Goal: Contribute content: Contribute content

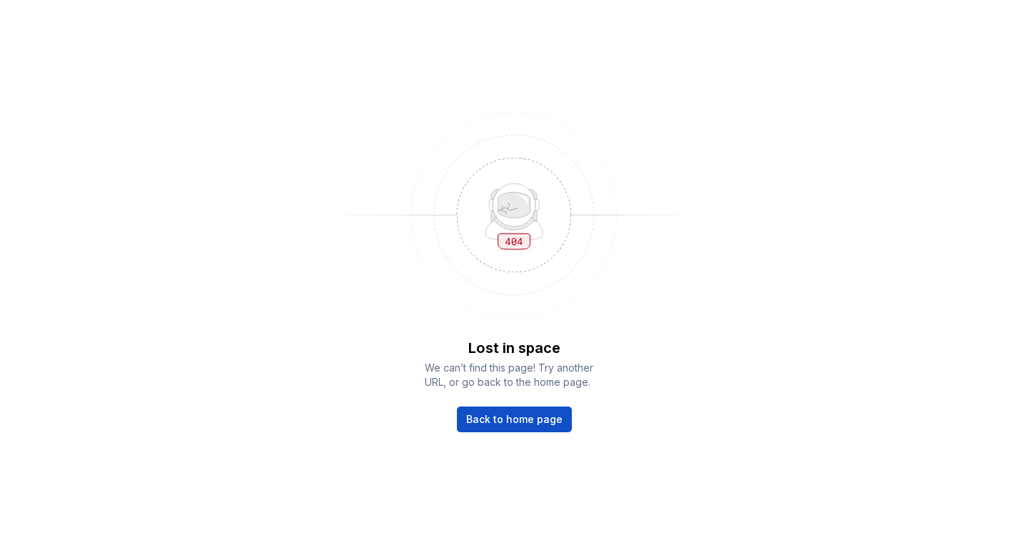
click at [513, 425] on span "Back to home page" at bounding box center [514, 419] width 96 height 14
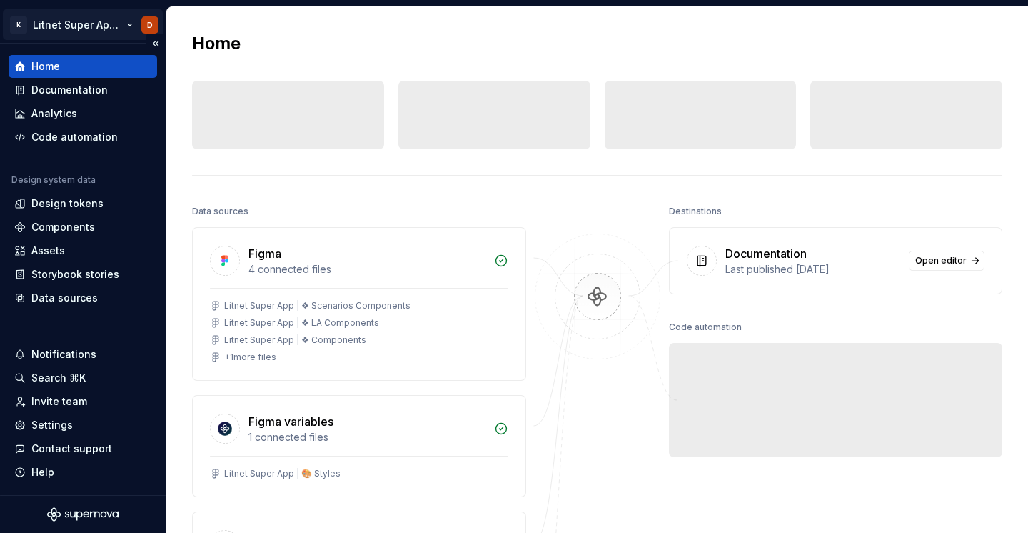
click at [95, 26] on html "K Litnet Super App 2.0. D Home Documentation Analytics Code automation Design s…" at bounding box center [514, 266] width 1028 height 533
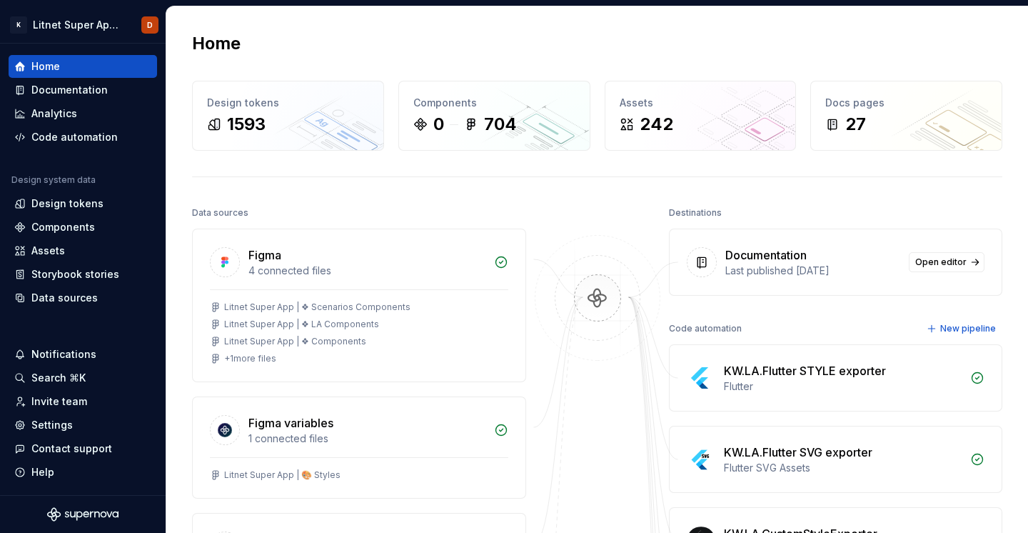
click at [373, 59] on html "K Litnet Super App 2.0. D Home Documentation Analytics Code automation Design s…" at bounding box center [514, 266] width 1028 height 533
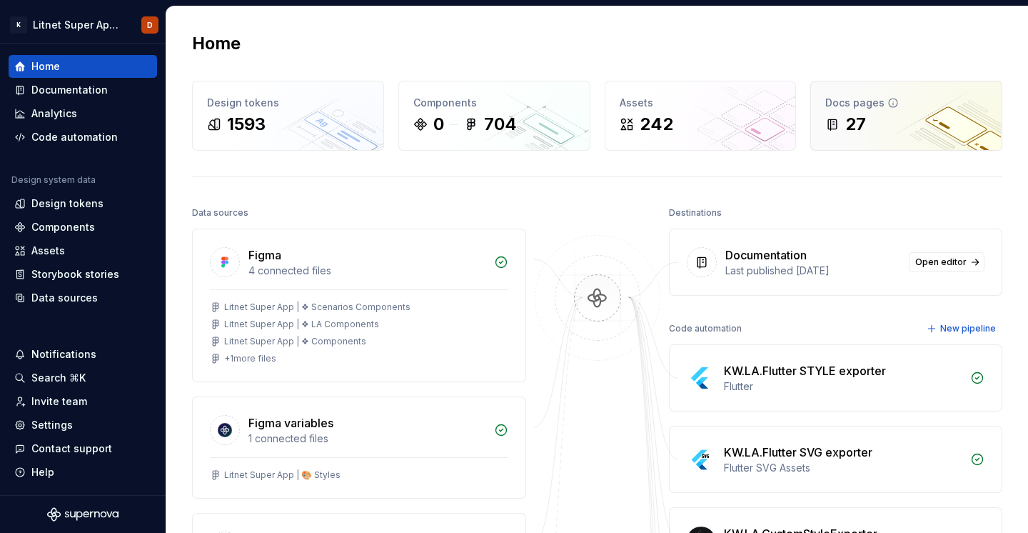
click at [896, 126] on div "27" at bounding box center [906, 124] width 162 height 23
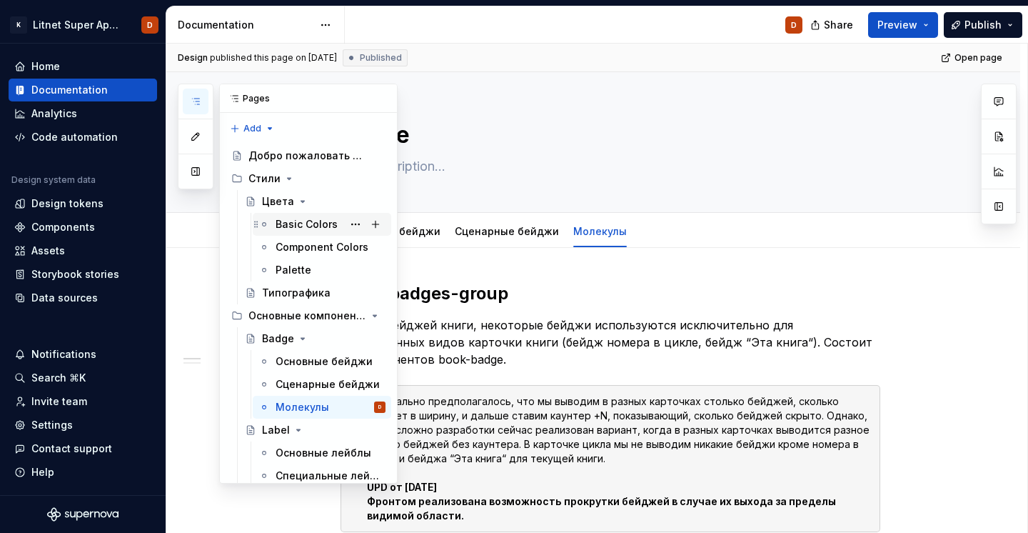
click at [300, 223] on div "Basic Colors" at bounding box center [307, 224] width 62 height 14
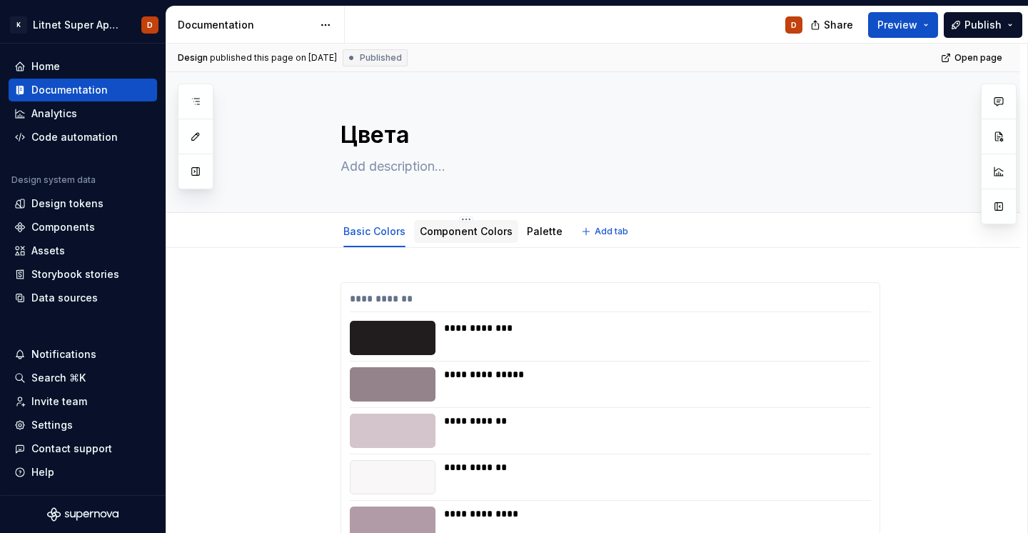
click at [470, 229] on link "Component Colors" at bounding box center [466, 231] width 93 height 12
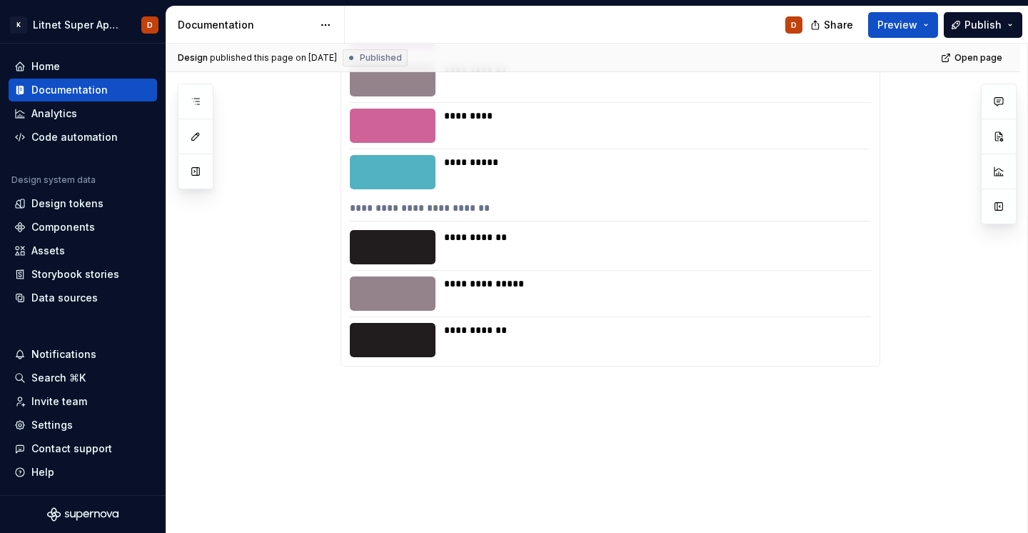
scroll to position [59233, 0]
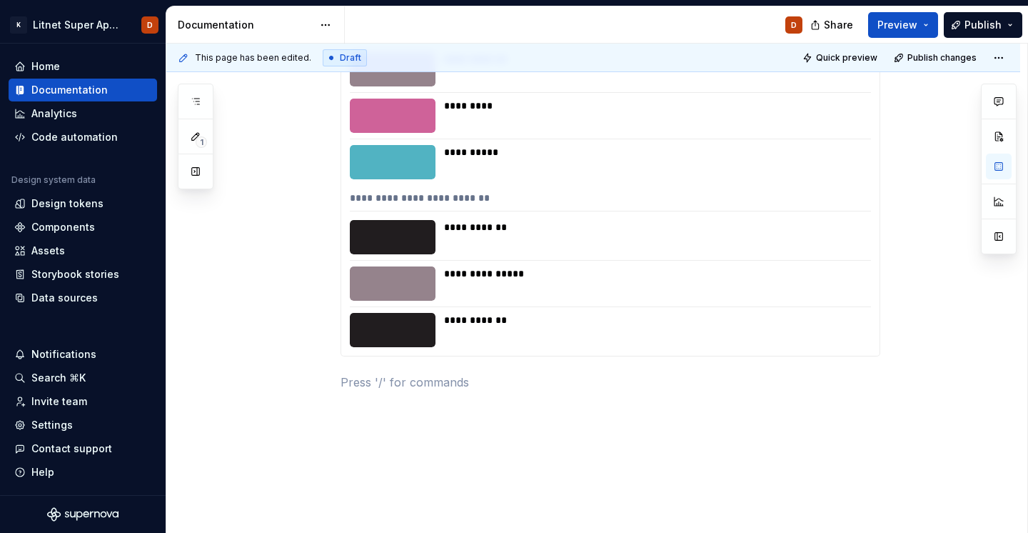
click at [376, 196] on div "**********" at bounding box center [610, 201] width 521 height 21
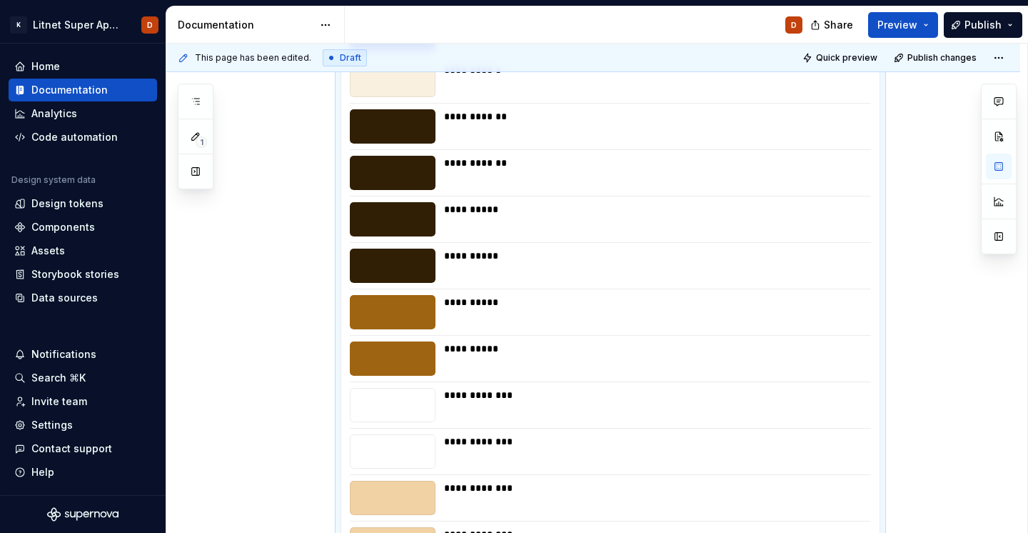
scroll to position [54064, 0]
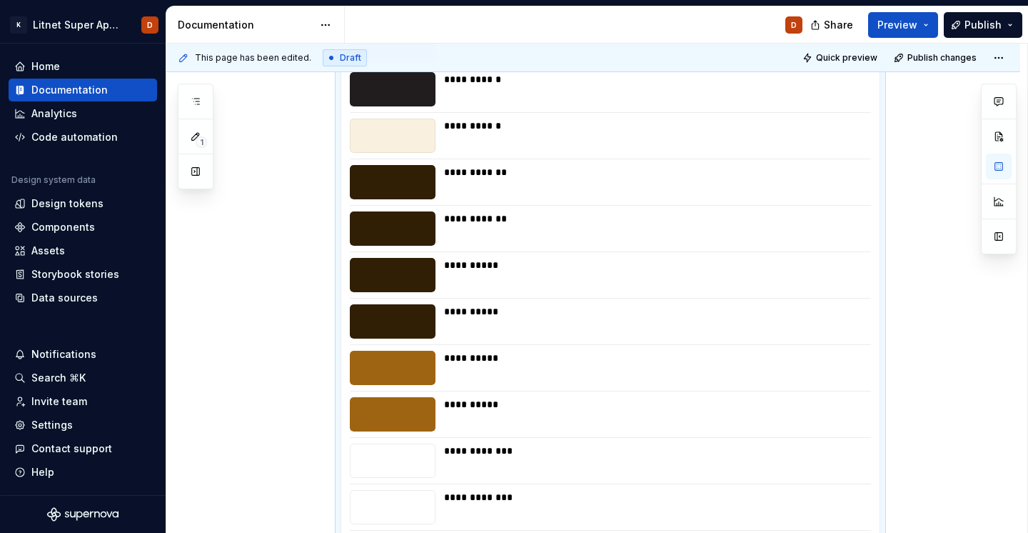
click at [461, 258] on div "**********" at bounding box center [653, 265] width 418 height 14
click at [461, 267] on div "**********" at bounding box center [653, 265] width 418 height 14
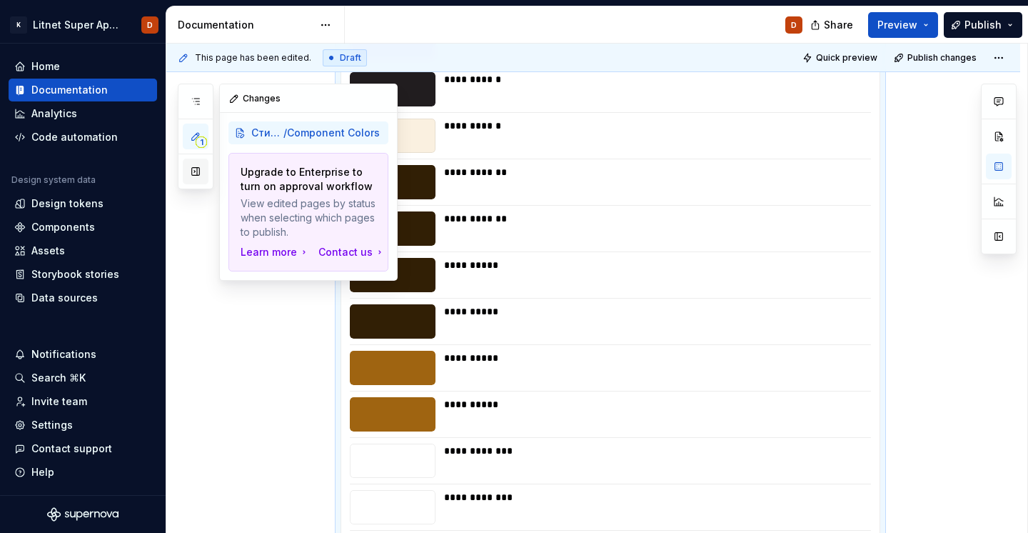
click at [192, 171] on button "button" at bounding box center [196, 172] width 26 height 26
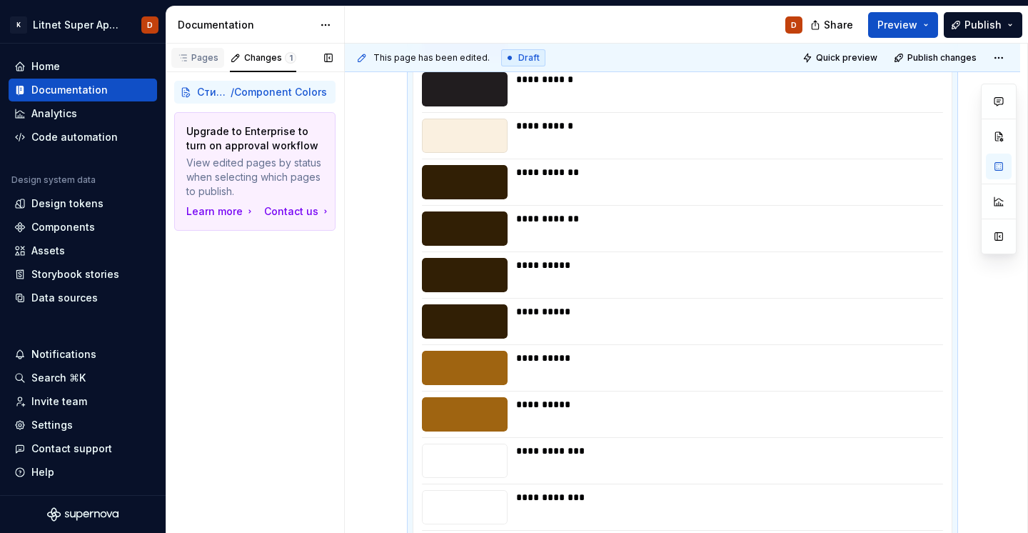
click at [212, 54] on div "Pages" at bounding box center [197, 57] width 41 height 11
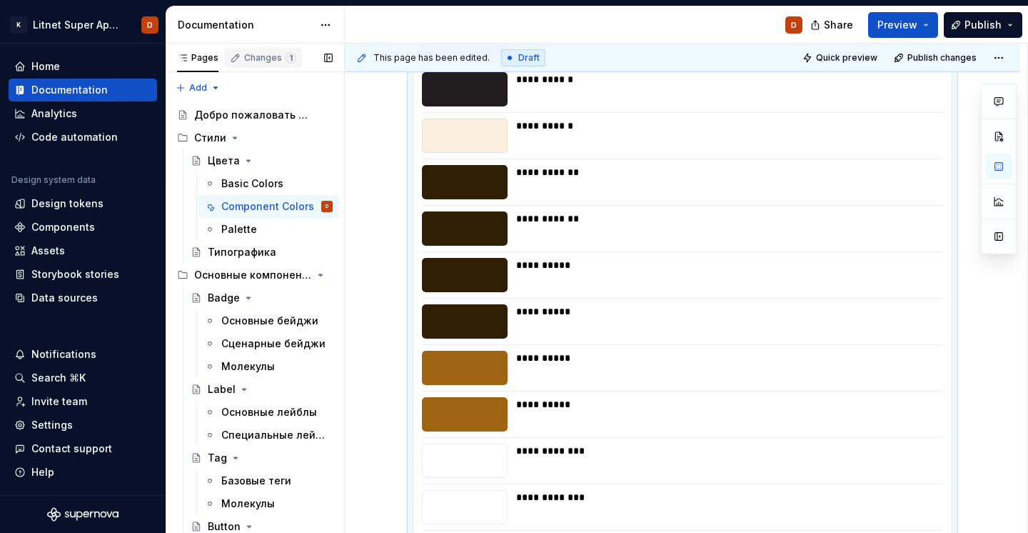
click at [244, 54] on div "Changes 1" at bounding box center [270, 57] width 52 height 11
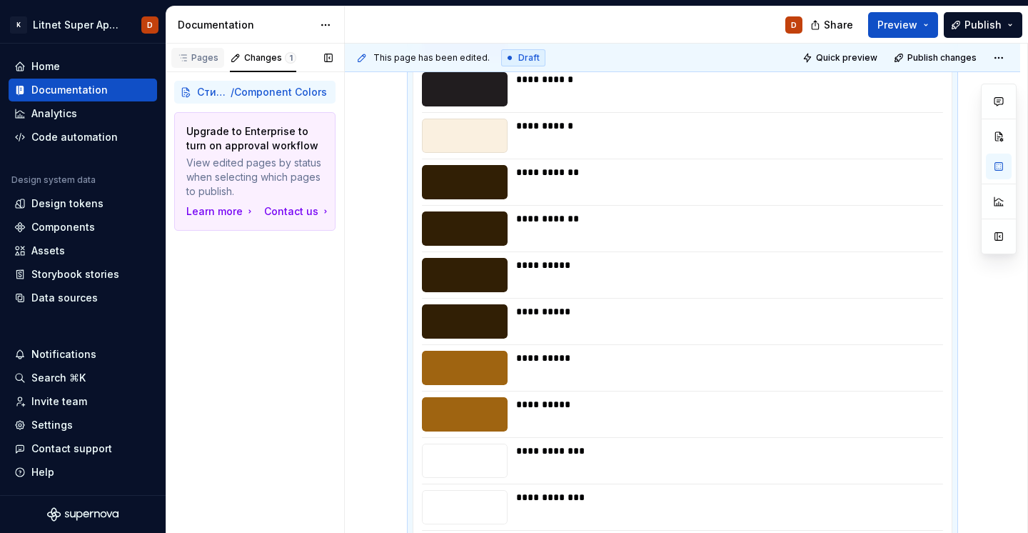
click at [201, 57] on div "Pages" at bounding box center [197, 57] width 41 height 11
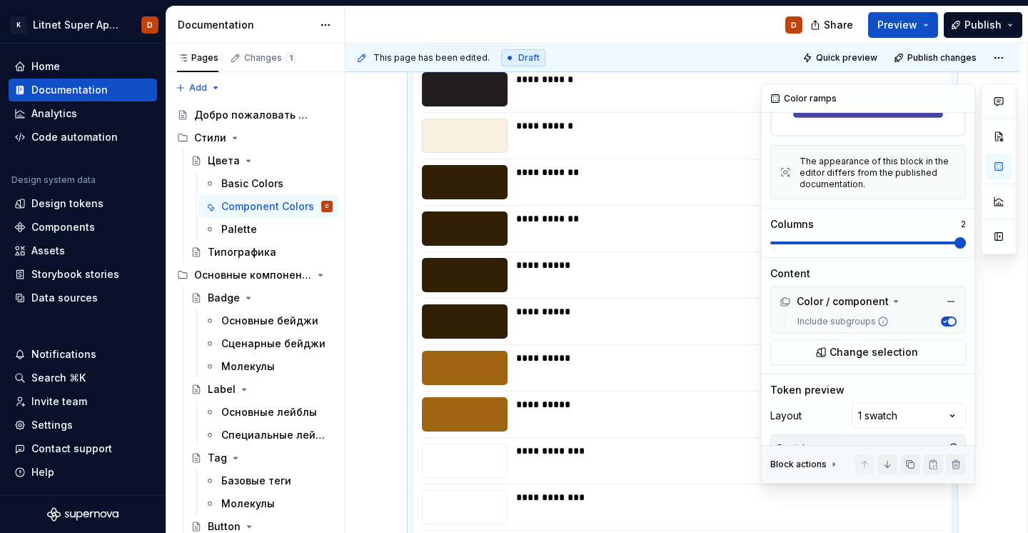
scroll to position [139, 0]
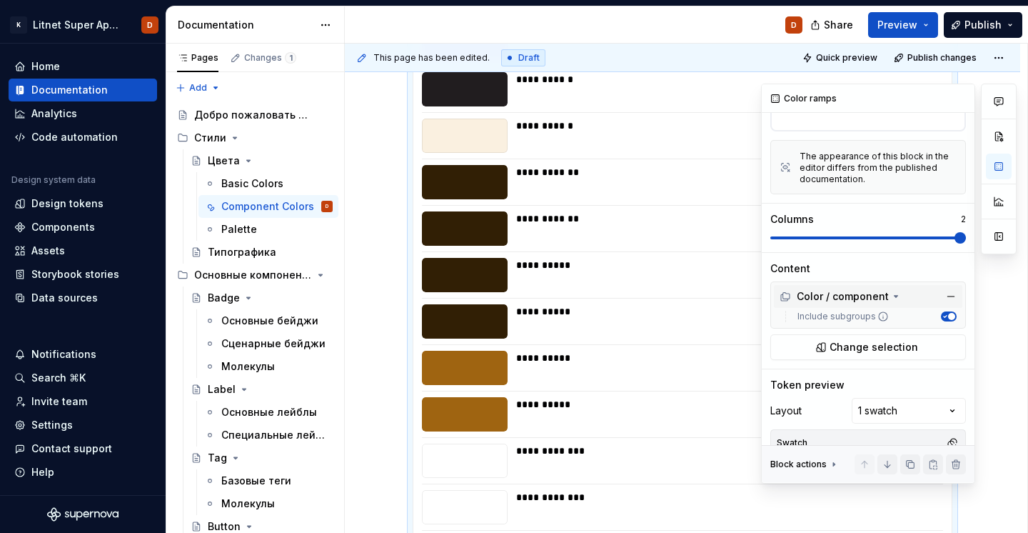
click at [890, 294] on icon at bounding box center [895, 296] width 11 height 11
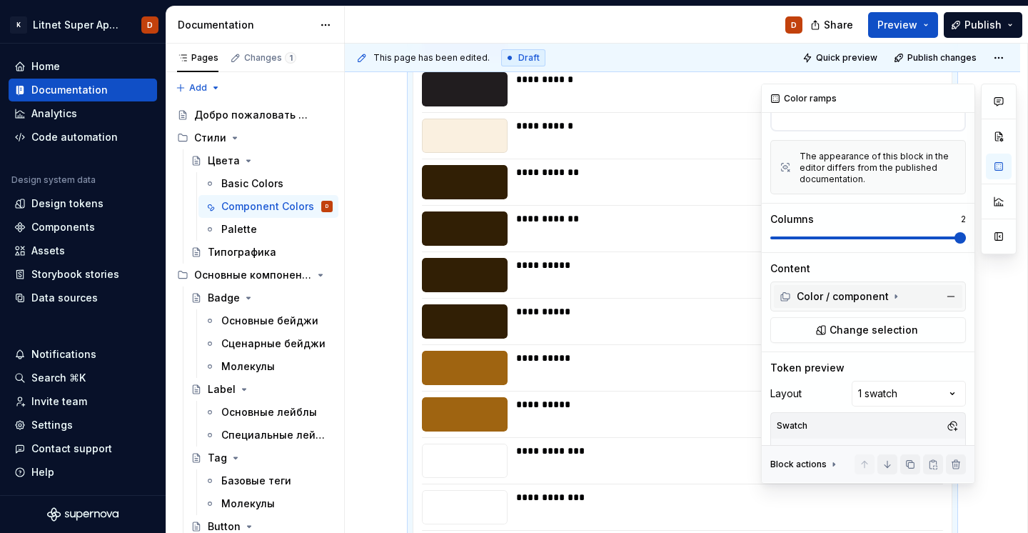
click at [890, 294] on icon at bounding box center [895, 296] width 11 height 11
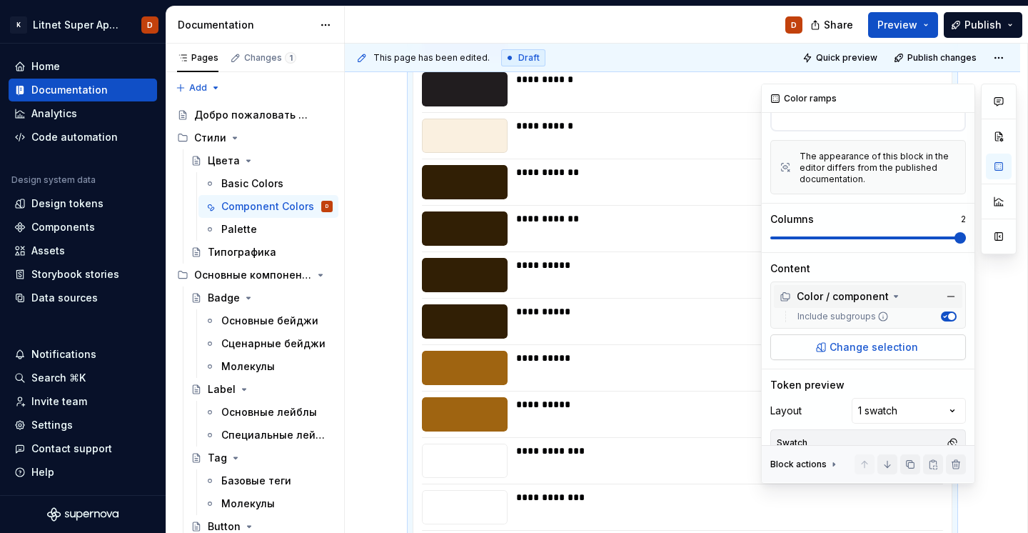
scroll to position [185, 0]
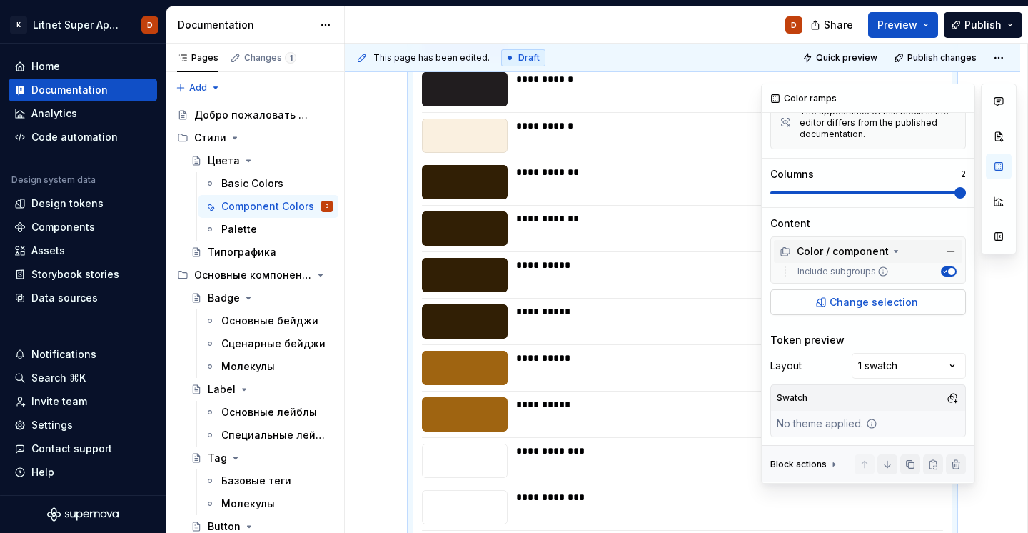
click at [869, 302] on span "Change selection" at bounding box center [874, 302] width 89 height 14
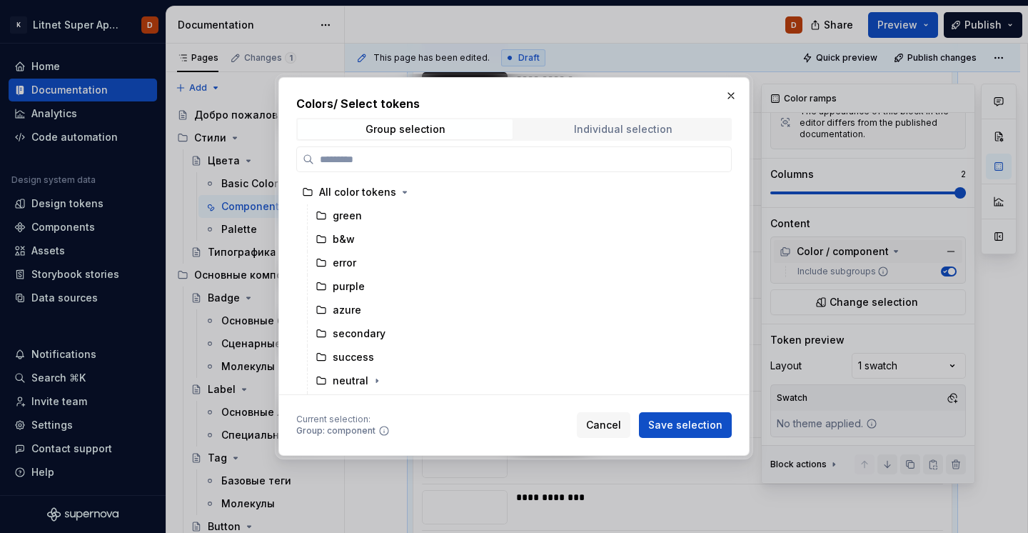
click at [616, 131] on div "Individual selection" at bounding box center [623, 129] width 99 height 11
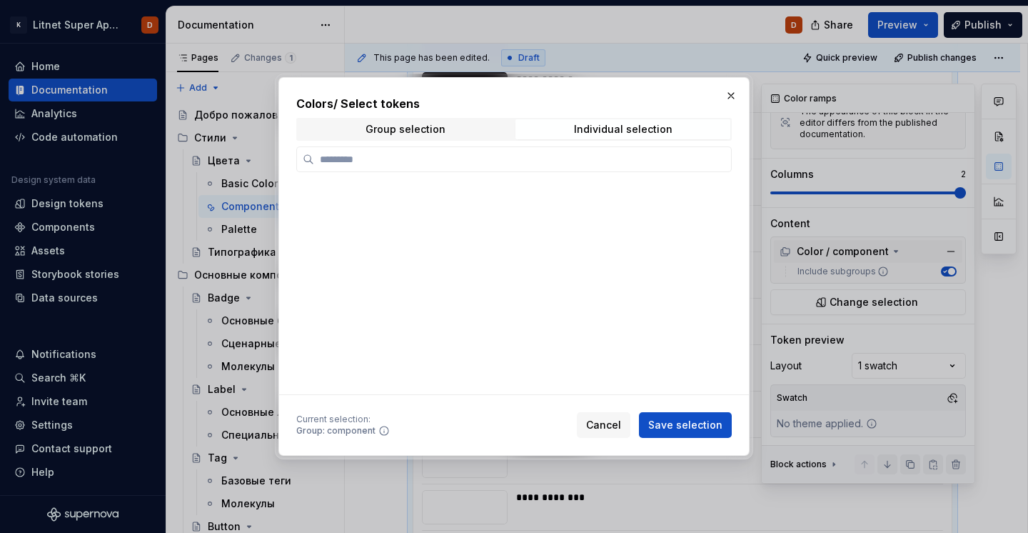
scroll to position [0, 0]
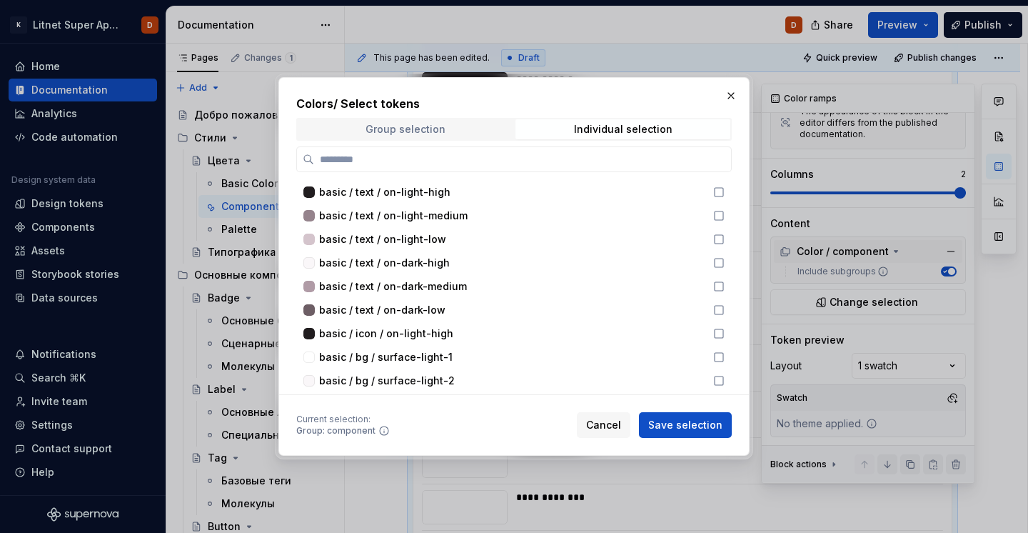
click at [417, 128] on div "Group selection" at bounding box center [406, 129] width 80 height 11
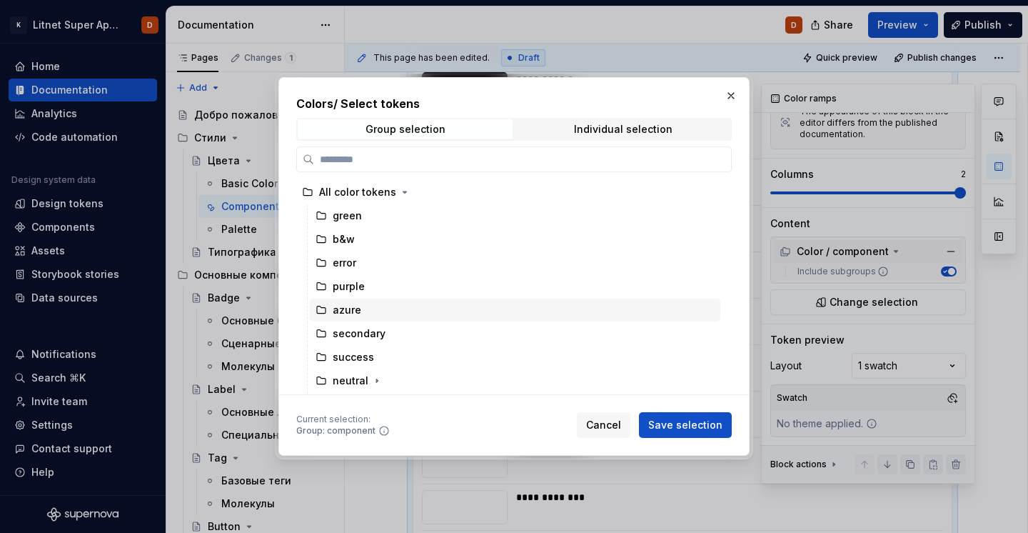
scroll to position [140, 0]
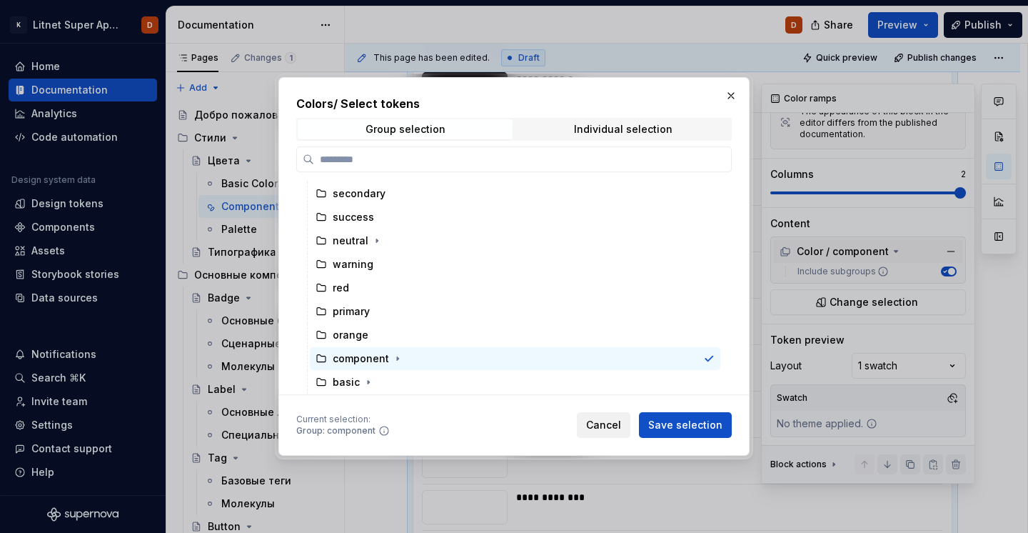
click at [616, 427] on span "Cancel" at bounding box center [603, 425] width 35 height 14
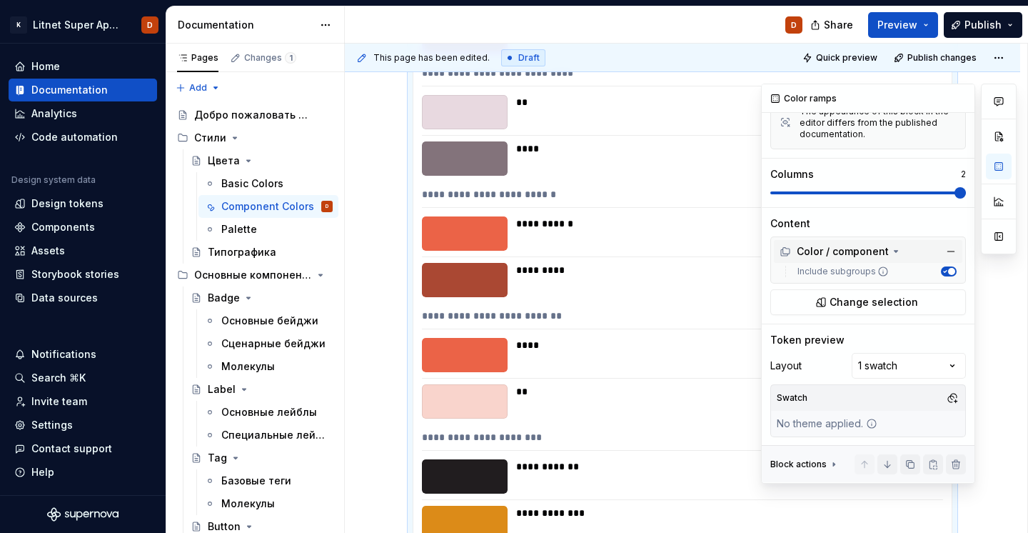
scroll to position [51289, 0]
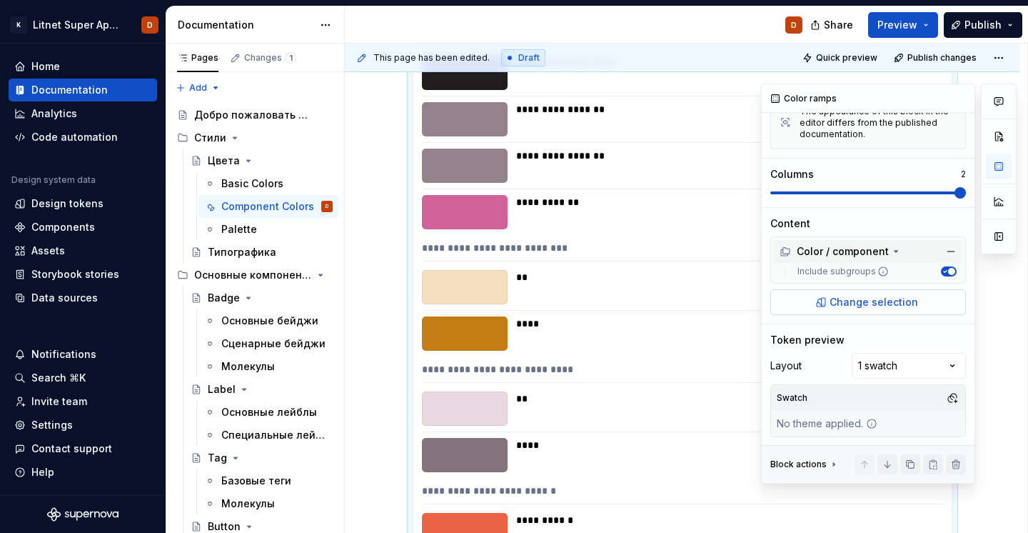
click at [865, 299] on span "Change selection" at bounding box center [874, 302] width 89 height 14
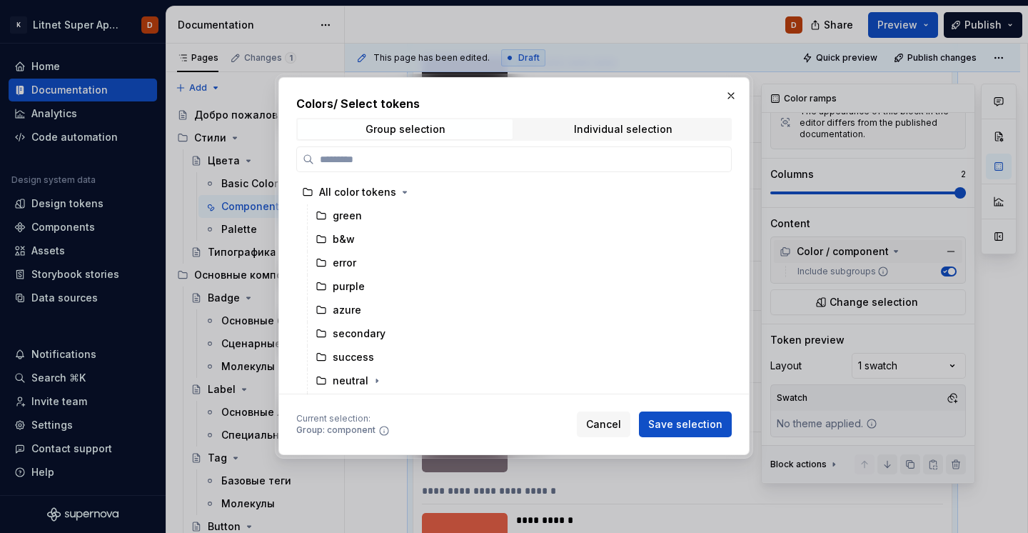
click at [601, 139] on div "Group selection Individual selection" at bounding box center [514, 129] width 436 height 23
click at [612, 126] on div "Individual selection" at bounding box center [623, 129] width 99 height 11
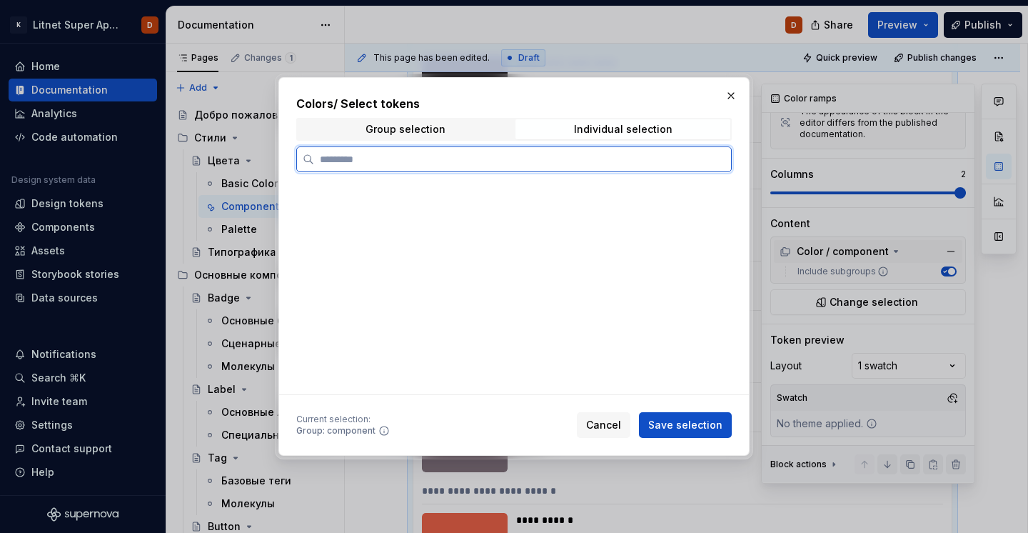
scroll to position [32576, 0]
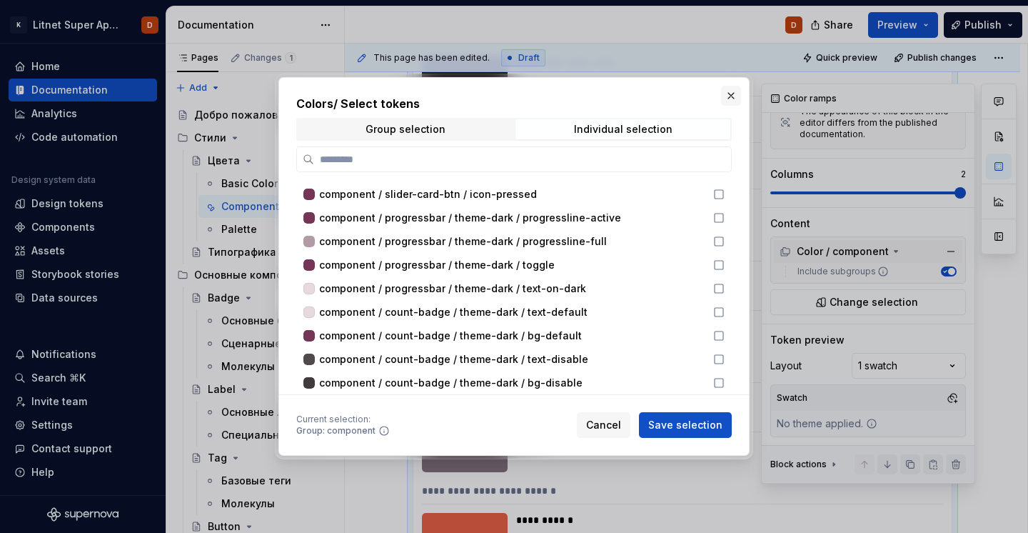
click at [727, 94] on button "button" at bounding box center [731, 96] width 20 height 20
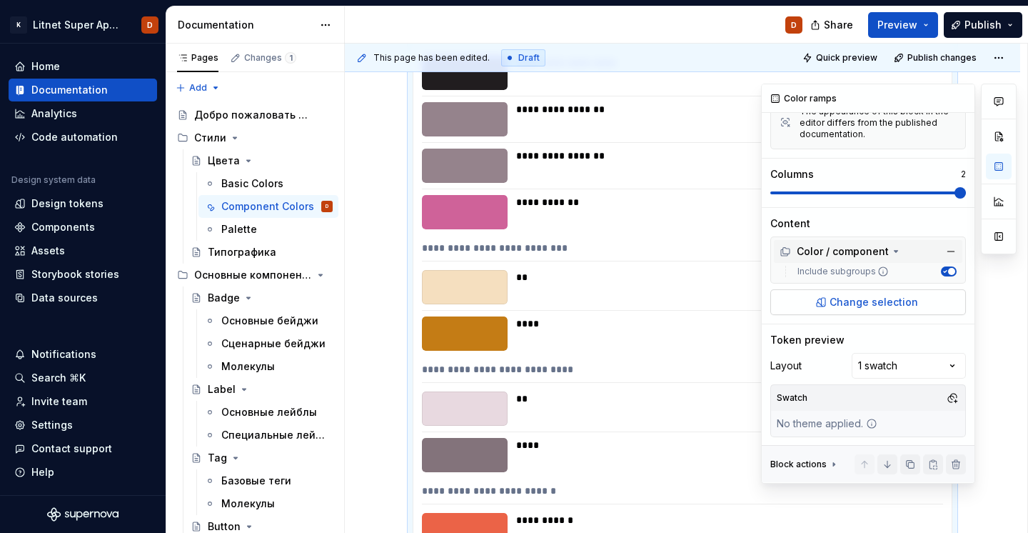
click at [860, 296] on span "Change selection" at bounding box center [874, 302] width 89 height 14
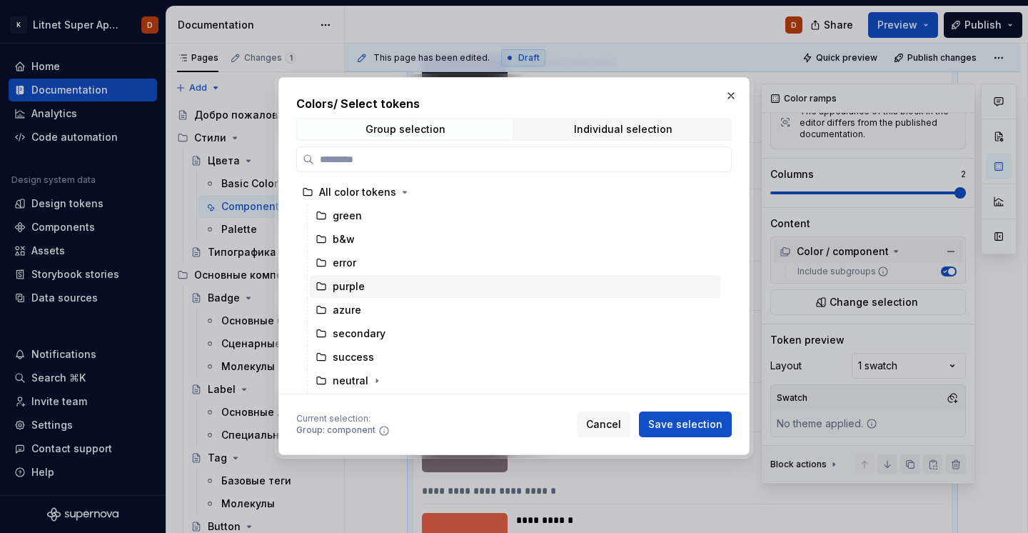
scroll to position [140, 0]
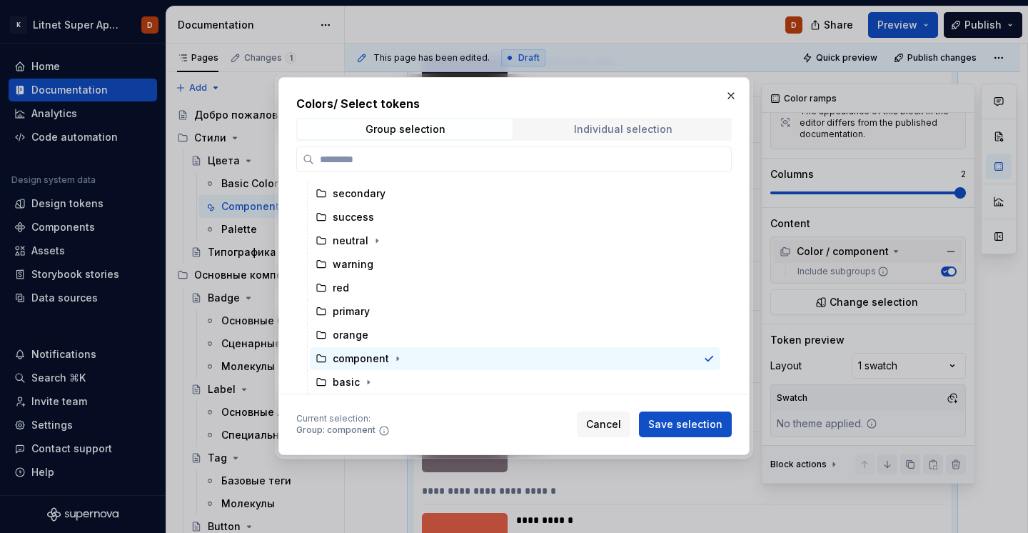
click at [601, 136] on span "Individual selection" at bounding box center [623, 129] width 215 height 20
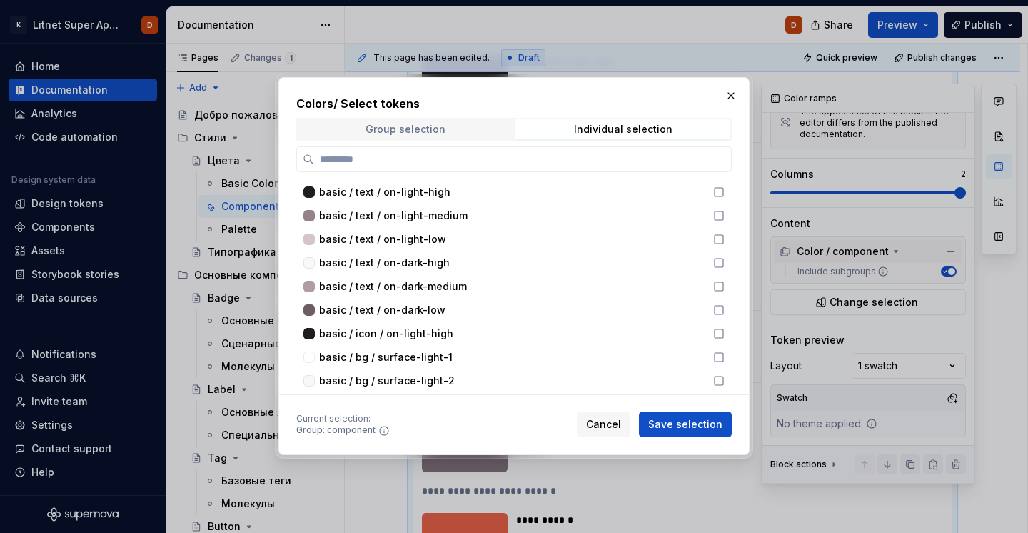
click at [460, 129] on span "Group selection" at bounding box center [405, 129] width 215 height 20
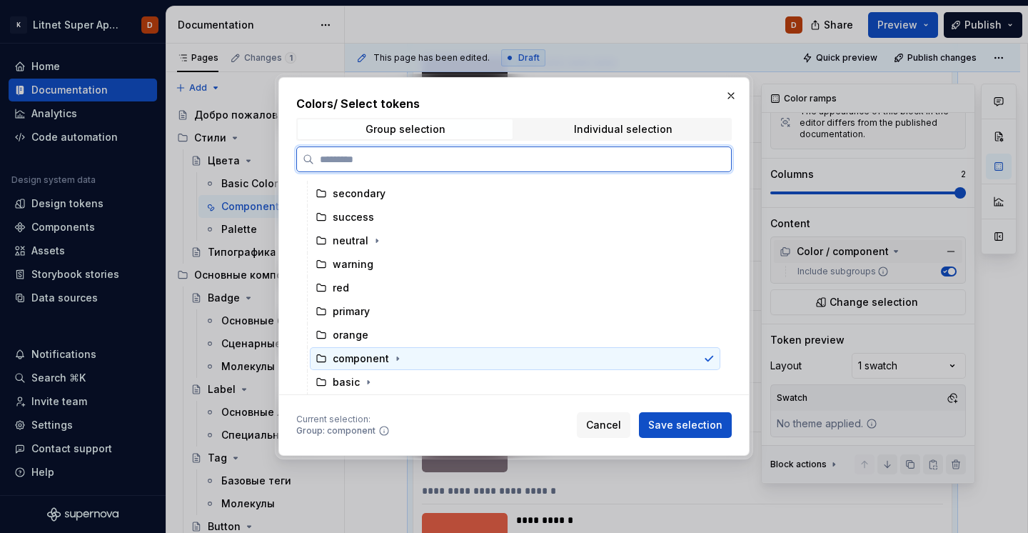
click at [370, 361] on div "component" at bounding box center [361, 358] width 56 height 14
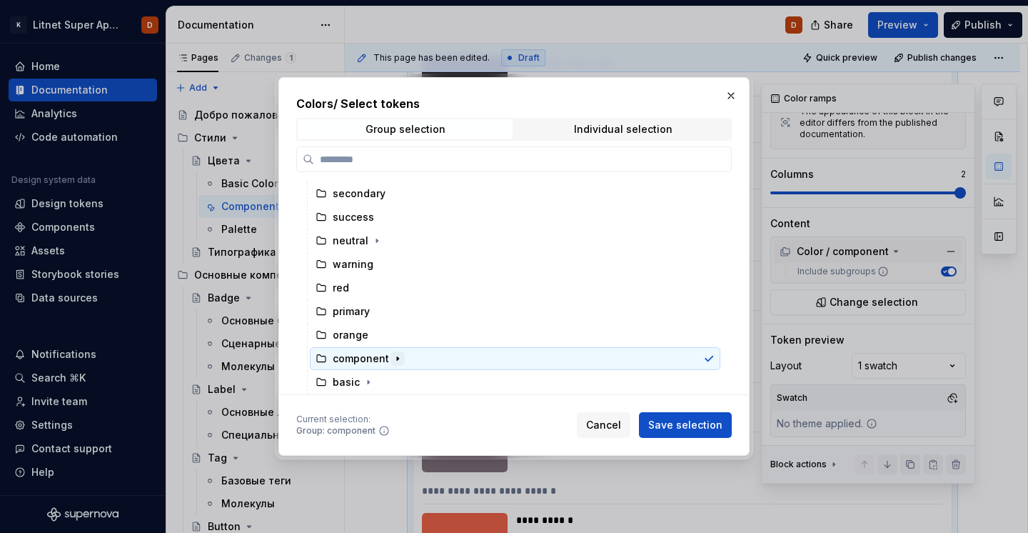
click at [395, 356] on icon "button" at bounding box center [397, 358] width 11 height 11
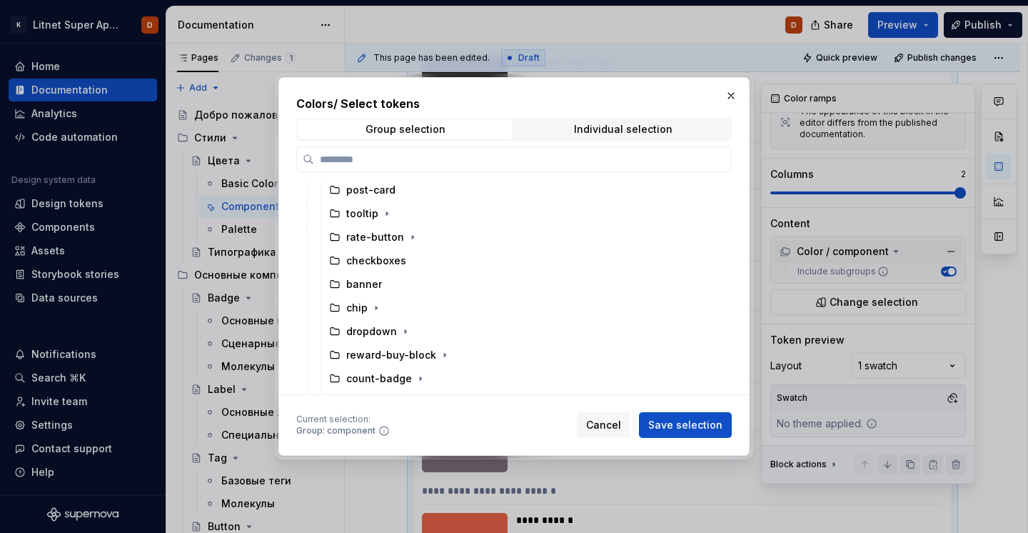
scroll to position [1247, 0]
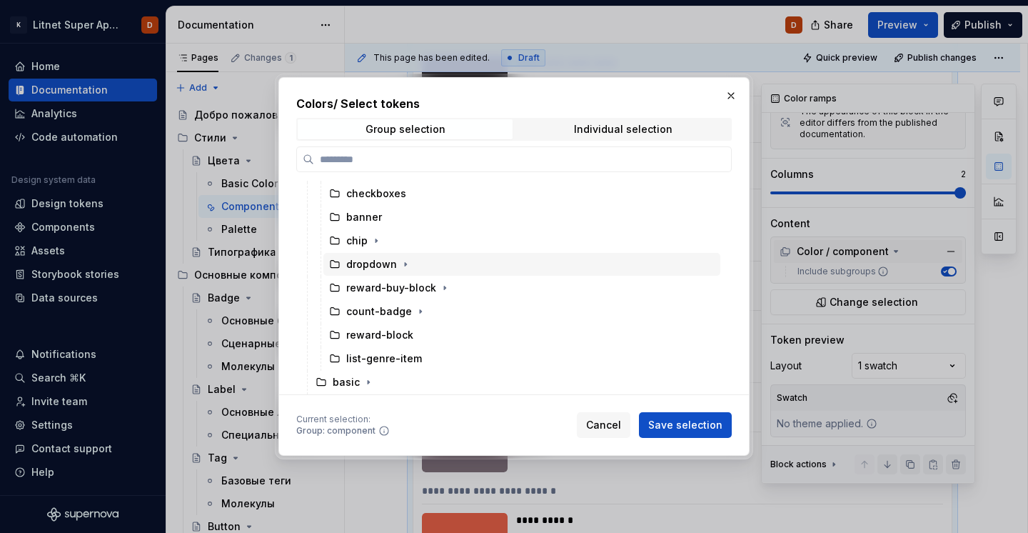
type textarea "*"
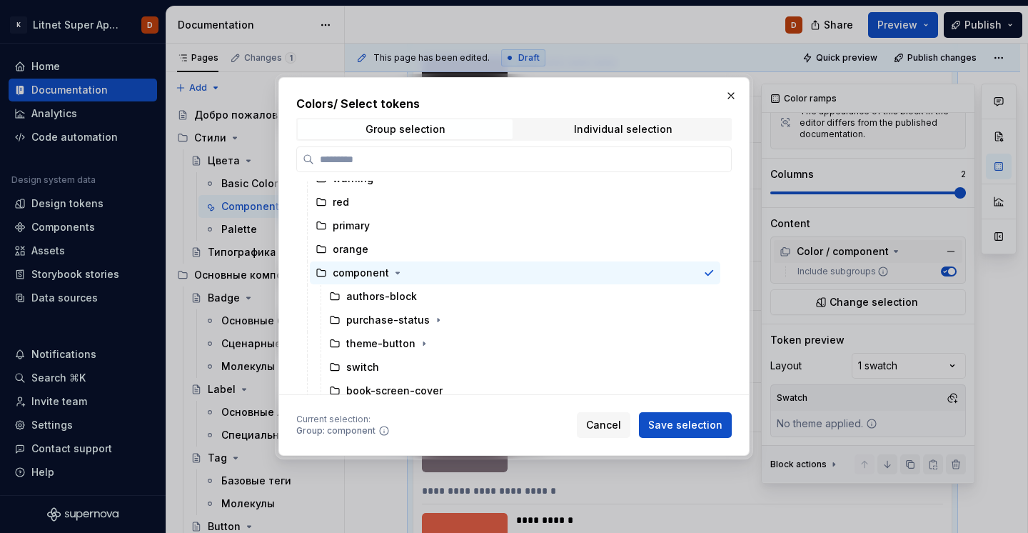
scroll to position [215, 0]
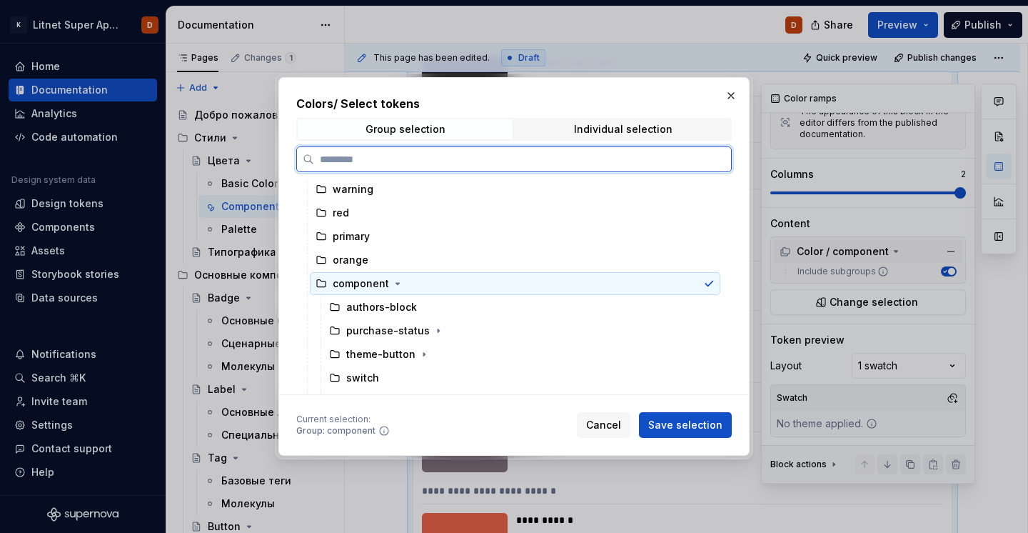
click at [715, 283] on icon at bounding box center [708, 283] width 11 height 11
click at [347, 286] on div "component" at bounding box center [361, 283] width 56 height 14
click at [386, 302] on div "authors-block" at bounding box center [381, 307] width 71 height 14
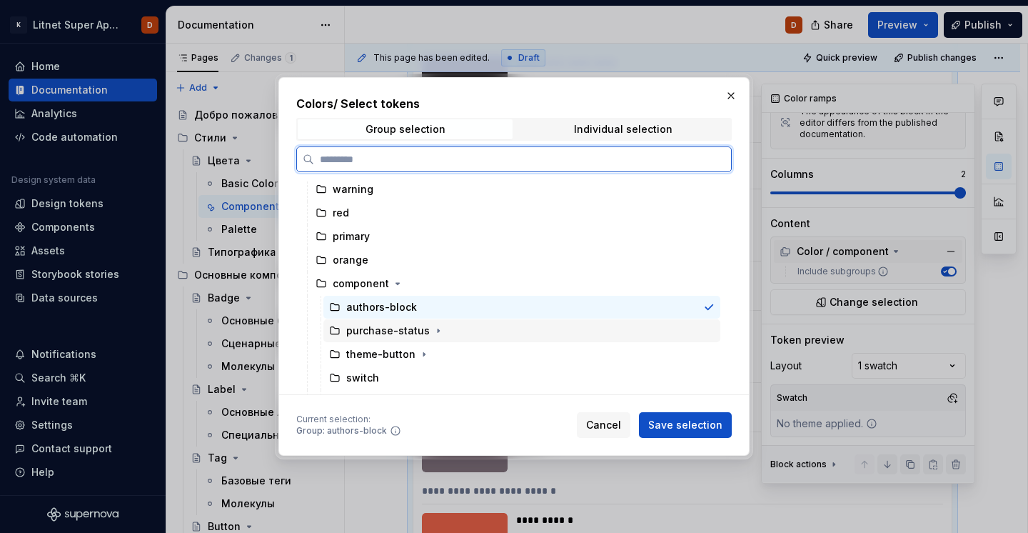
click at [393, 329] on div "purchase-status" at bounding box center [388, 330] width 84 height 14
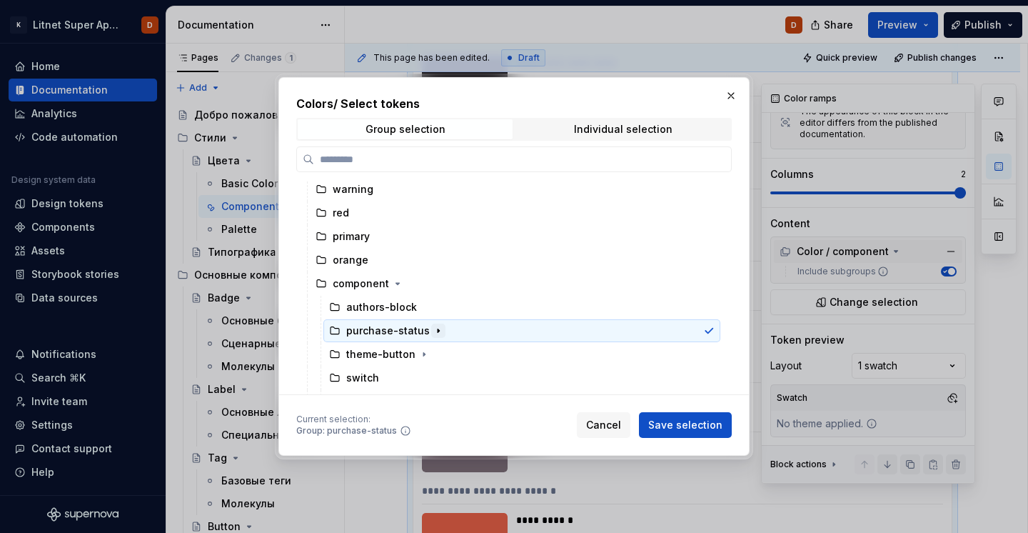
click at [438, 330] on button "button" at bounding box center [438, 330] width 14 height 14
click at [438, 330] on icon "button" at bounding box center [438, 330] width 11 height 11
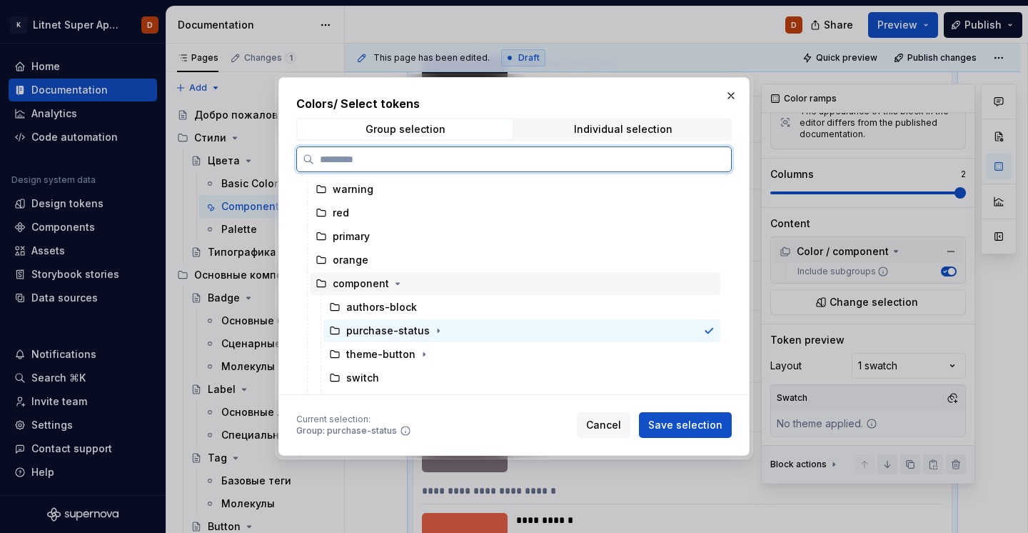
click at [371, 288] on div "component" at bounding box center [361, 283] width 56 height 14
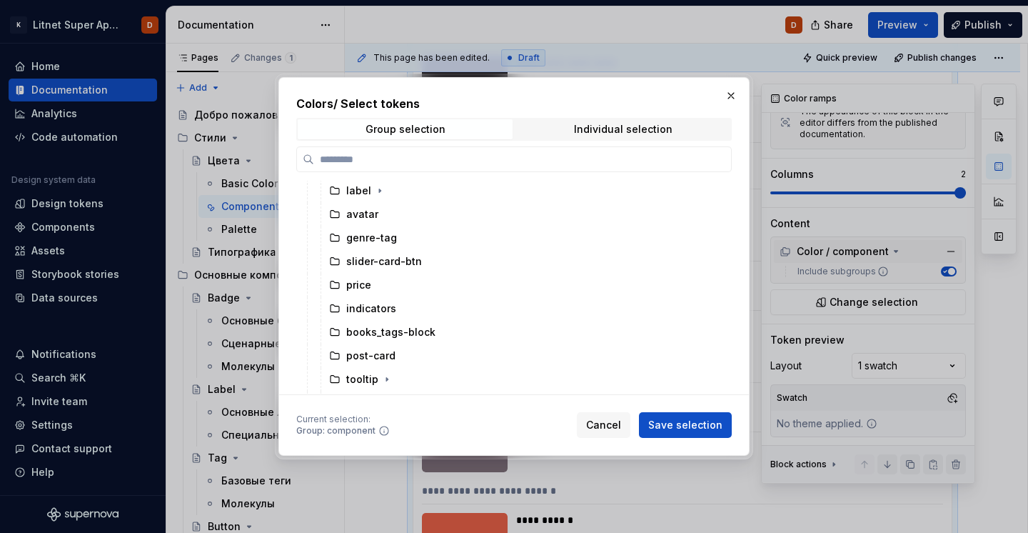
scroll to position [1247, 0]
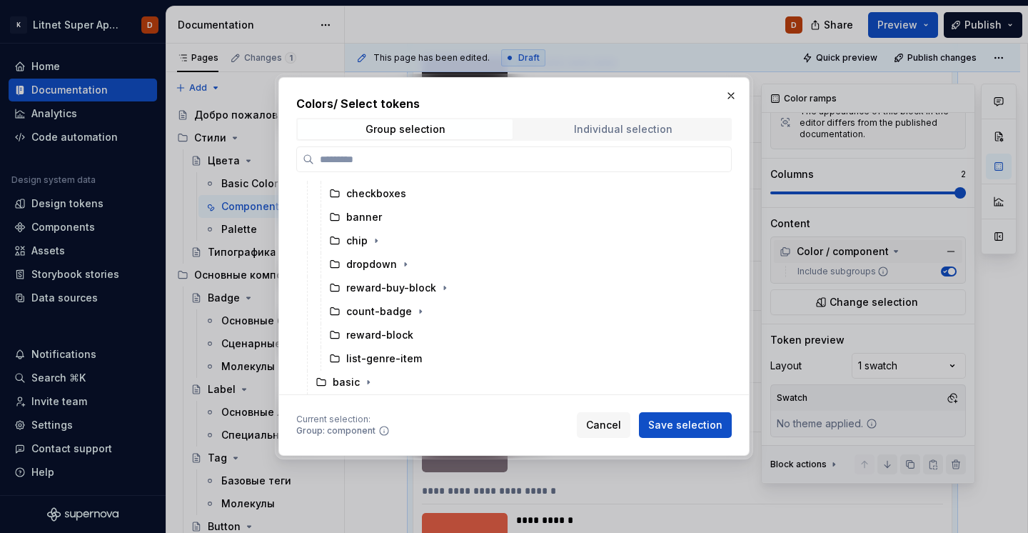
click at [553, 124] on span "Individual selection" at bounding box center [623, 129] width 215 height 20
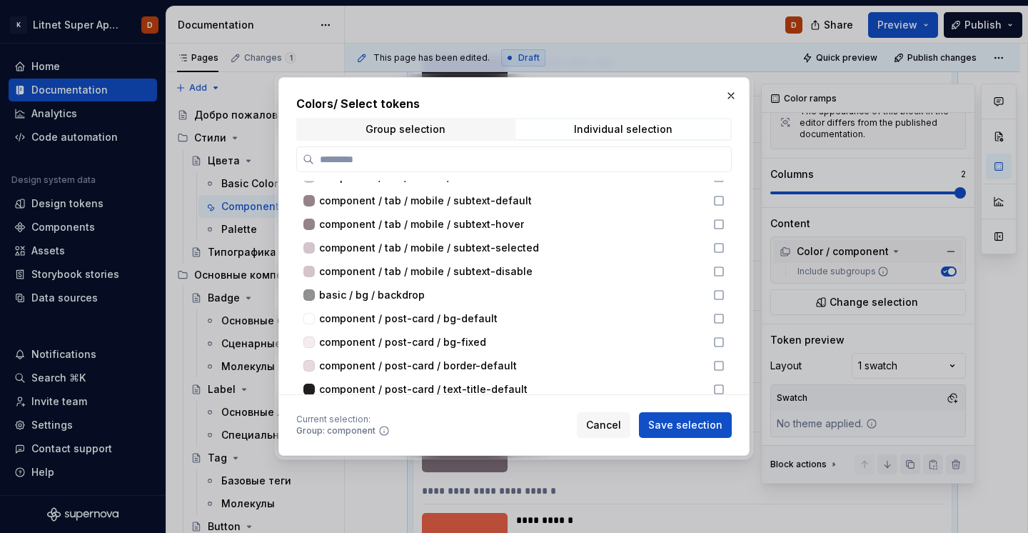
scroll to position [13769, 0]
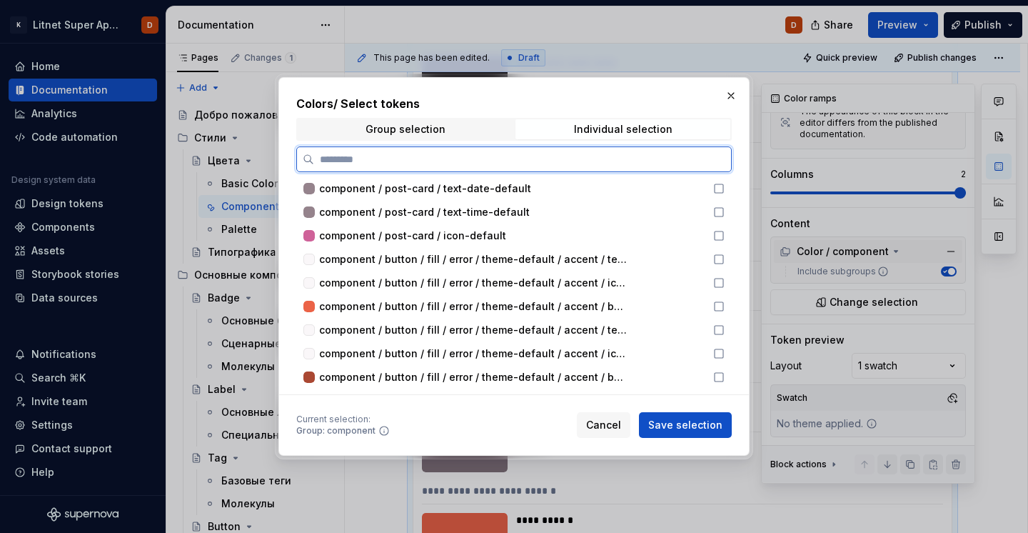
type input "*"
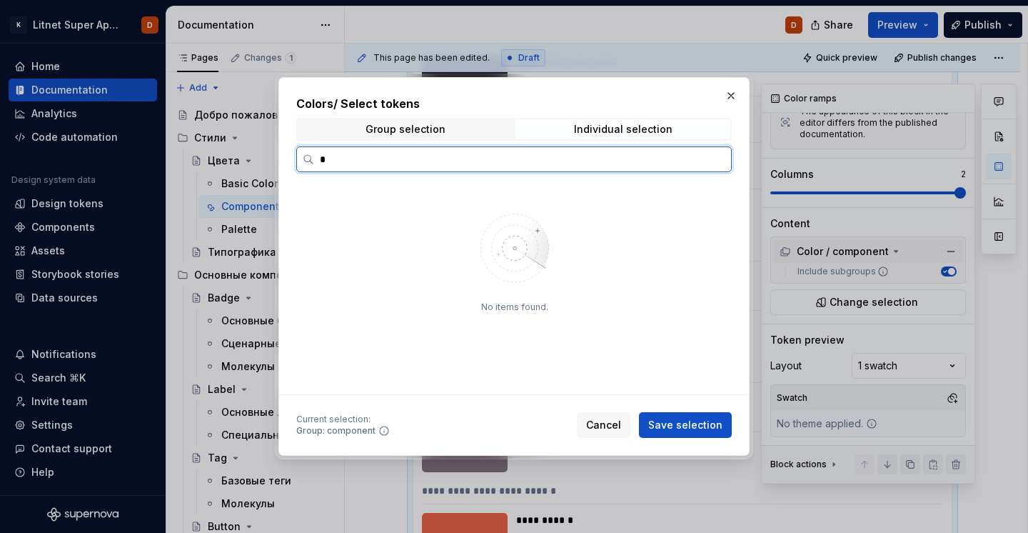
scroll to position [0, 0]
type textarea "*"
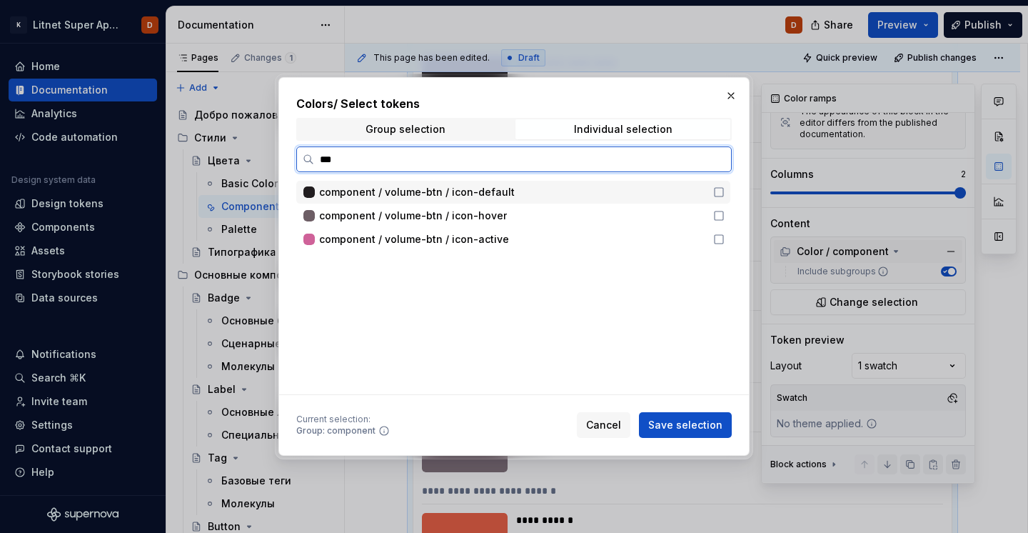
type input "****"
click at [605, 189] on div "component / volume-btn / icon-default" at bounding box center [512, 192] width 386 height 14
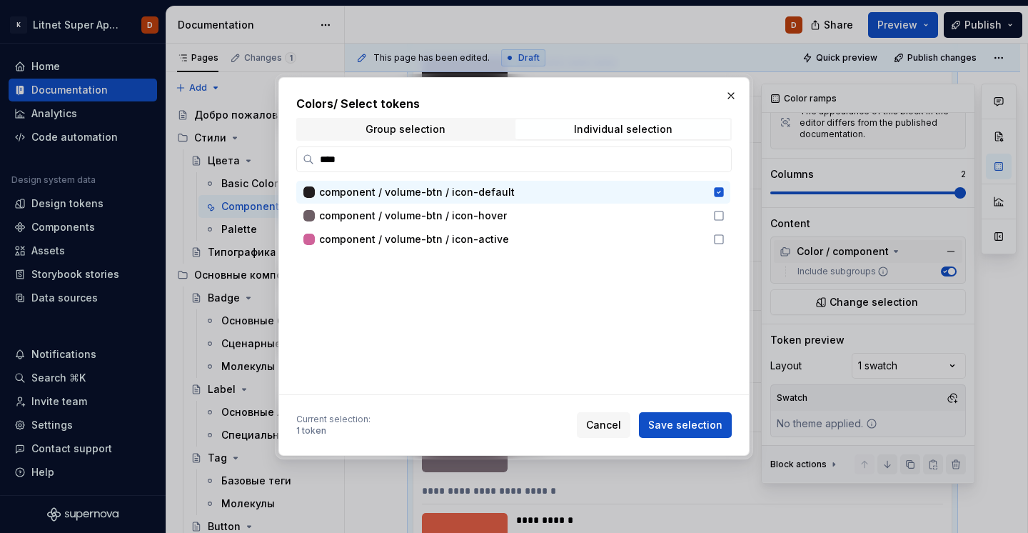
click at [605, 227] on div "component / volume-btn / icon-default component / volume-btn / icon-hover compo…" at bounding box center [514, 216] width 437 height 70
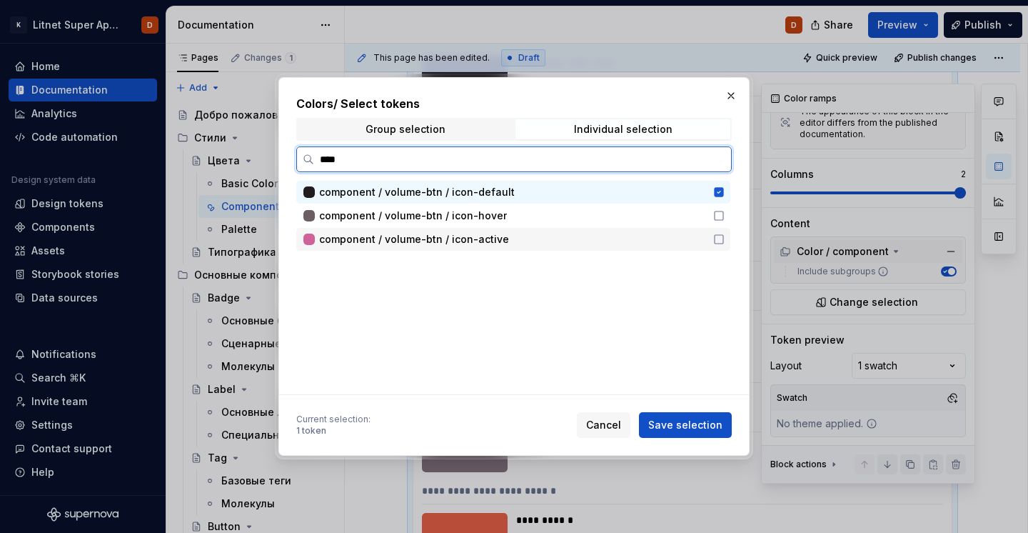
click at [605, 241] on div "component / volume-btn / icon-active" at bounding box center [512, 239] width 386 height 14
click at [703, 213] on div "component / volume-btn / icon-hover" at bounding box center [512, 216] width 386 height 14
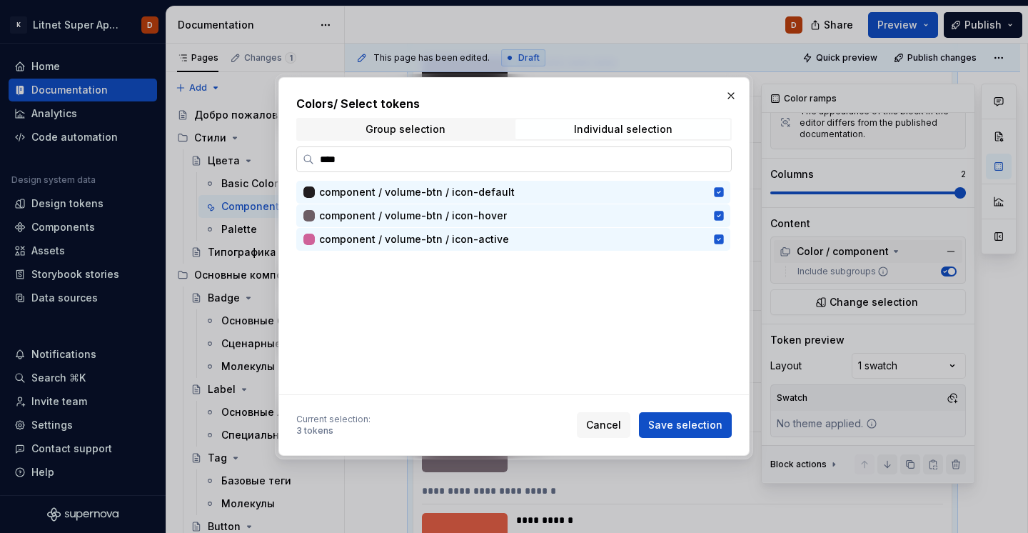
type textarea "*"
click at [398, 152] on input "****" at bounding box center [522, 159] width 417 height 14
paste input "**********"
type input "**********"
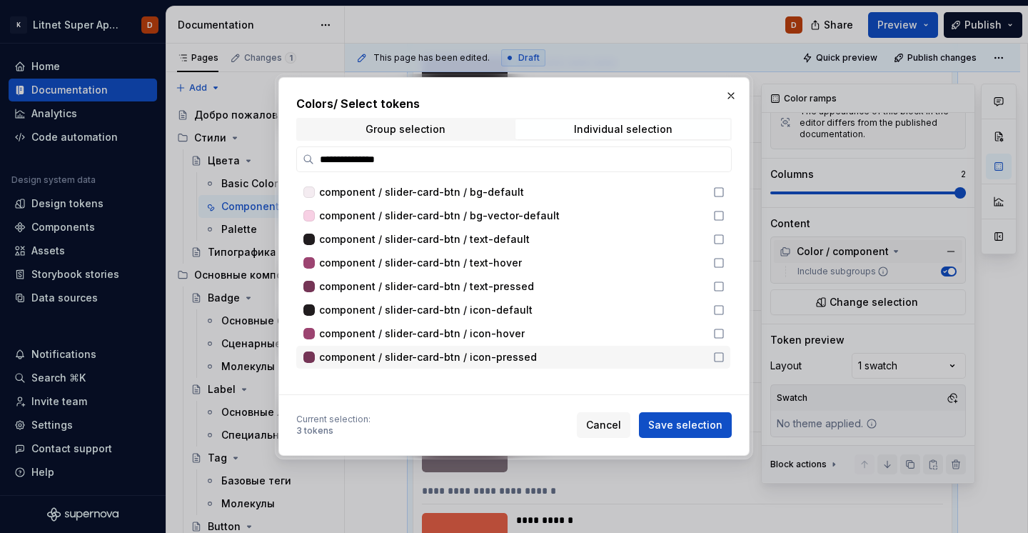
drag, startPoint x: 725, startPoint y: 192, endPoint x: 728, endPoint y: 353, distance: 160.7
click at [728, 351] on div "component / slider-card-btn / bg-default component / slider-card-btn / bg-vecto…" at bounding box center [514, 275] width 437 height 188
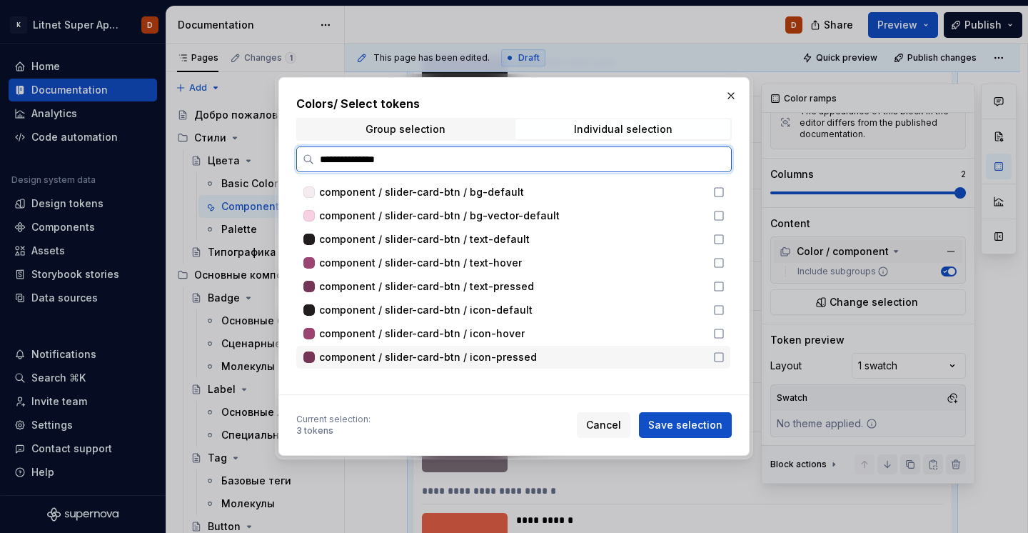
click at [723, 353] on icon at bounding box center [719, 357] width 9 height 9
click at [725, 334] on icon at bounding box center [718, 333] width 11 height 11
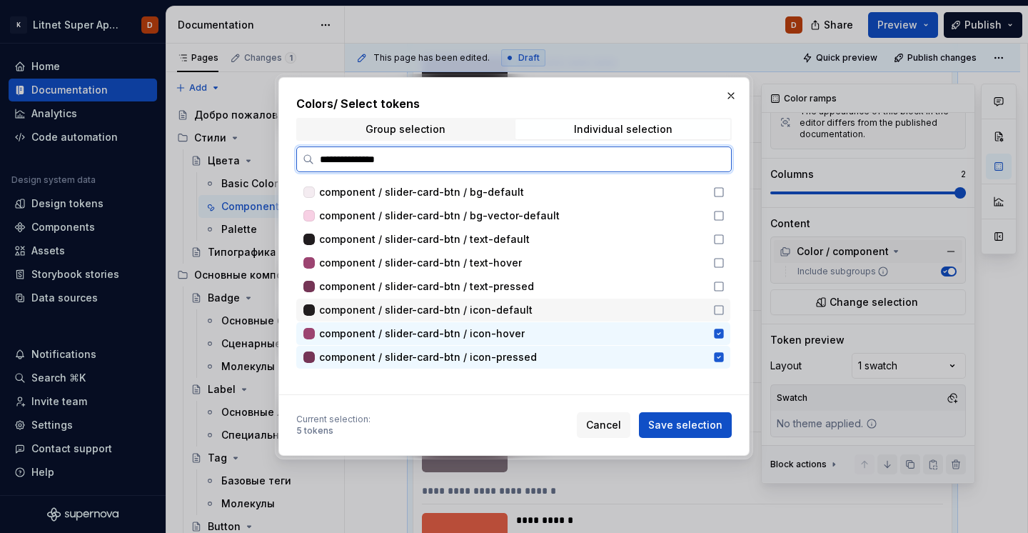
click at [725, 310] on icon at bounding box center [718, 309] width 11 height 11
click at [723, 291] on icon at bounding box center [719, 286] width 9 height 9
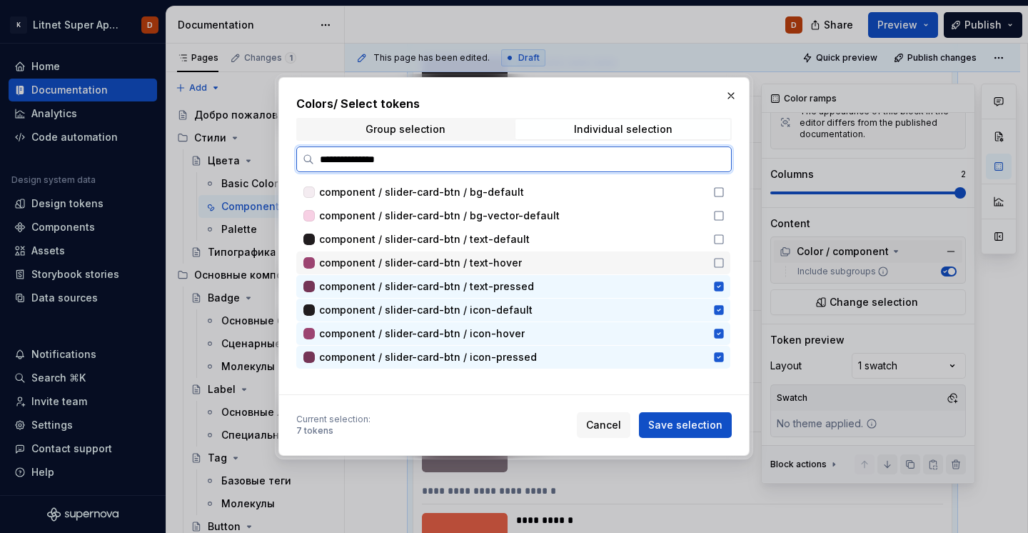
click at [725, 263] on icon at bounding box center [718, 262] width 11 height 11
click at [725, 241] on icon at bounding box center [718, 239] width 11 height 11
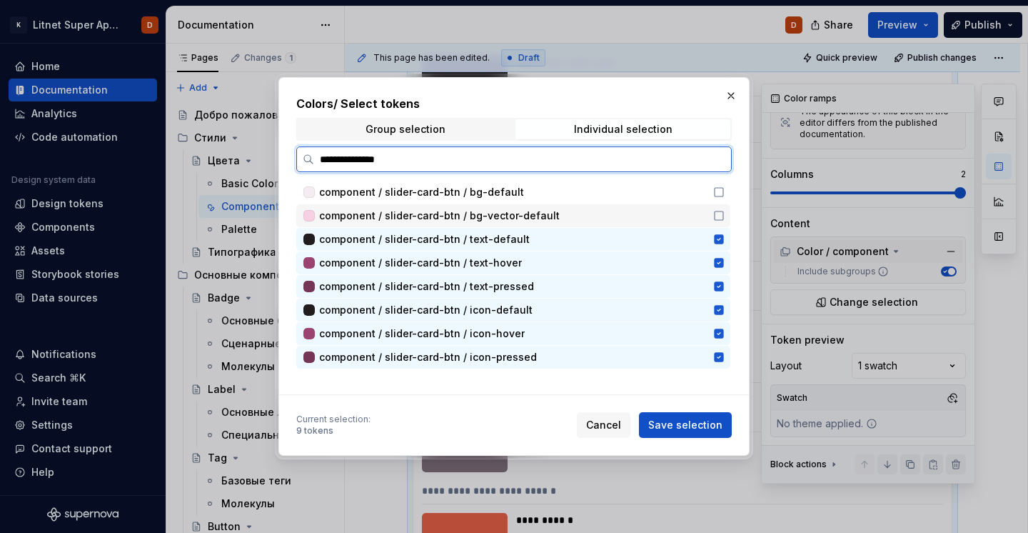
click at [725, 219] on icon at bounding box center [718, 215] width 11 height 11
click at [725, 195] on icon at bounding box center [718, 191] width 11 height 11
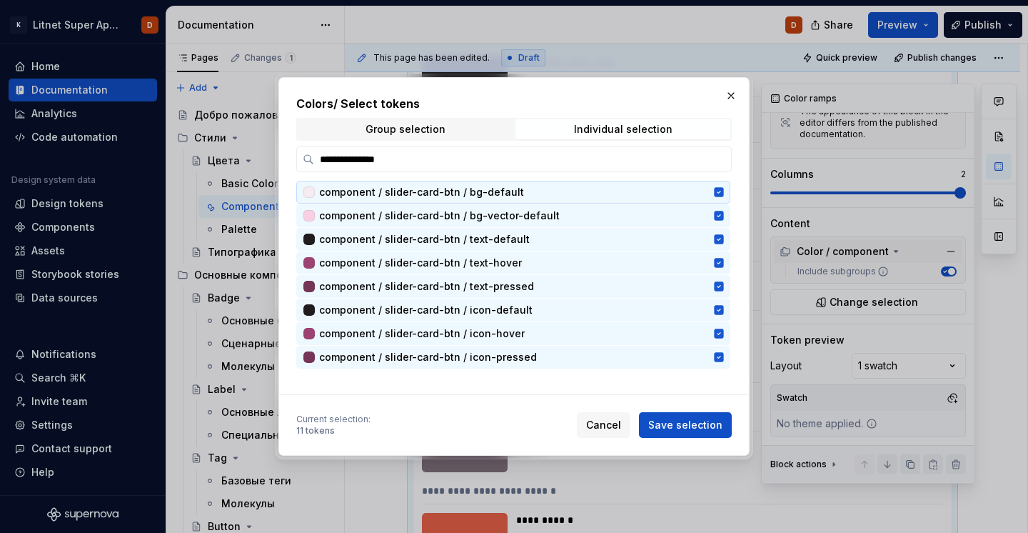
type textarea "*"
paste input "search"
type input "**********"
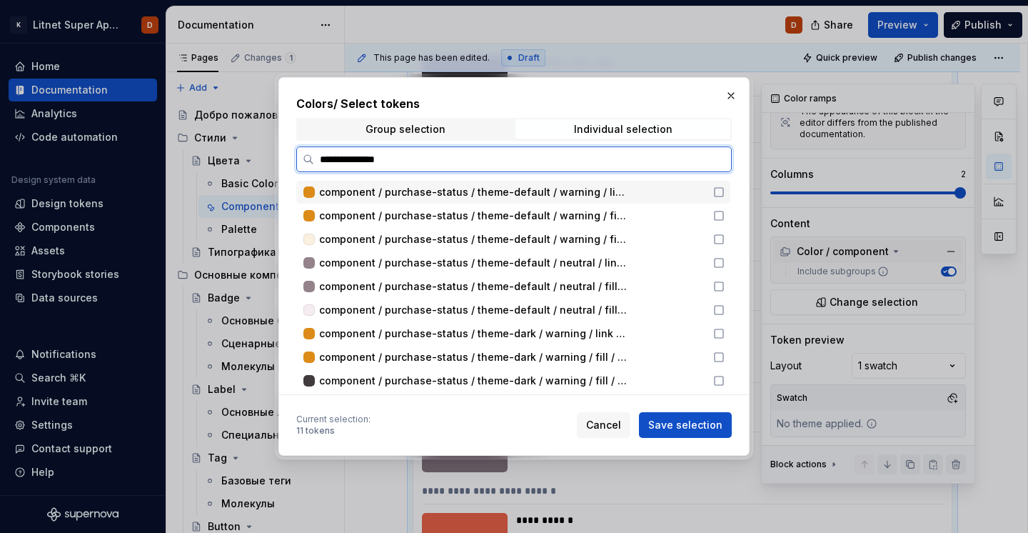
click at [722, 194] on icon at bounding box center [719, 192] width 9 height 9
click at [722, 210] on icon at bounding box center [718, 215] width 11 height 11
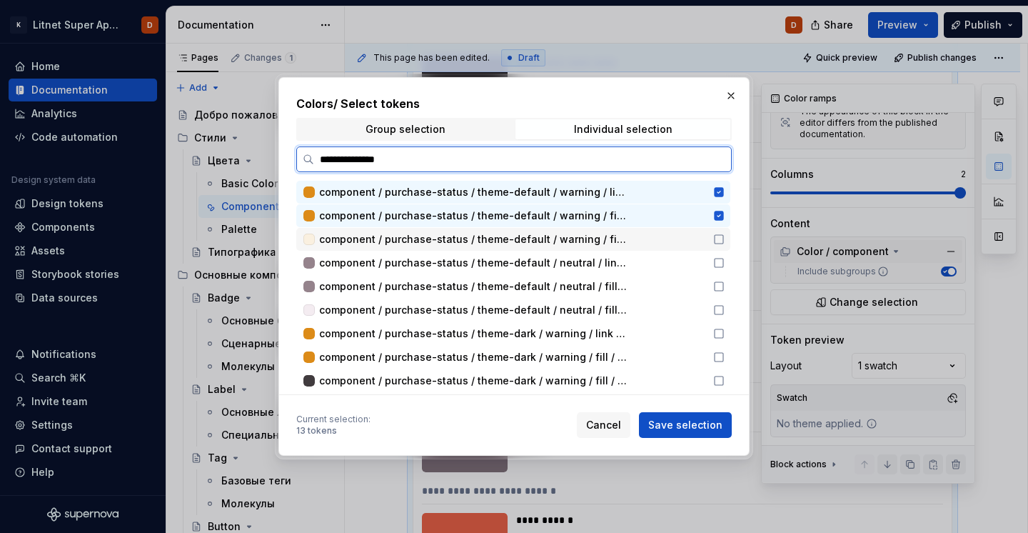
click at [722, 242] on icon at bounding box center [719, 239] width 9 height 9
click at [722, 263] on icon at bounding box center [719, 262] width 9 height 9
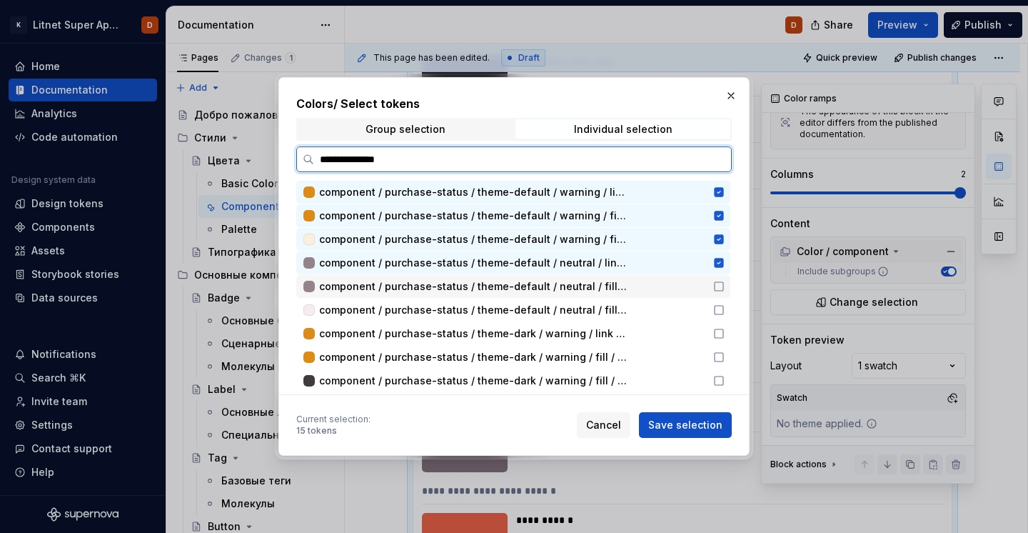
click at [722, 281] on icon at bounding box center [718, 286] width 11 height 11
click at [723, 314] on icon at bounding box center [719, 310] width 9 height 9
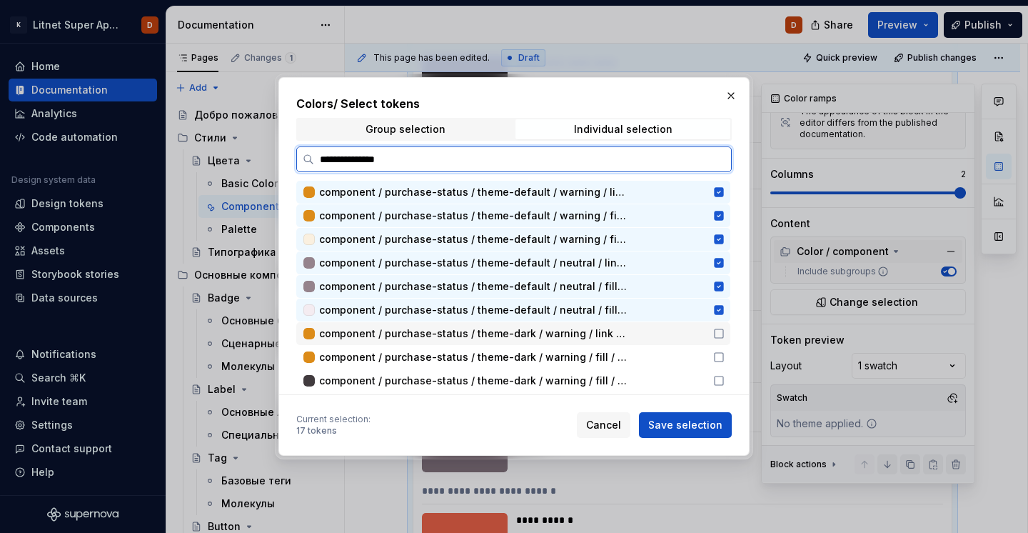
click at [723, 338] on icon at bounding box center [719, 333] width 9 height 9
click at [725, 358] on icon at bounding box center [718, 356] width 11 height 11
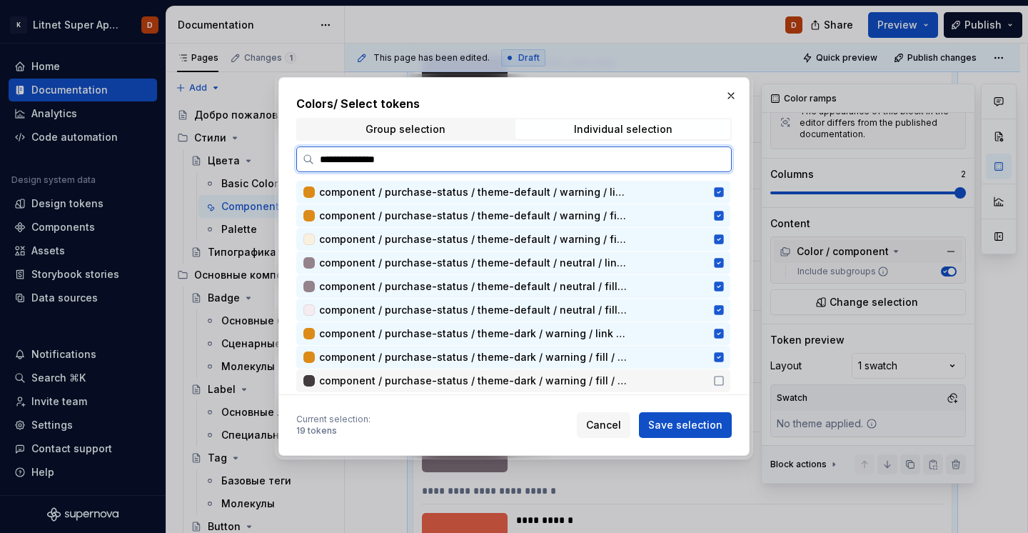
click at [725, 379] on icon at bounding box center [718, 380] width 11 height 11
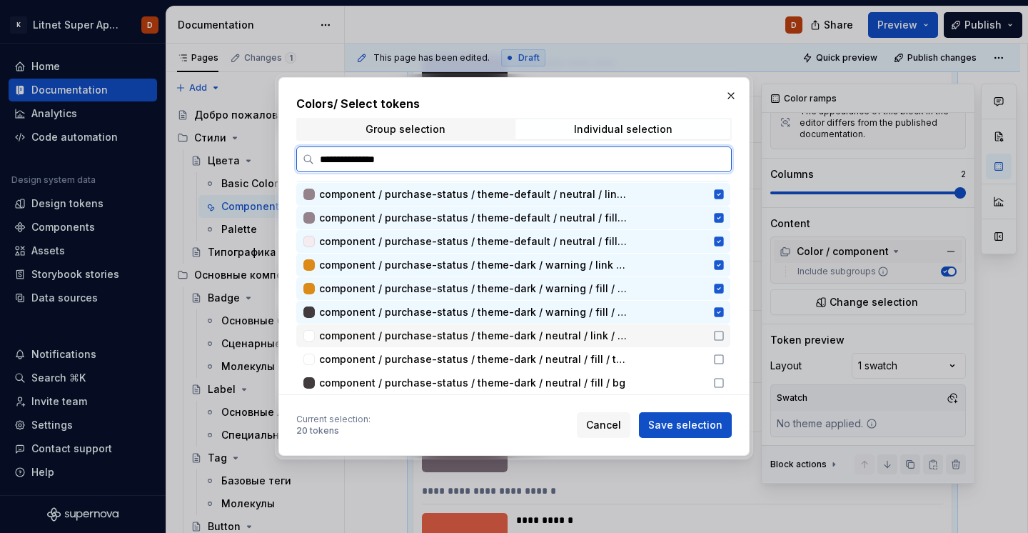
click at [725, 332] on icon at bounding box center [718, 335] width 11 height 11
click at [725, 359] on icon at bounding box center [718, 358] width 11 height 11
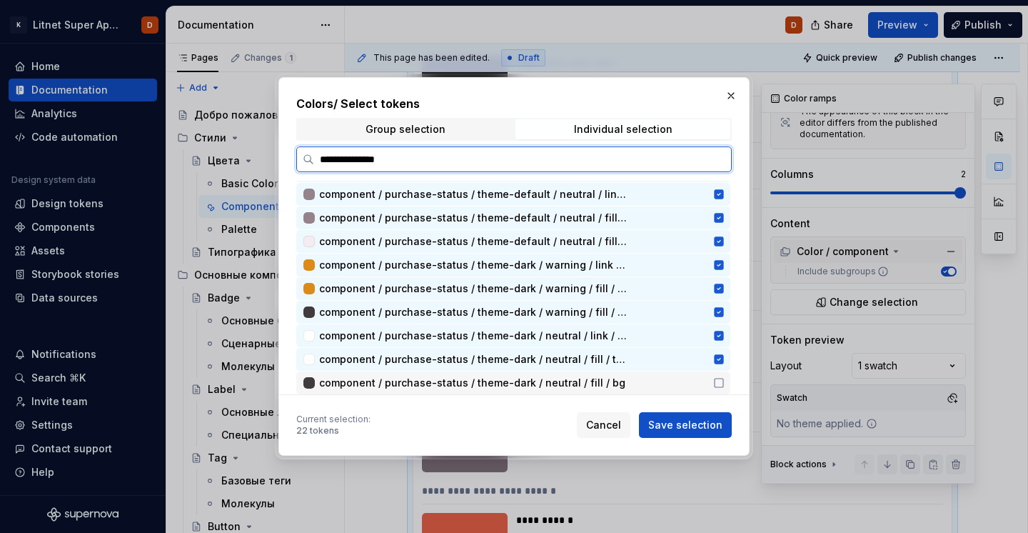
click at [725, 381] on icon at bounding box center [718, 382] width 11 height 11
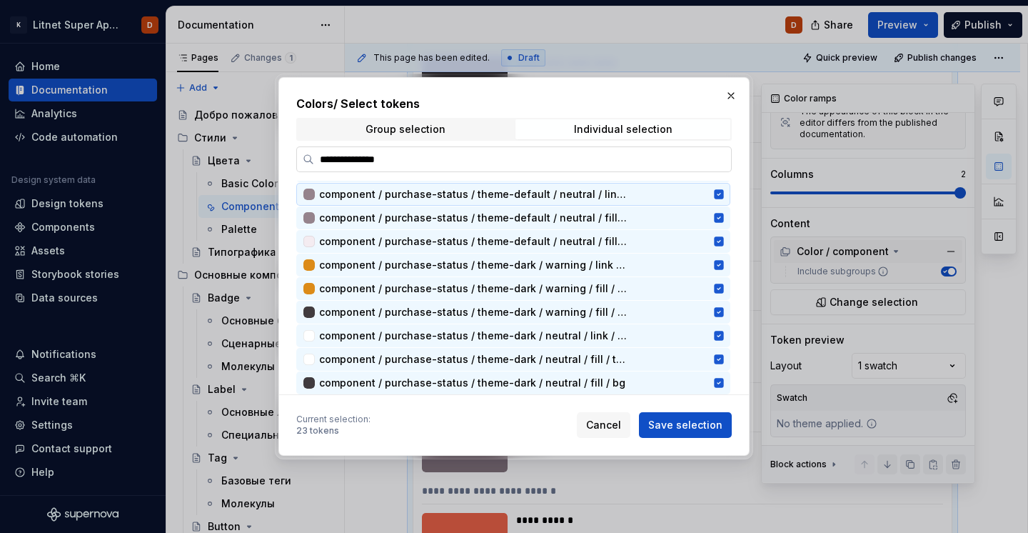
type textarea "*"
click at [573, 160] on input "**********" at bounding box center [522, 159] width 417 height 14
paste input "search"
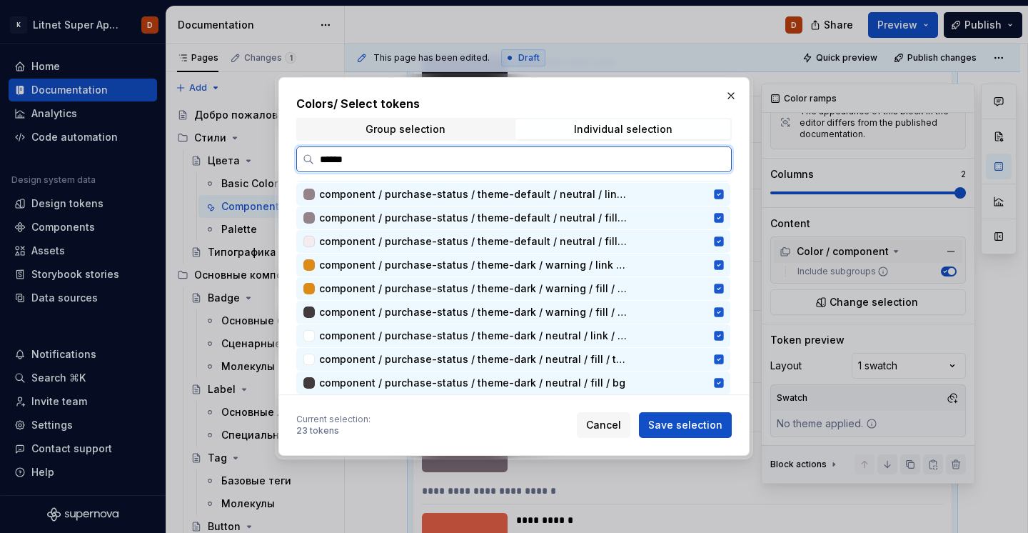
scroll to position [0, 0]
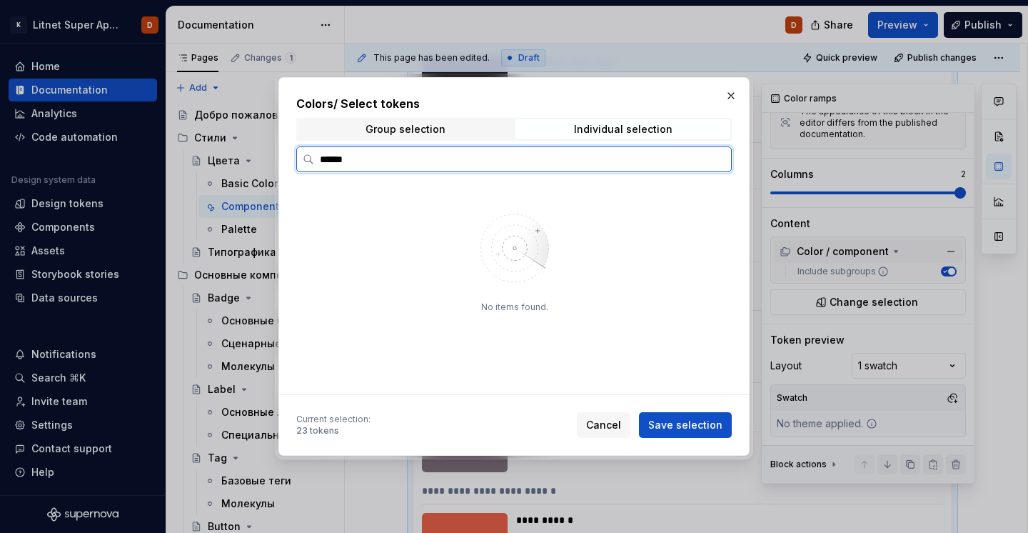
paste input "***"
type input "*********"
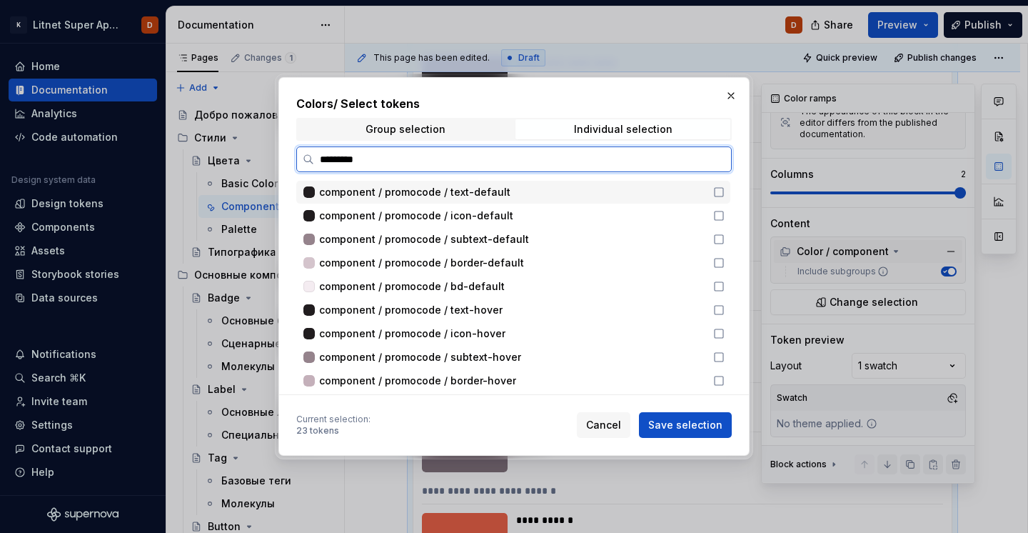
click at [724, 191] on icon at bounding box center [718, 191] width 11 height 11
click at [724, 205] on div "component / promocode / icon-default" at bounding box center [513, 215] width 434 height 23
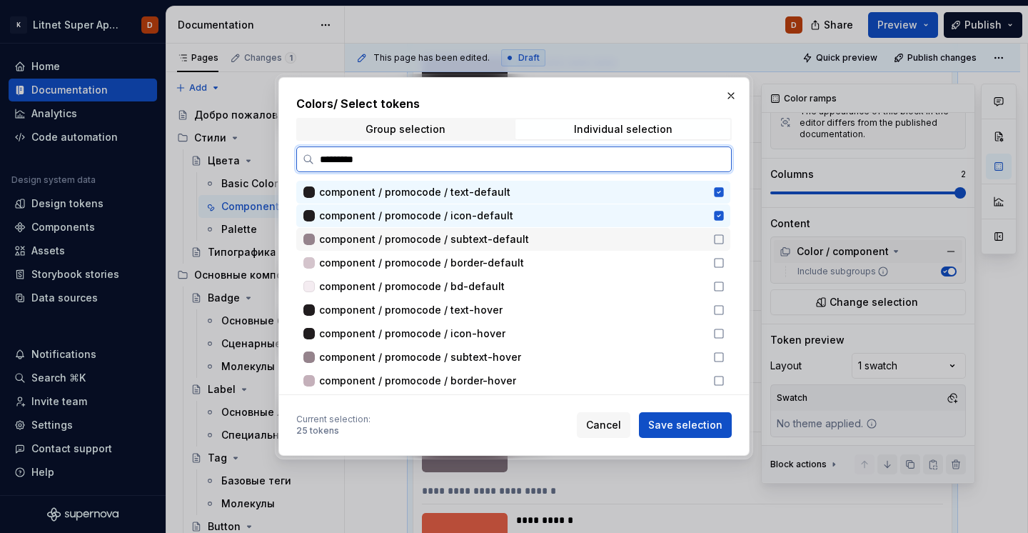
click at [725, 241] on icon at bounding box center [718, 239] width 11 height 11
click at [725, 263] on icon at bounding box center [718, 262] width 11 height 11
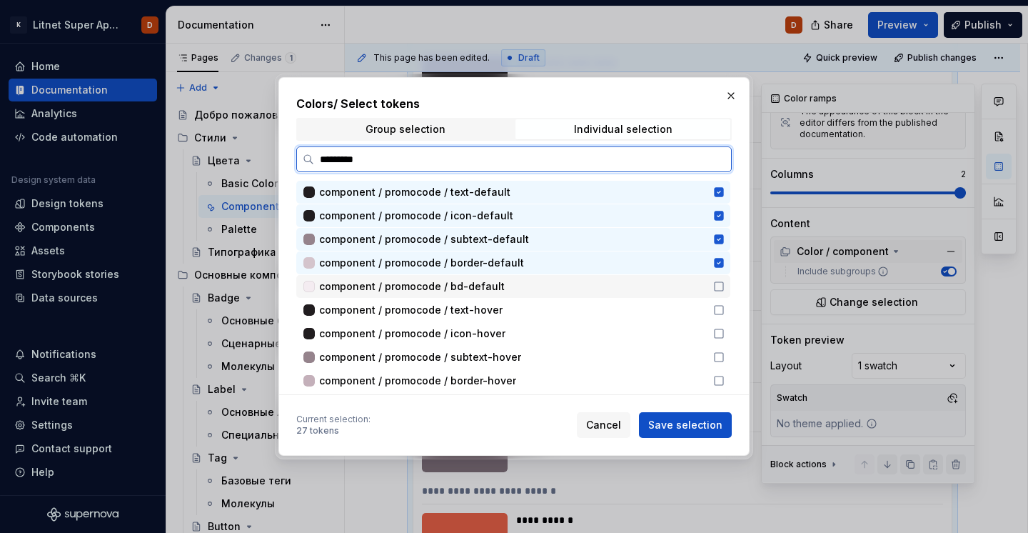
click at [723, 291] on icon at bounding box center [719, 286] width 9 height 9
click at [725, 313] on icon at bounding box center [718, 309] width 11 height 11
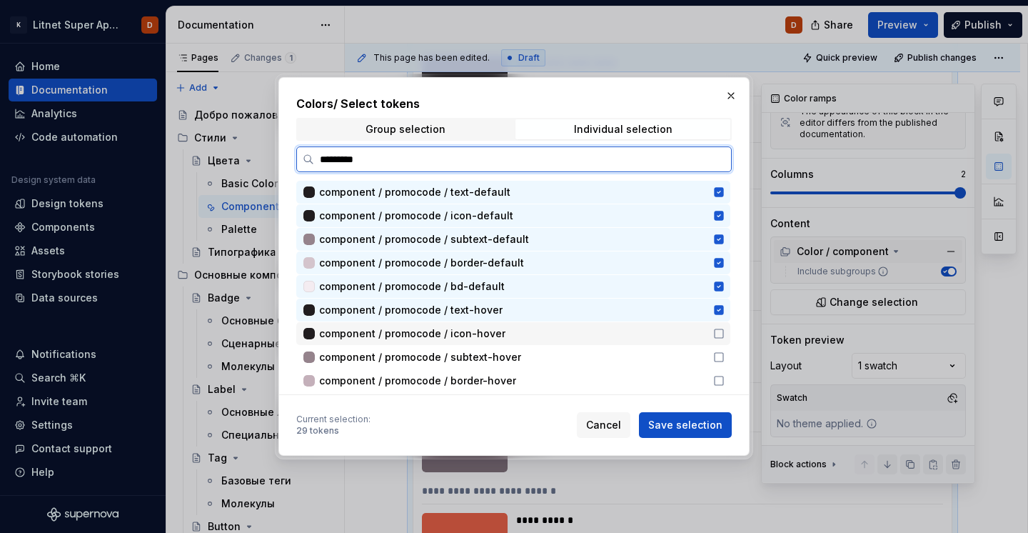
click at [725, 341] on div "component / promocode / icon-hover" at bounding box center [513, 333] width 434 height 23
click at [730, 367] on div "component / promocode / subtext-hover" at bounding box center [513, 357] width 434 height 23
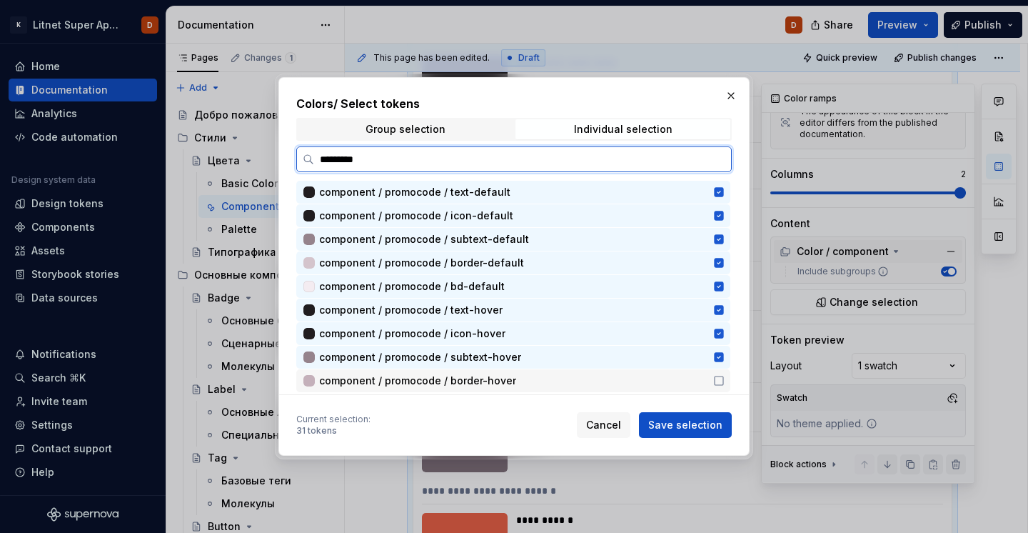
click at [725, 378] on icon at bounding box center [718, 380] width 11 height 11
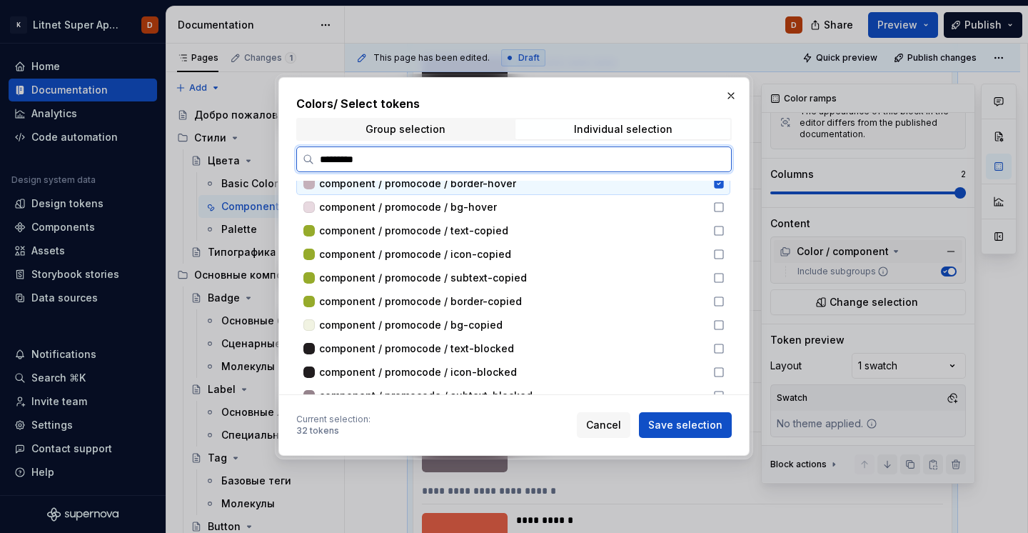
scroll to position [318, 0]
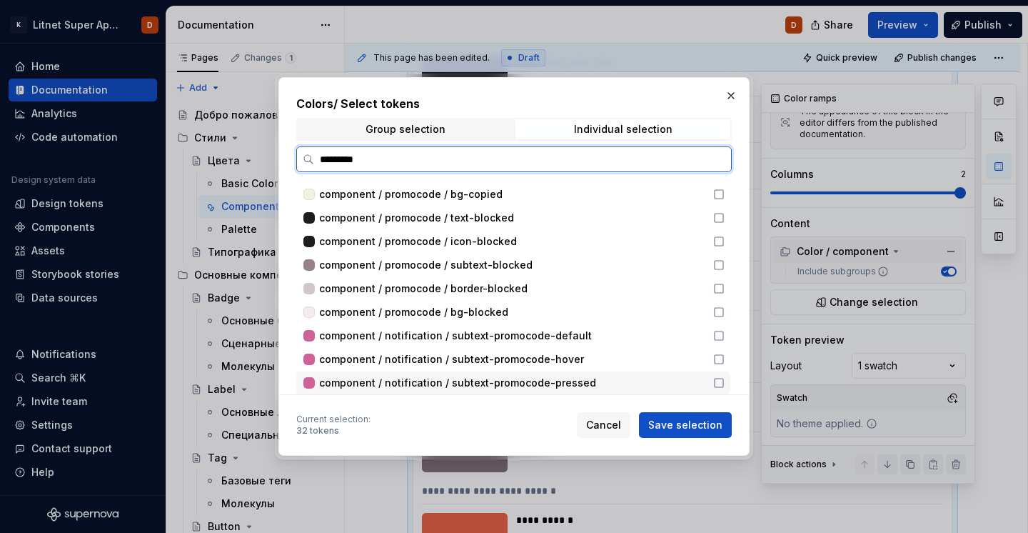
click at [725, 383] on icon at bounding box center [718, 382] width 11 height 11
click at [725, 352] on div "component / notification / subtext-promocode-hover" at bounding box center [513, 359] width 434 height 23
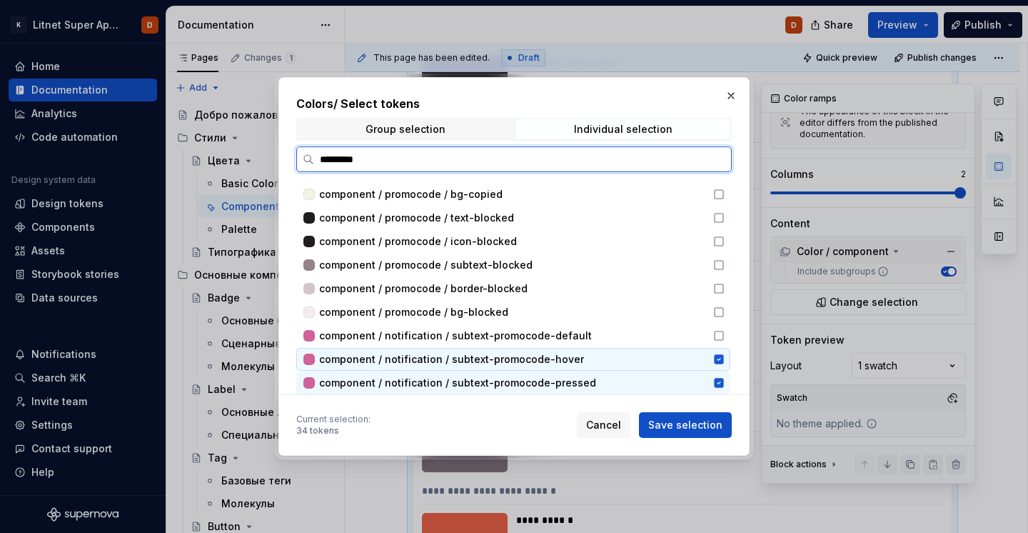
click at [725, 333] on icon at bounding box center [718, 335] width 11 height 11
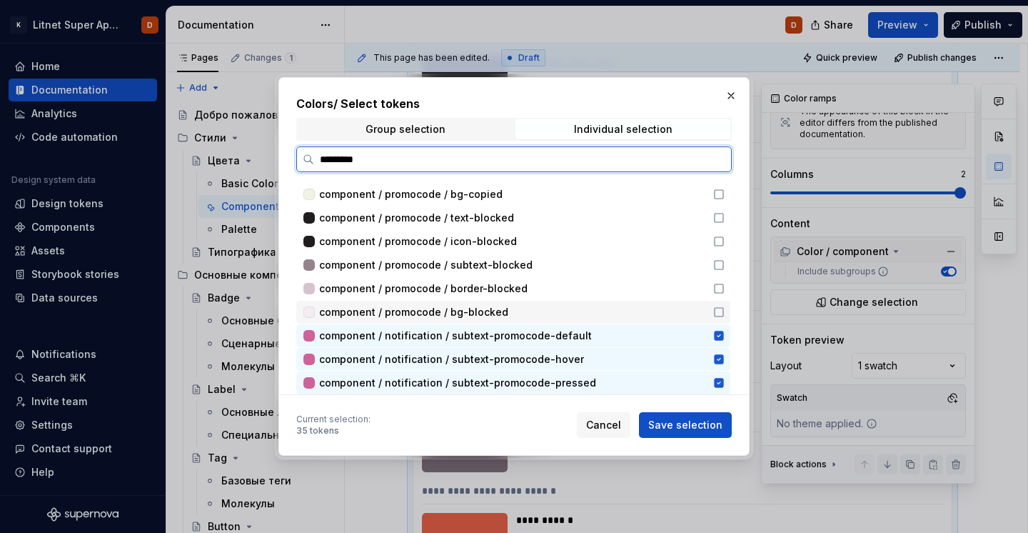
click at [725, 311] on icon at bounding box center [718, 311] width 11 height 11
click at [725, 287] on icon at bounding box center [718, 288] width 11 height 11
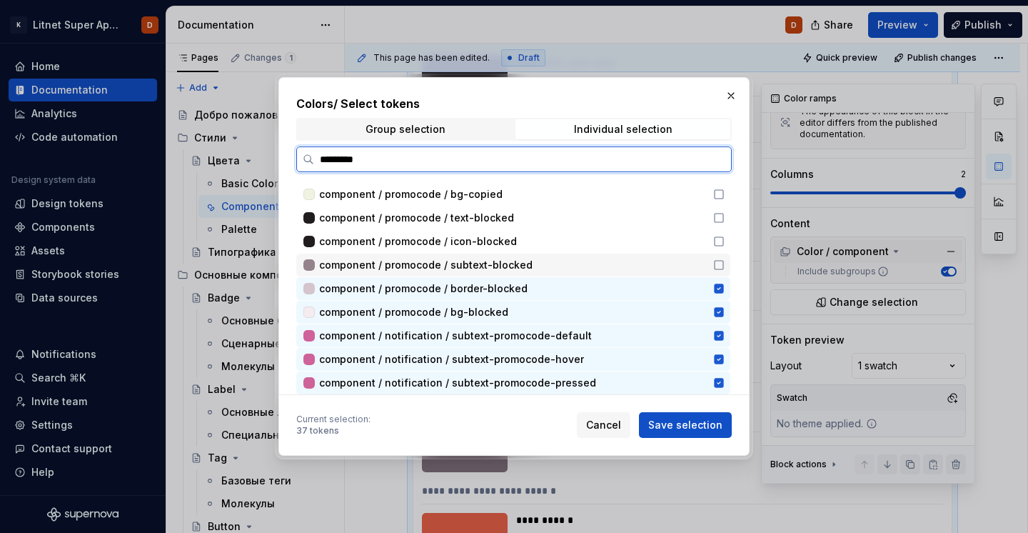
click at [725, 262] on icon at bounding box center [718, 264] width 11 height 11
click at [725, 249] on div "component / promocode / icon-blocked" at bounding box center [513, 241] width 434 height 23
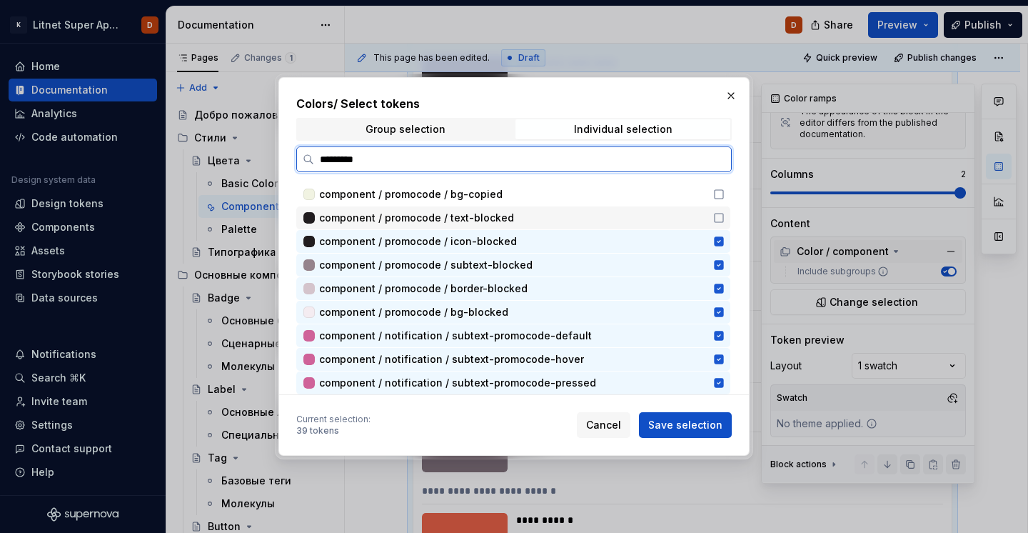
click at [725, 220] on icon at bounding box center [718, 217] width 11 height 11
click at [725, 195] on icon at bounding box center [718, 194] width 11 height 11
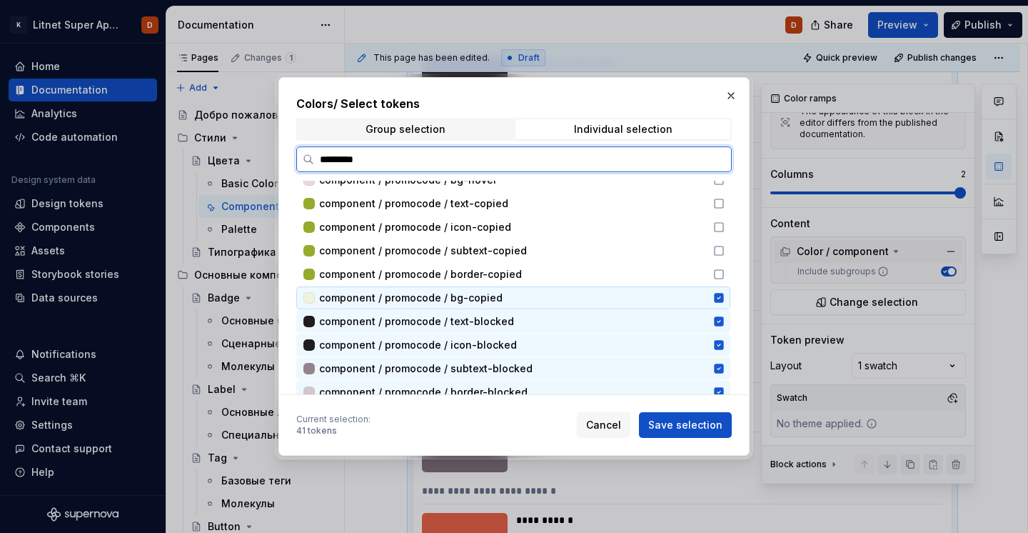
scroll to position [189, 0]
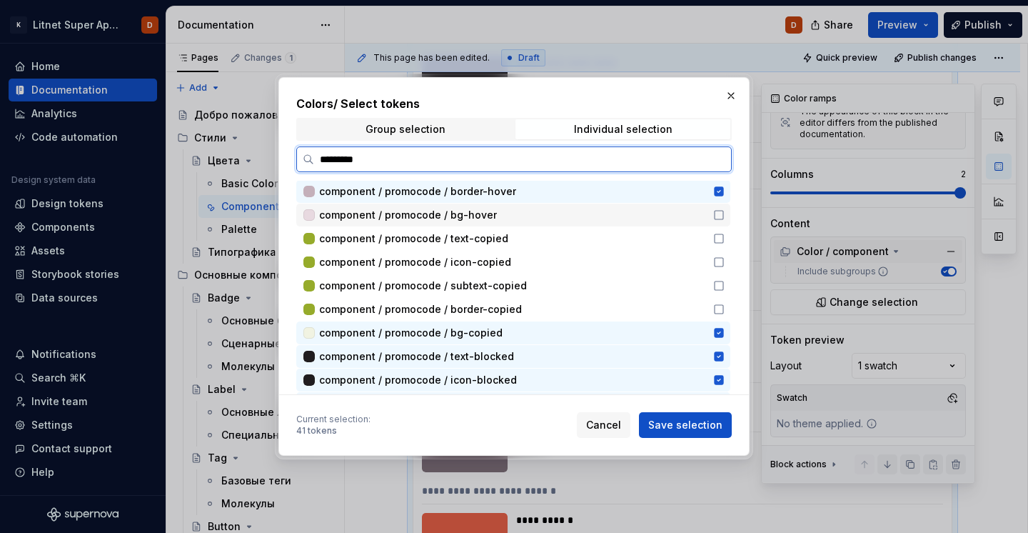
click at [725, 214] on icon at bounding box center [718, 214] width 11 height 11
click at [725, 235] on icon at bounding box center [718, 238] width 11 height 11
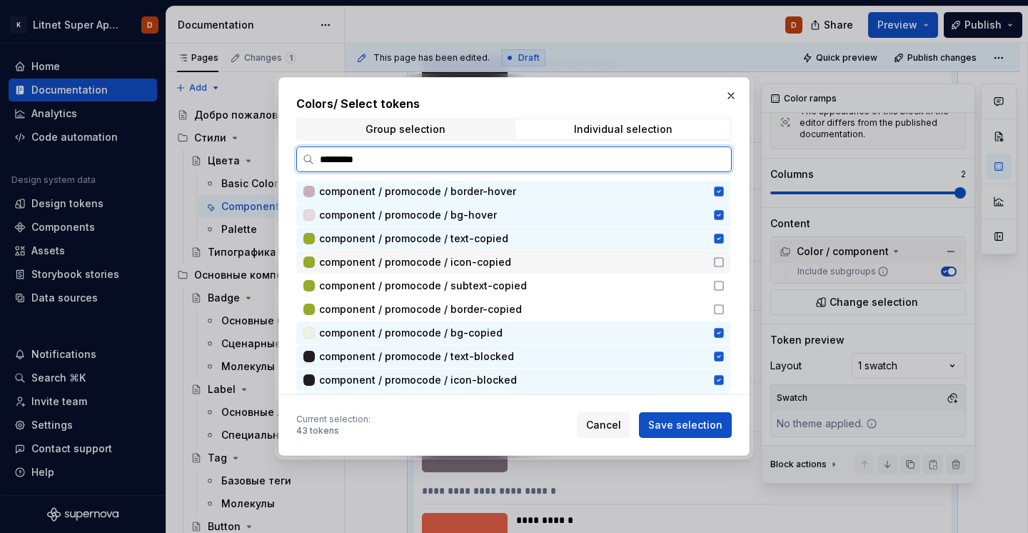
click at [723, 258] on icon at bounding box center [719, 262] width 9 height 9
click at [725, 278] on div "component / promocode / subtext-copied" at bounding box center [513, 285] width 434 height 23
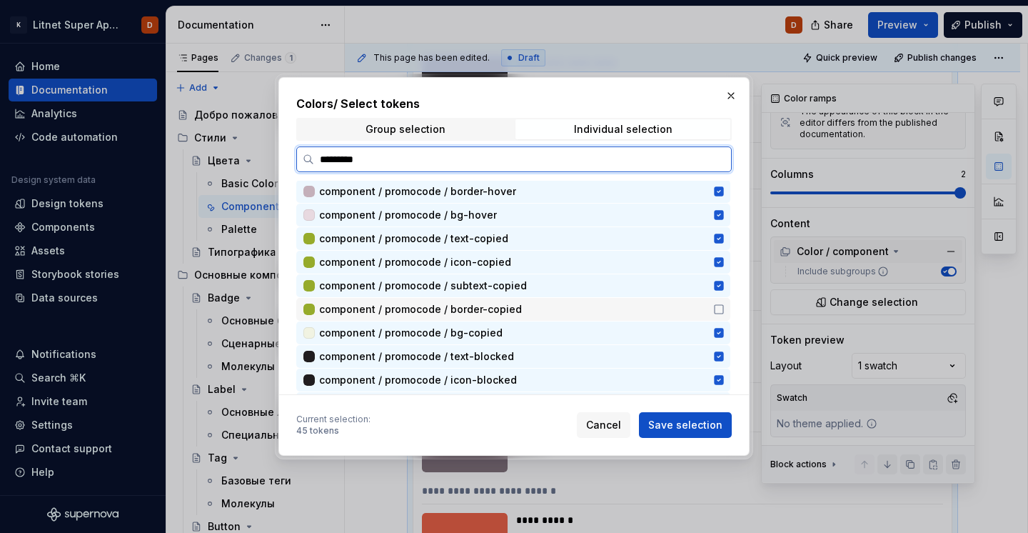
click at [725, 308] on icon at bounding box center [718, 308] width 11 height 11
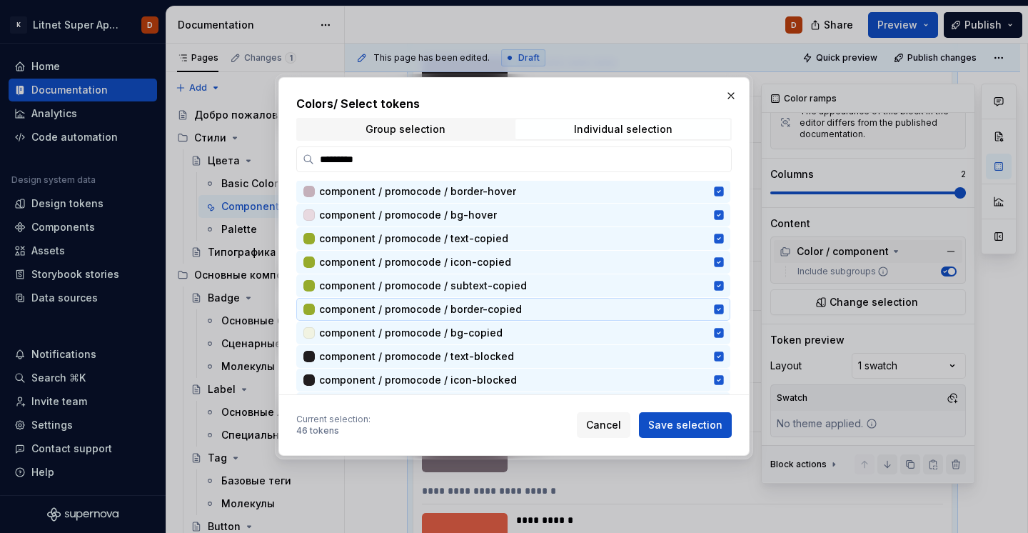
type textarea "*"
click at [584, 156] on input "*********" at bounding box center [522, 159] width 417 height 14
paste input "***"
type input "**********"
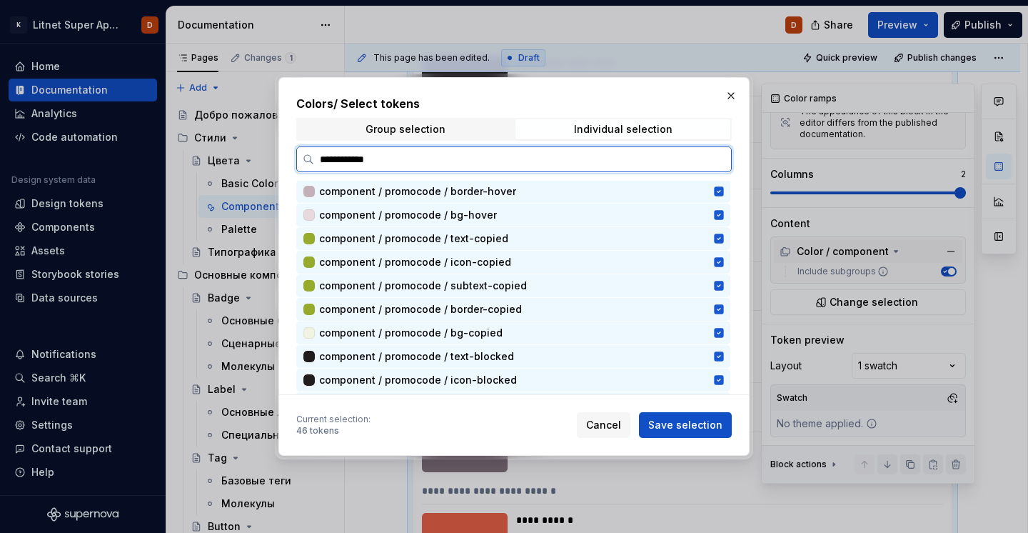
scroll to position [0, 0]
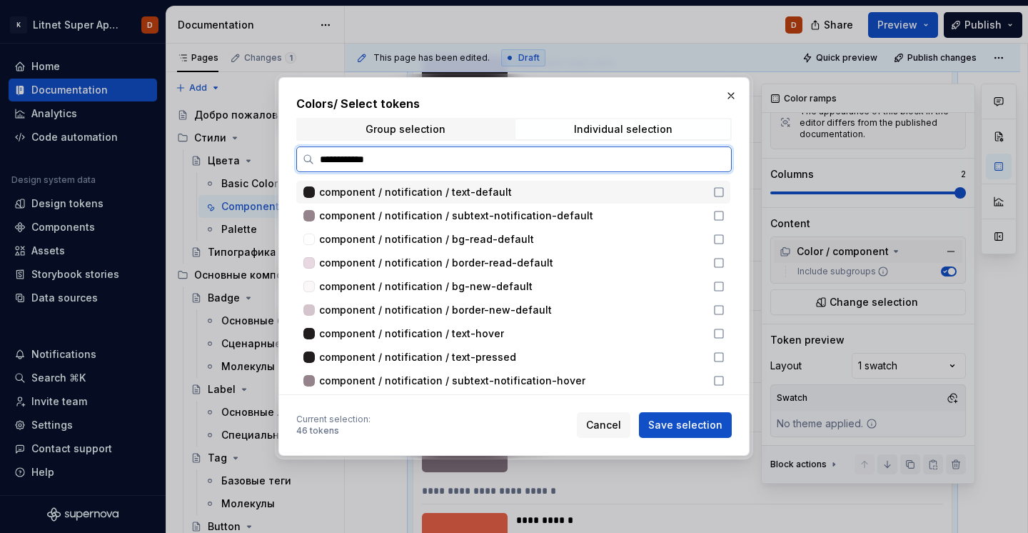
click at [724, 191] on icon at bounding box center [718, 191] width 11 height 11
click at [725, 216] on icon at bounding box center [718, 215] width 11 height 11
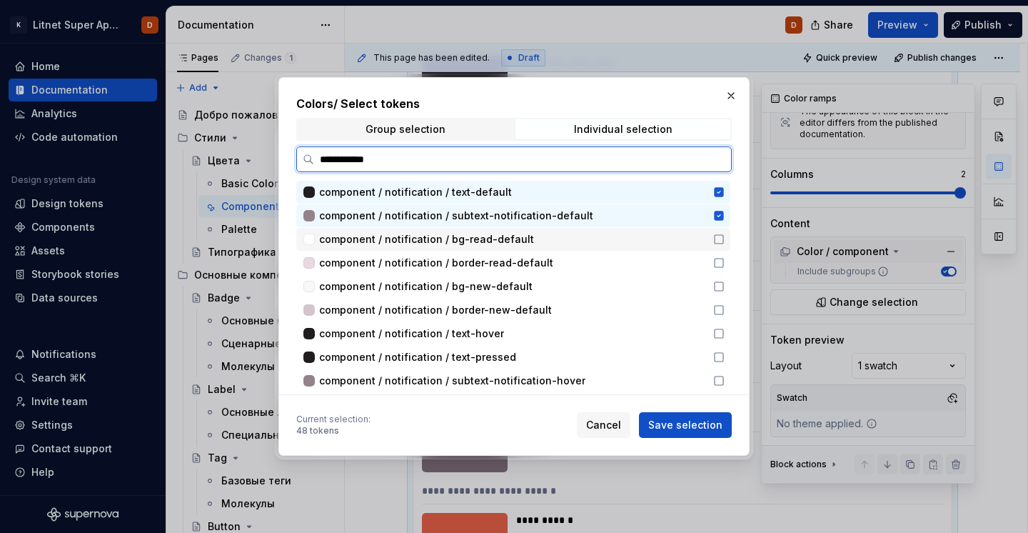
click at [725, 238] on icon at bounding box center [718, 239] width 11 height 11
click at [725, 266] on icon at bounding box center [718, 262] width 11 height 11
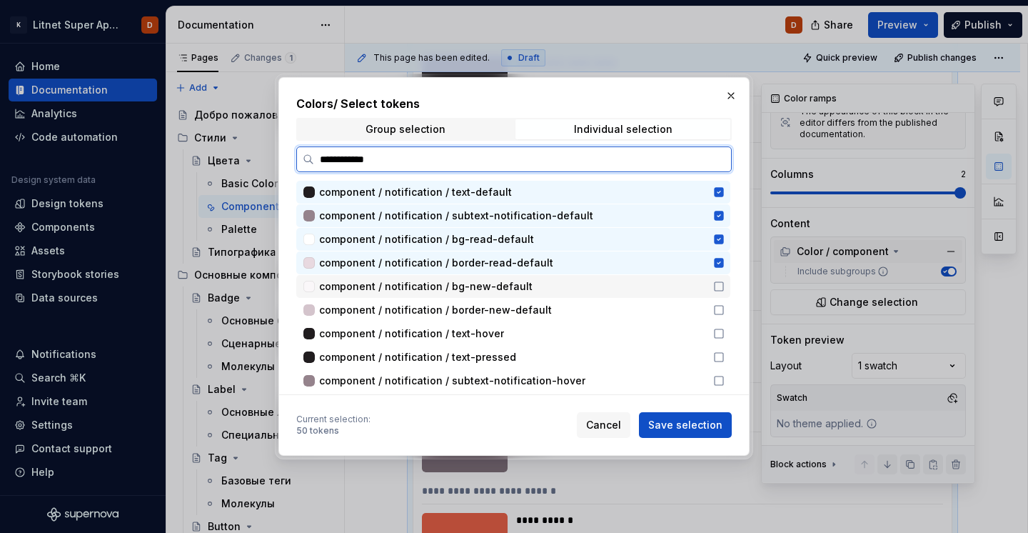
click at [723, 282] on icon at bounding box center [719, 286] width 9 height 9
click at [725, 301] on div "component / notification / border-new-default" at bounding box center [513, 309] width 434 height 23
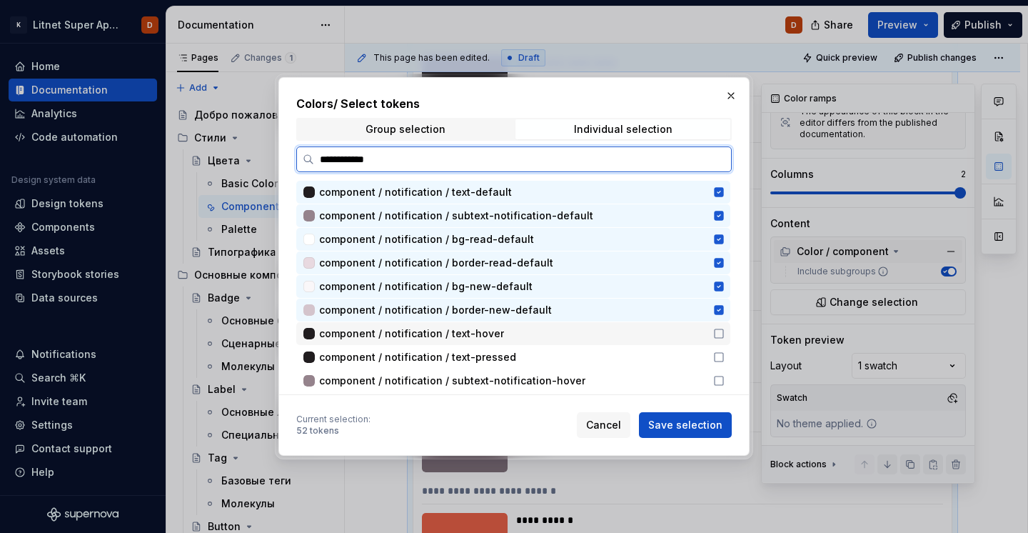
click at [725, 328] on icon at bounding box center [718, 333] width 11 height 11
click at [727, 350] on div "component / notification / text-pressed" at bounding box center [513, 357] width 434 height 23
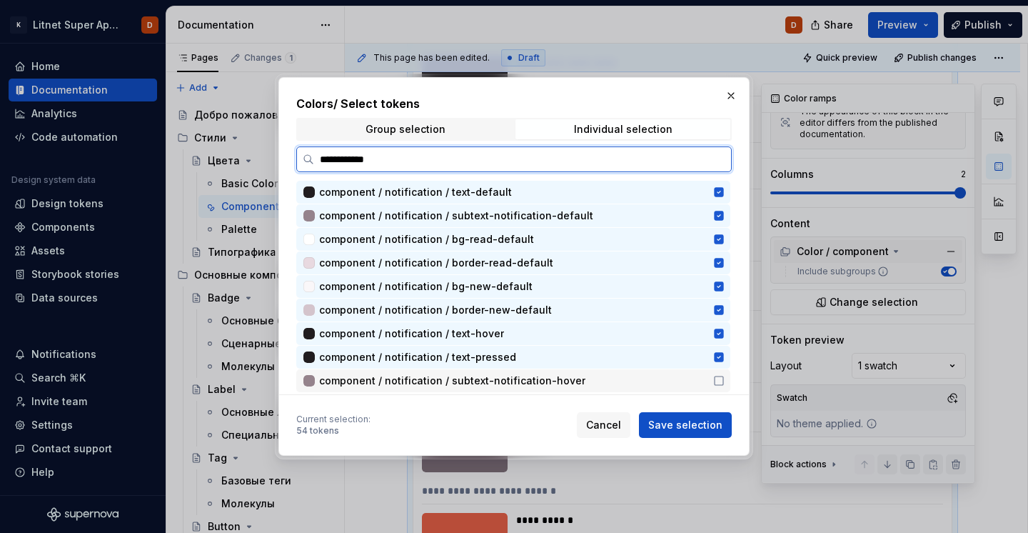
click at [725, 381] on icon at bounding box center [718, 380] width 11 height 11
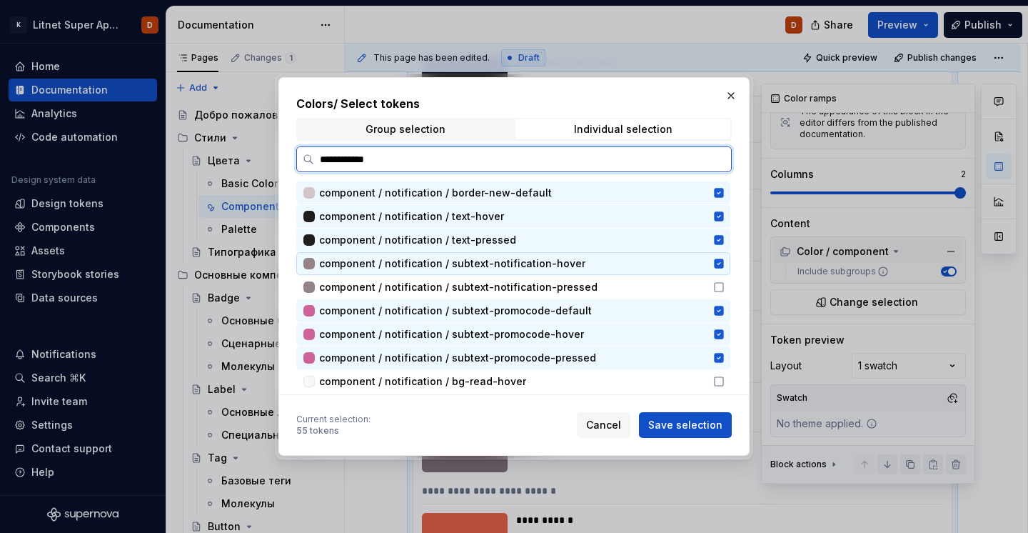
scroll to position [142, 0]
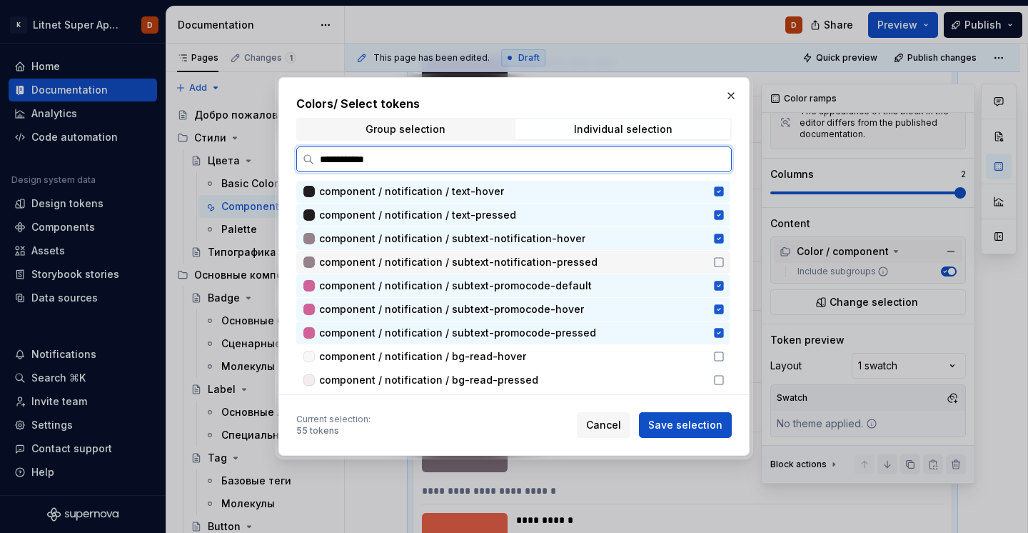
click at [725, 261] on icon at bounding box center [718, 261] width 11 height 11
click at [725, 353] on icon at bounding box center [718, 356] width 11 height 11
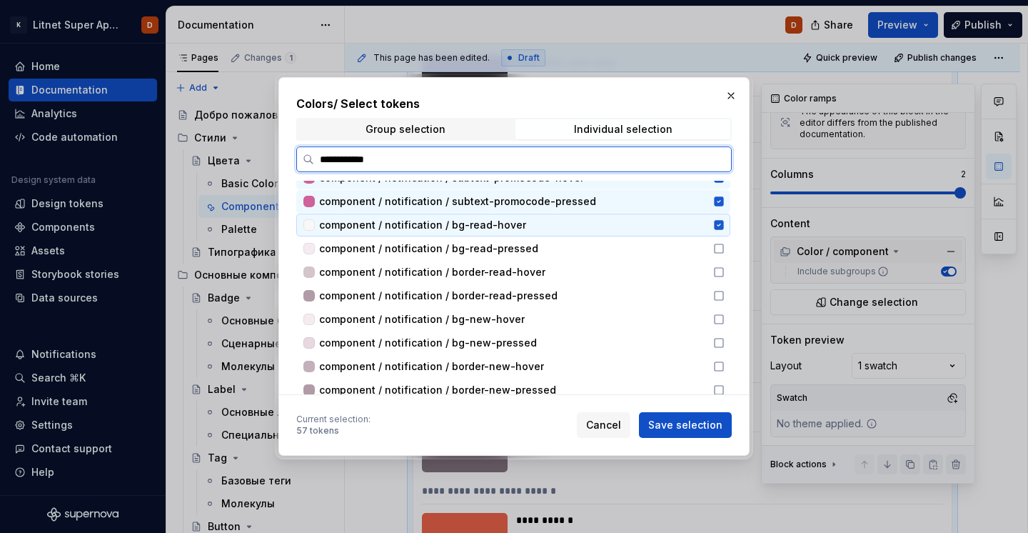
scroll to position [273, 0]
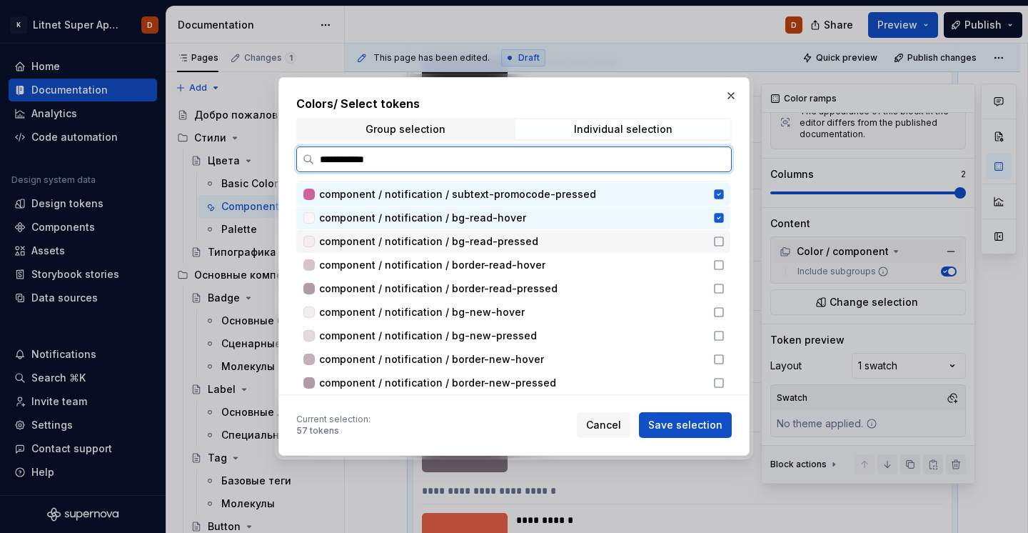
click at [724, 244] on icon at bounding box center [718, 241] width 11 height 11
click at [723, 261] on icon at bounding box center [719, 265] width 9 height 9
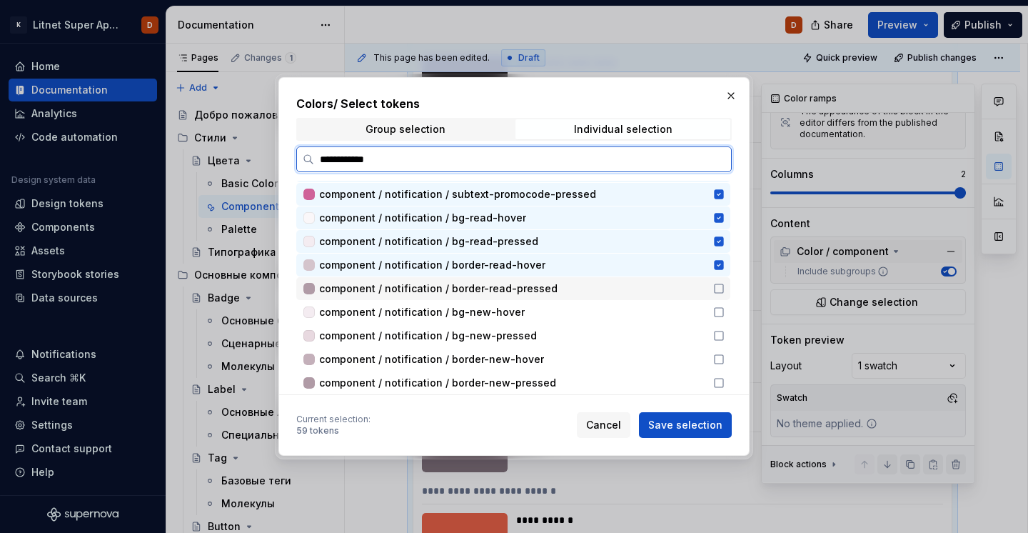
click at [724, 287] on icon at bounding box center [718, 288] width 11 height 11
click at [724, 308] on icon at bounding box center [718, 311] width 11 height 11
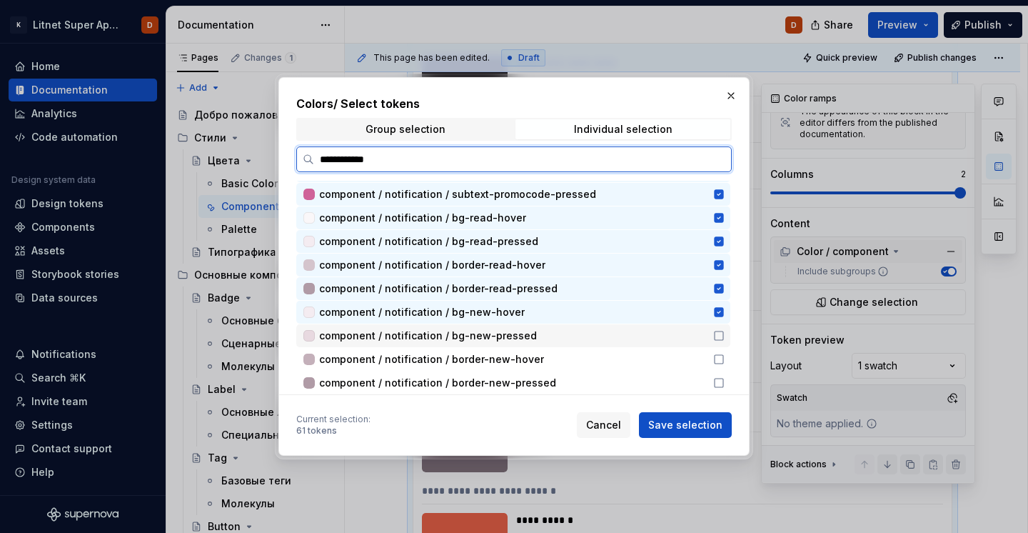
click at [724, 341] on div "component / notification / bg-new-pressed" at bounding box center [513, 335] width 434 height 23
click at [723, 363] on icon at bounding box center [719, 359] width 9 height 9
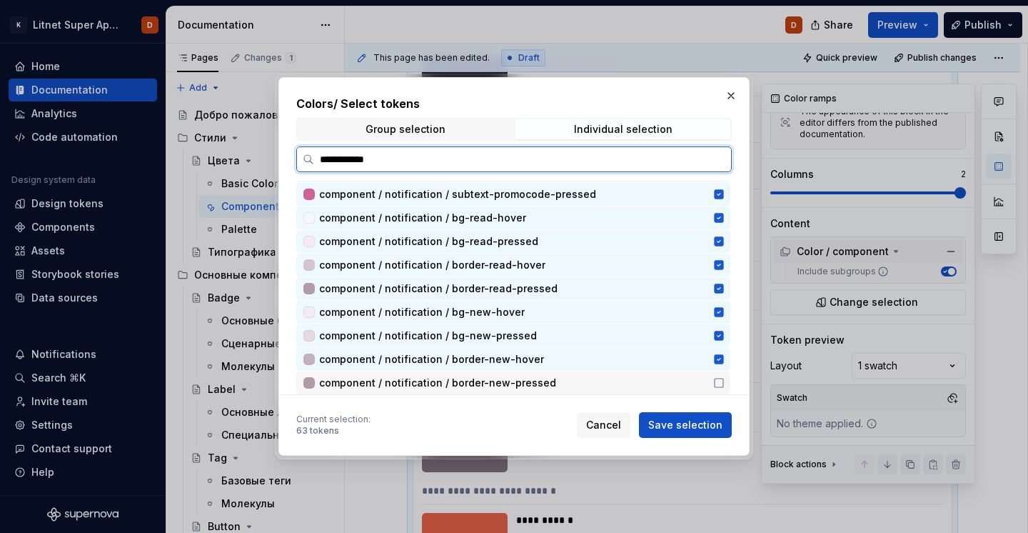
click at [728, 391] on div "component / notification / border-new-pressed" at bounding box center [513, 382] width 434 height 23
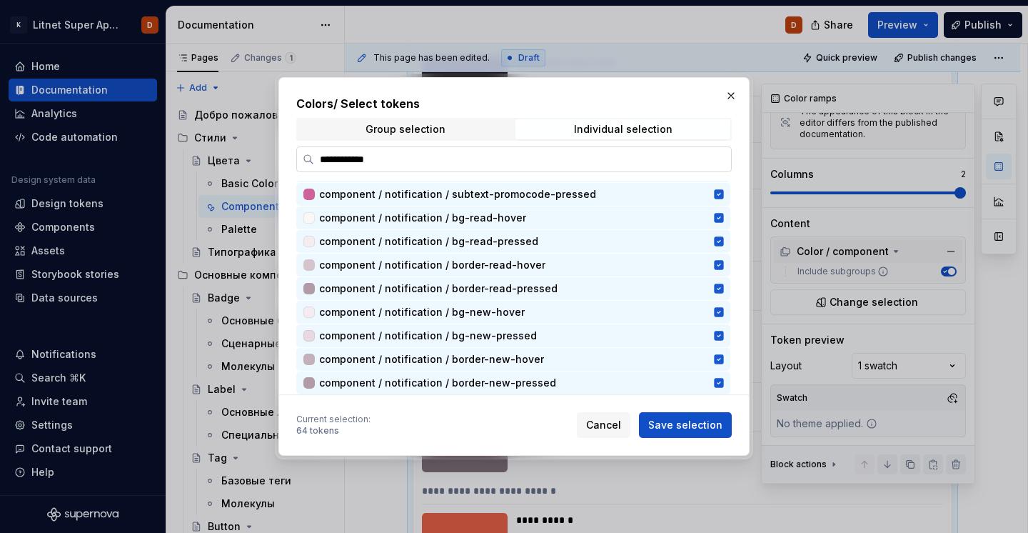
click at [586, 156] on input "**********" at bounding box center [522, 159] width 417 height 14
type textarea "*"
paste input "*********"
type input "**********"
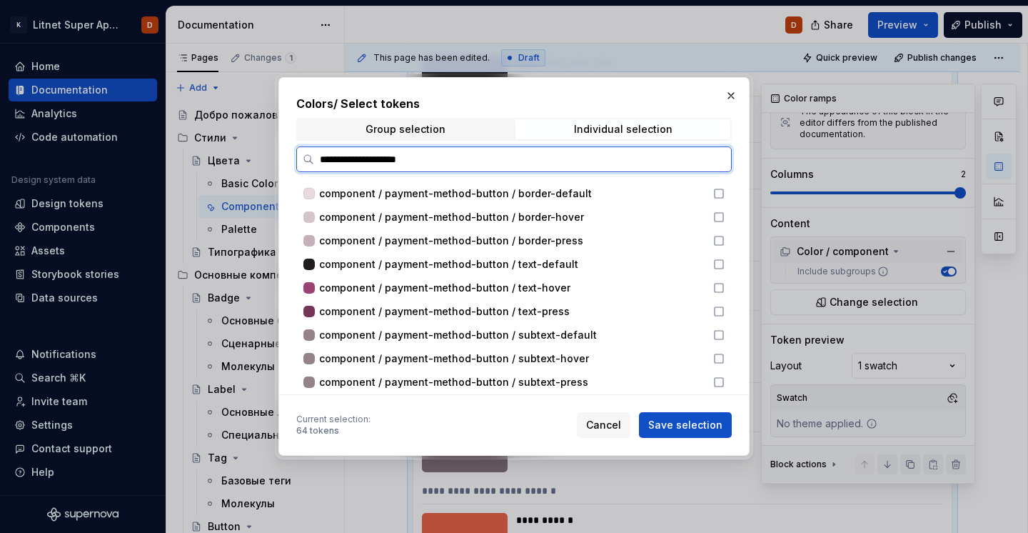
scroll to position [0, 0]
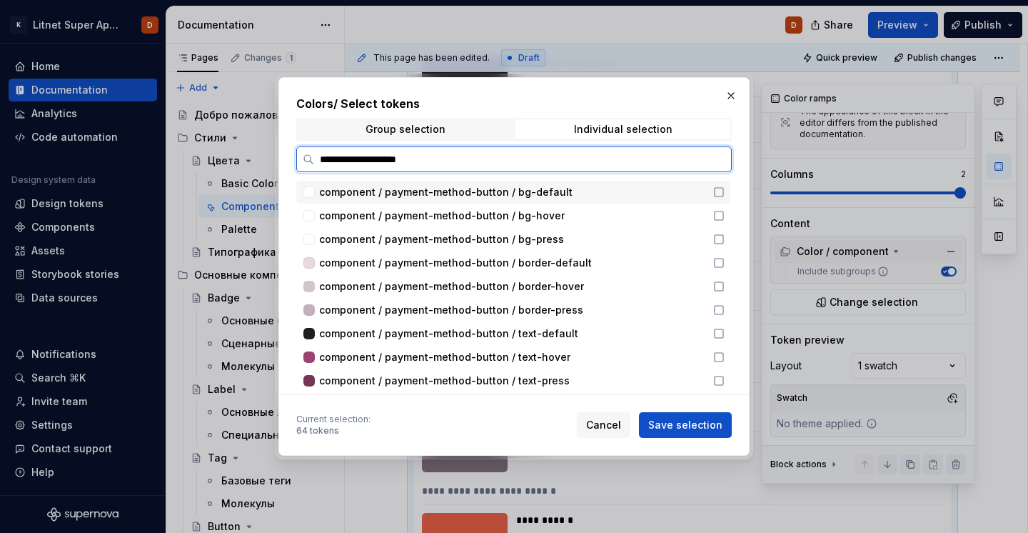
click at [725, 190] on icon at bounding box center [718, 191] width 11 height 11
click at [725, 214] on icon at bounding box center [718, 215] width 11 height 11
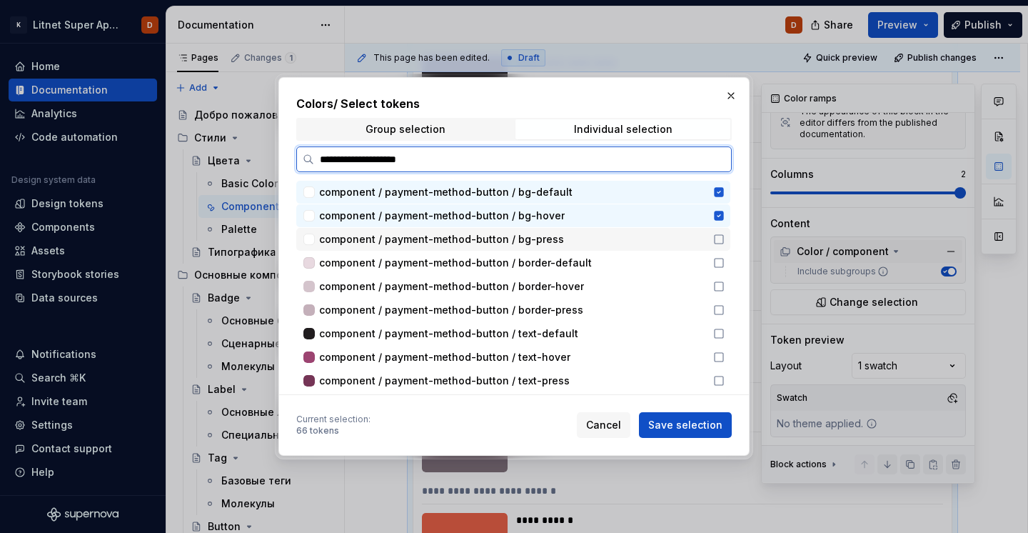
click at [728, 232] on div "component / payment-method-button / bg-press" at bounding box center [513, 239] width 434 height 23
click at [725, 261] on icon at bounding box center [718, 262] width 11 height 11
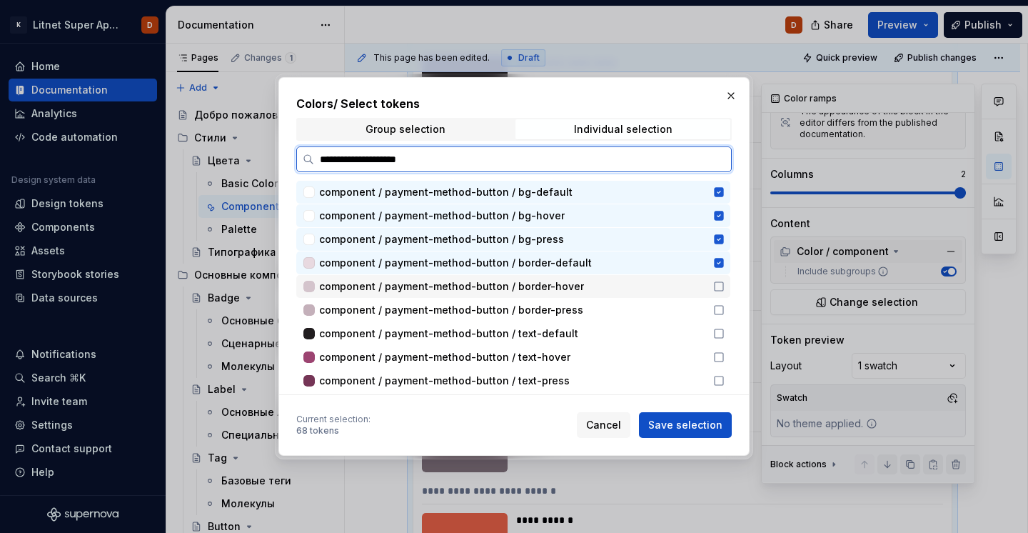
click at [723, 282] on icon at bounding box center [719, 286] width 9 height 9
click at [728, 323] on div "component / payment-method-button / text-default" at bounding box center [513, 333] width 434 height 23
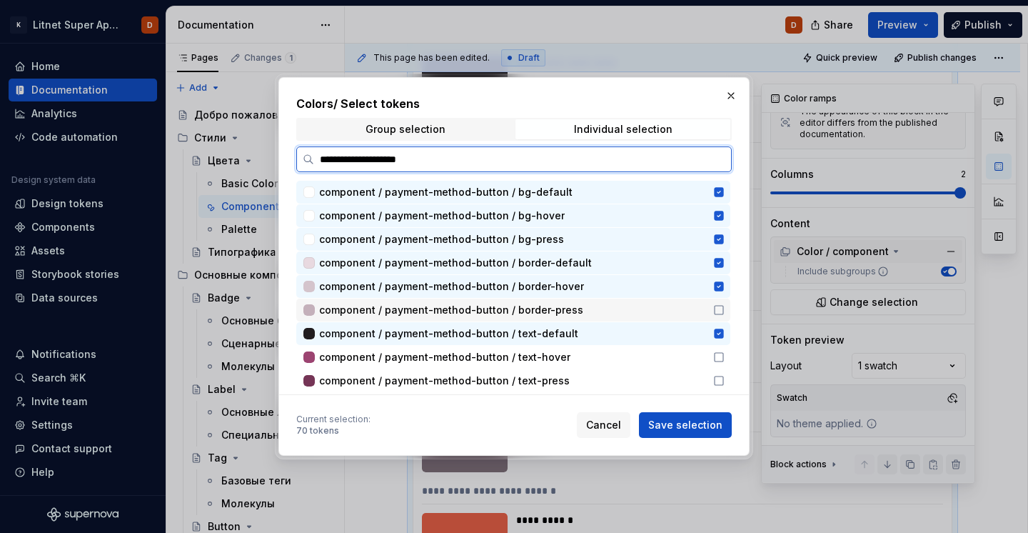
click at [725, 307] on icon at bounding box center [718, 309] width 11 height 11
click at [725, 353] on icon at bounding box center [718, 356] width 11 height 11
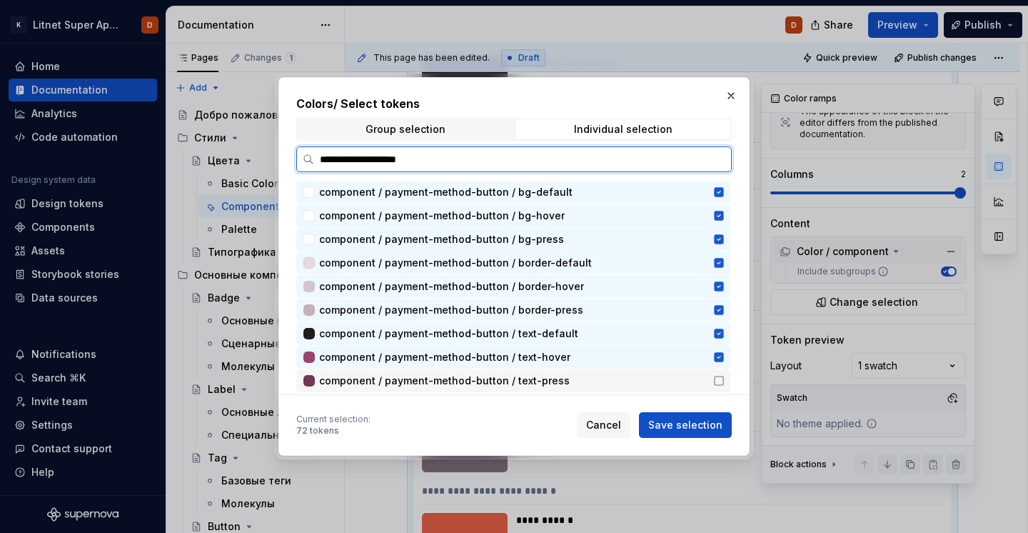
click at [723, 385] on icon at bounding box center [719, 380] width 9 height 9
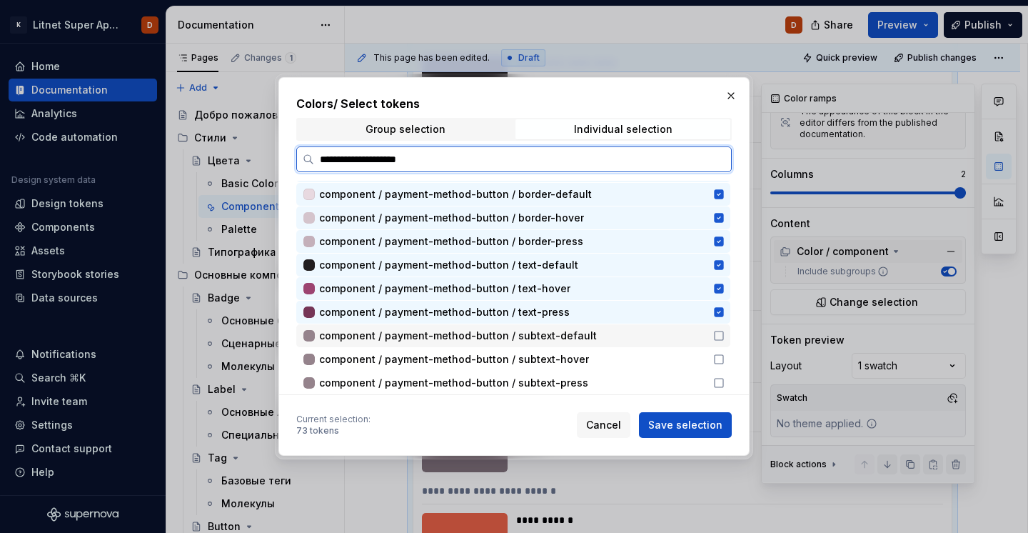
click at [725, 337] on icon at bounding box center [718, 335] width 11 height 11
click at [725, 355] on icon at bounding box center [718, 358] width 11 height 11
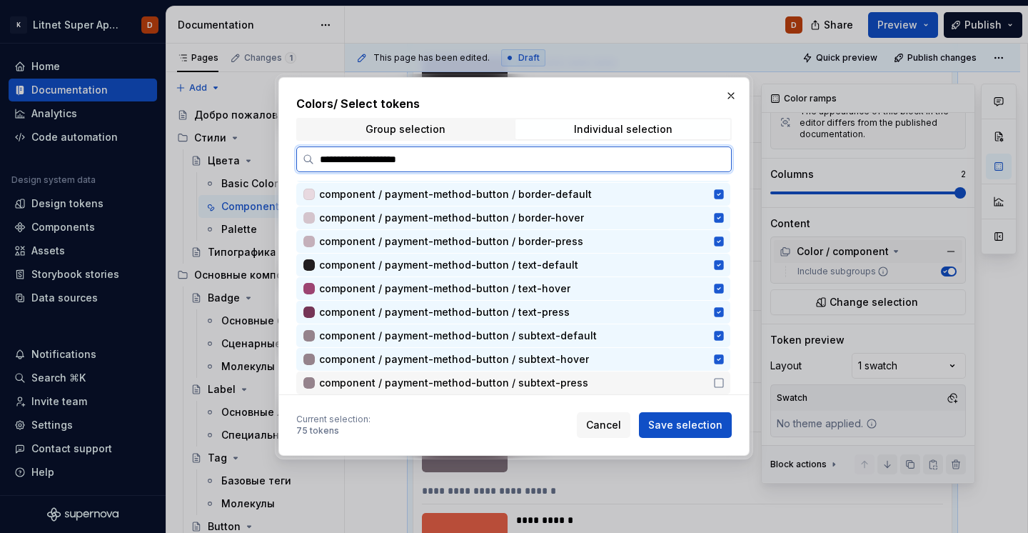
click at [725, 382] on icon at bounding box center [718, 382] width 11 height 11
type textarea "*"
paste input "search"
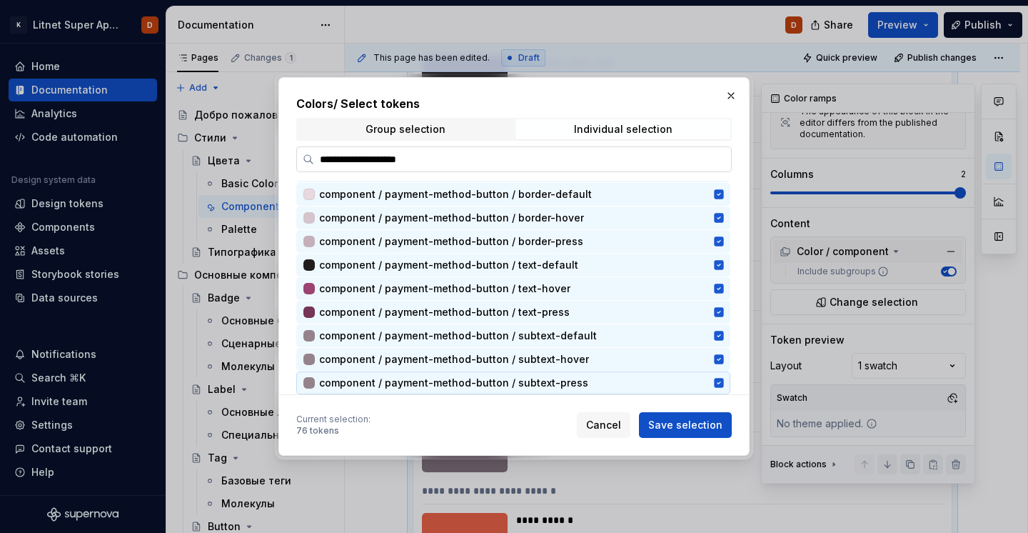
type input "**********"
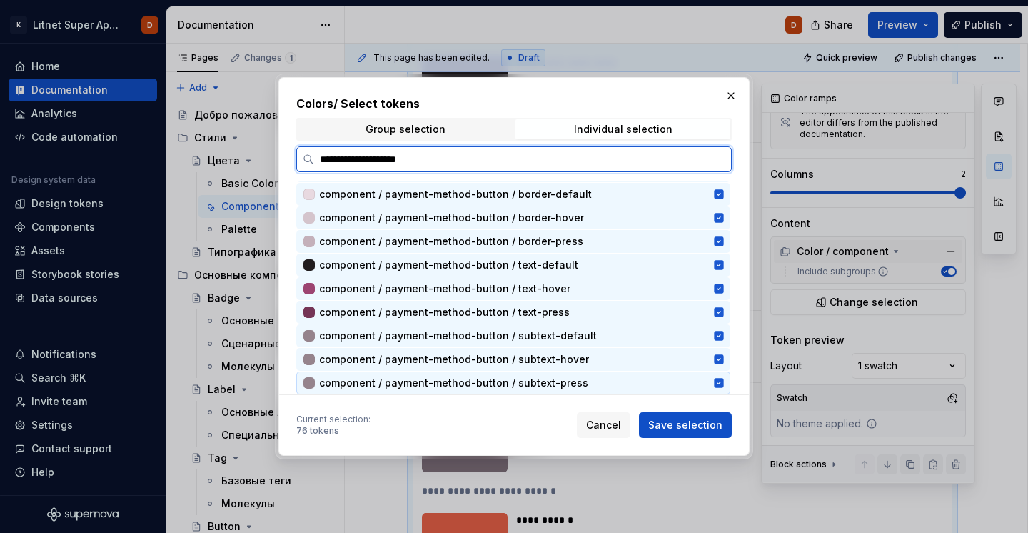
scroll to position [0, 0]
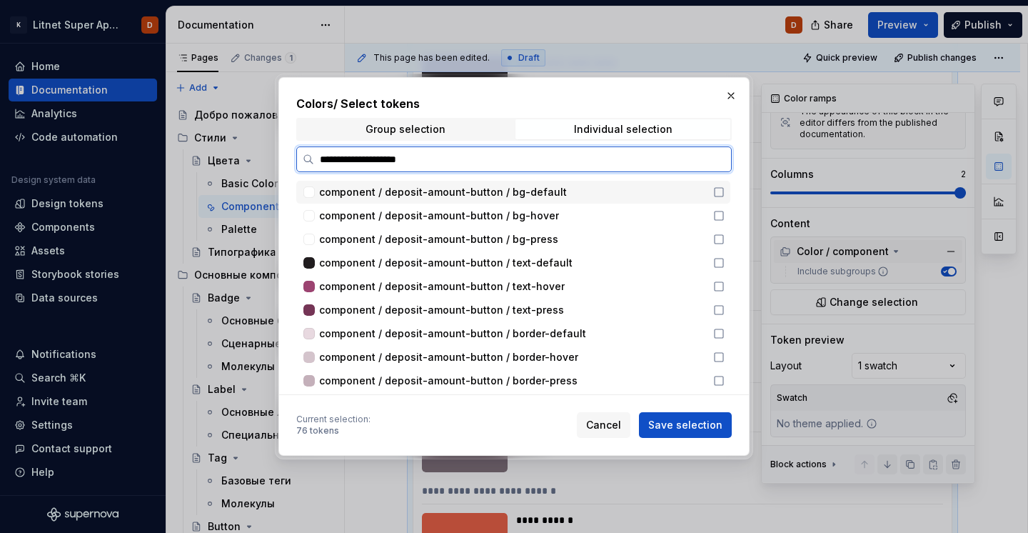
click at [725, 187] on icon at bounding box center [718, 191] width 11 height 11
click at [725, 204] on div "component / deposit-amount-button / bg-default" at bounding box center [513, 192] width 434 height 23
click at [725, 212] on icon at bounding box center [718, 215] width 11 height 11
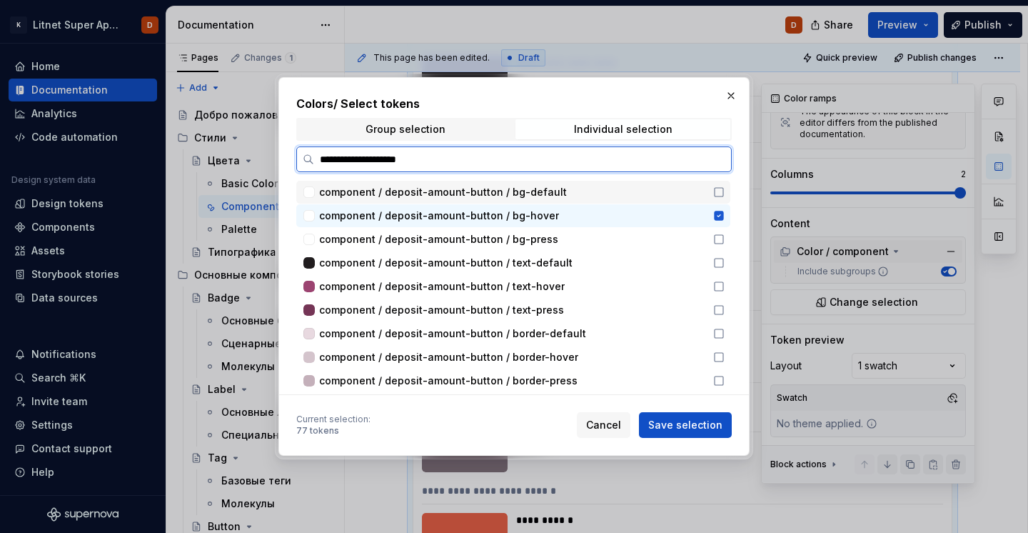
click at [725, 197] on icon at bounding box center [718, 191] width 11 height 11
click at [723, 243] on icon at bounding box center [719, 239] width 9 height 9
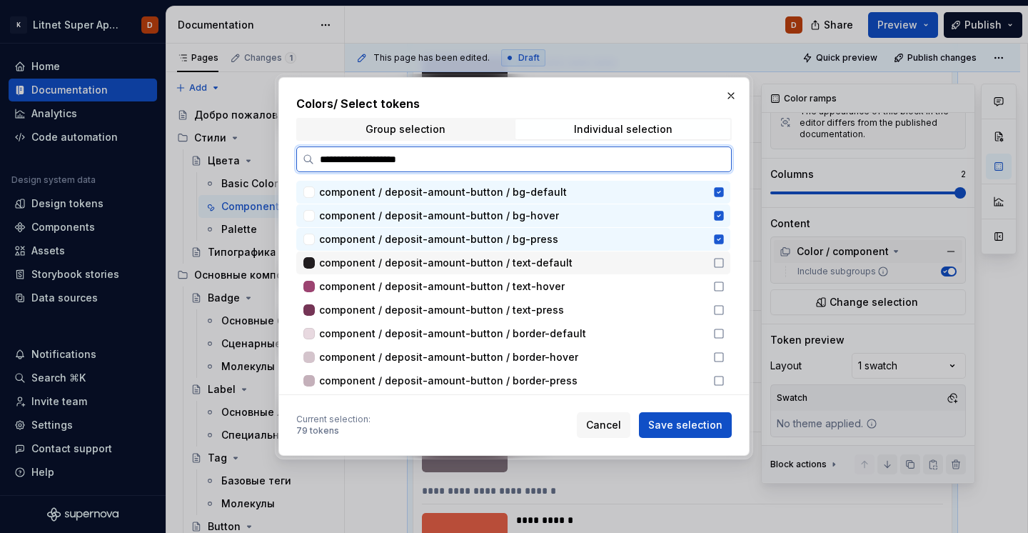
click at [726, 256] on div "component / deposit-amount-button / text-default" at bounding box center [513, 262] width 434 height 23
click at [725, 289] on icon at bounding box center [718, 286] width 11 height 11
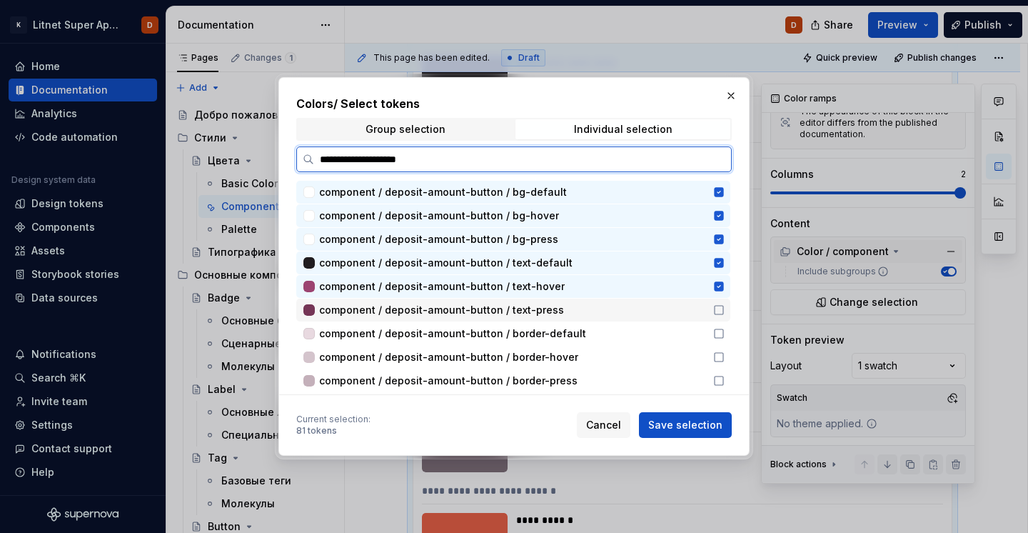
click at [725, 310] on icon at bounding box center [718, 309] width 11 height 11
click at [726, 324] on div "component / deposit-amount-button / border-default" at bounding box center [513, 333] width 434 height 23
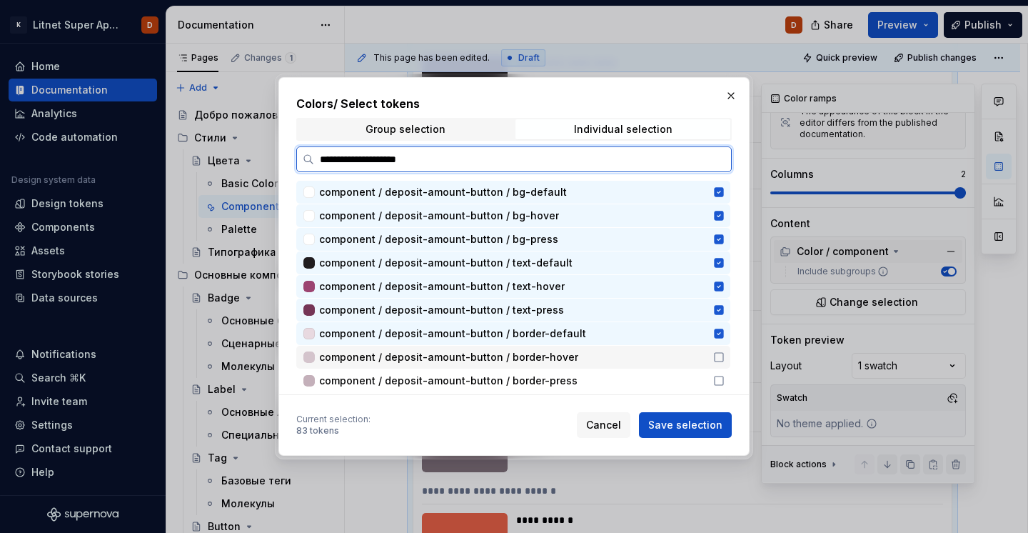
click at [725, 354] on icon at bounding box center [718, 356] width 11 height 11
click at [725, 378] on icon at bounding box center [718, 380] width 11 height 11
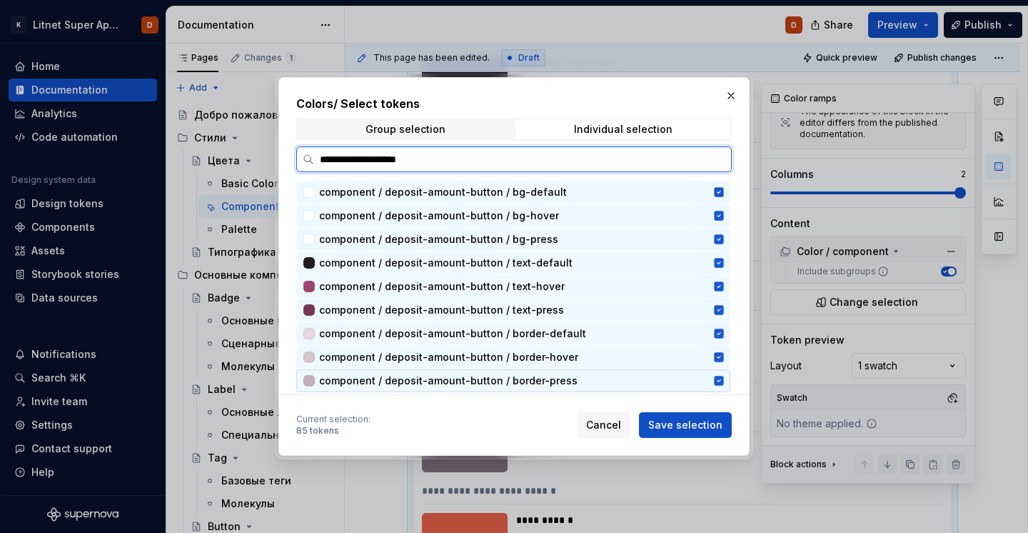
click at [536, 160] on input "**********" at bounding box center [522, 159] width 417 height 14
type textarea "*"
paste input "search"
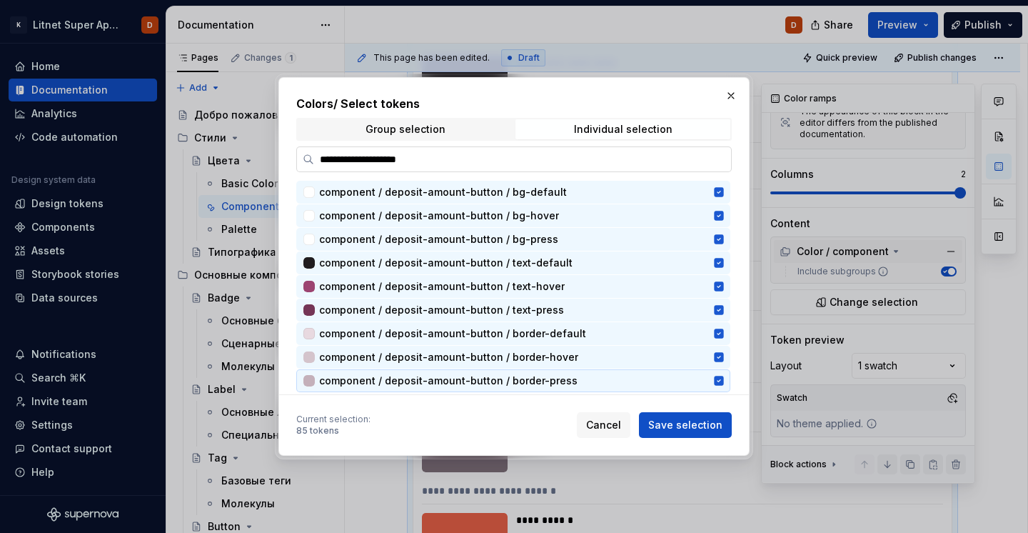
type input "**********"
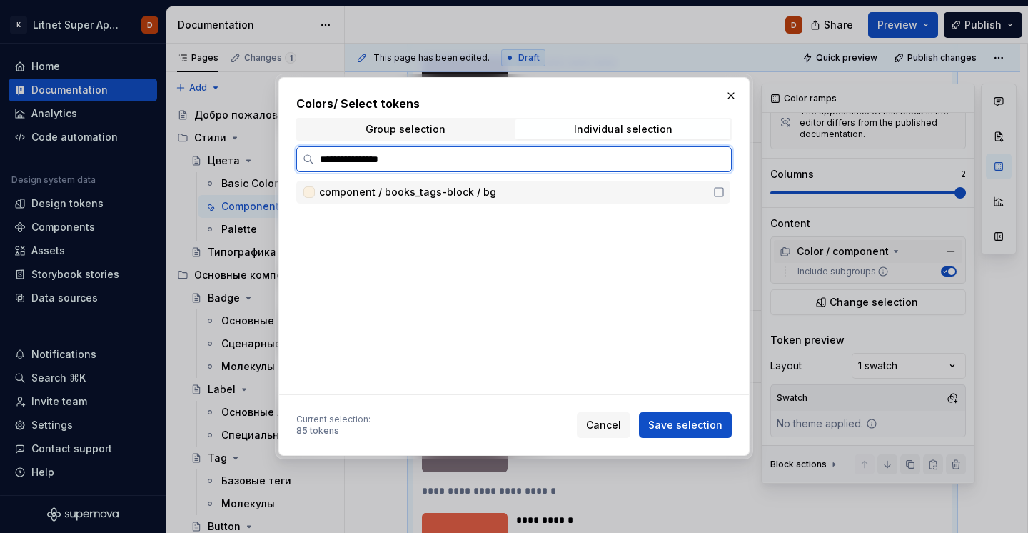
click at [722, 189] on icon at bounding box center [718, 191] width 11 height 11
type textarea "*"
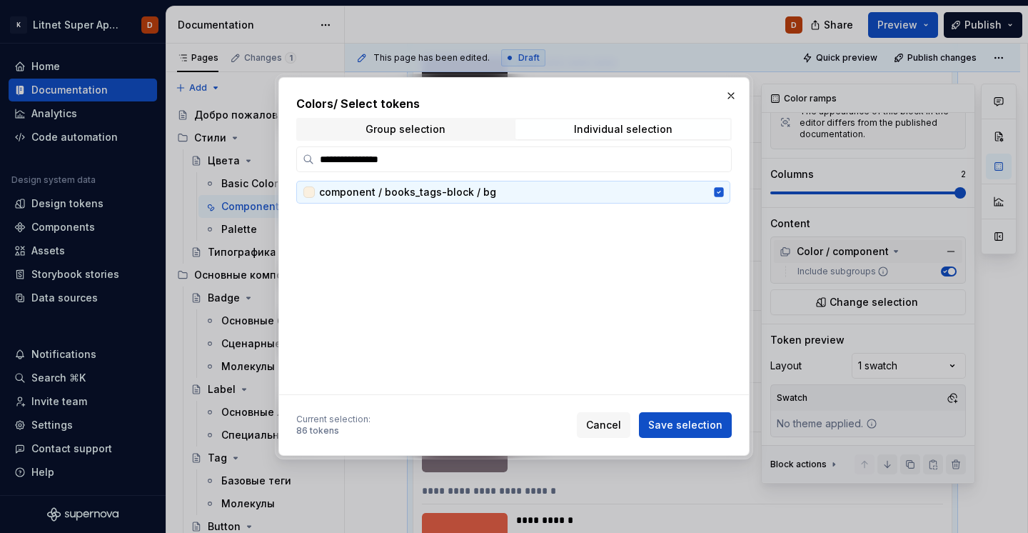
click at [538, 145] on div "**********" at bounding box center [514, 244] width 436 height 299
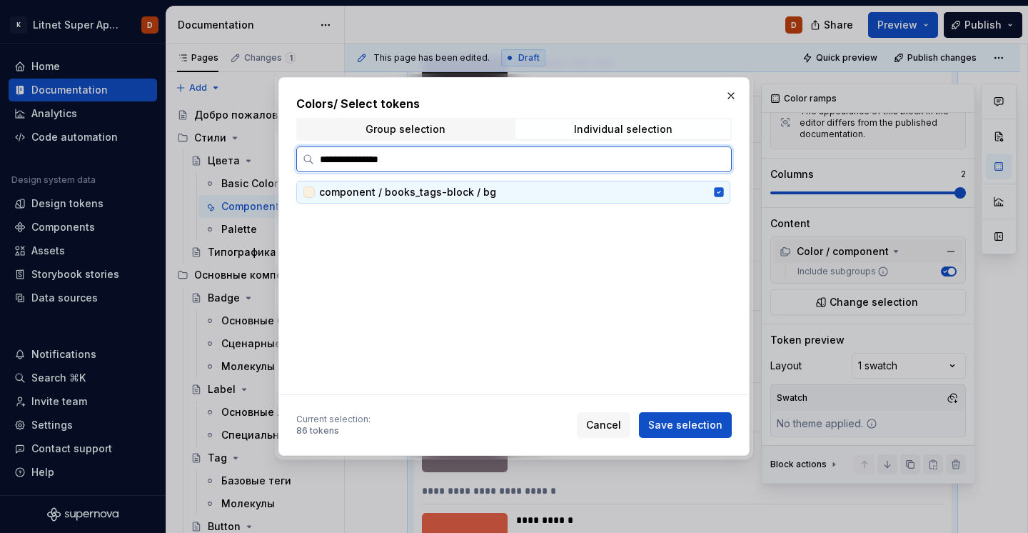
click at [516, 153] on input "**********" at bounding box center [522, 159] width 417 height 14
paste input "search"
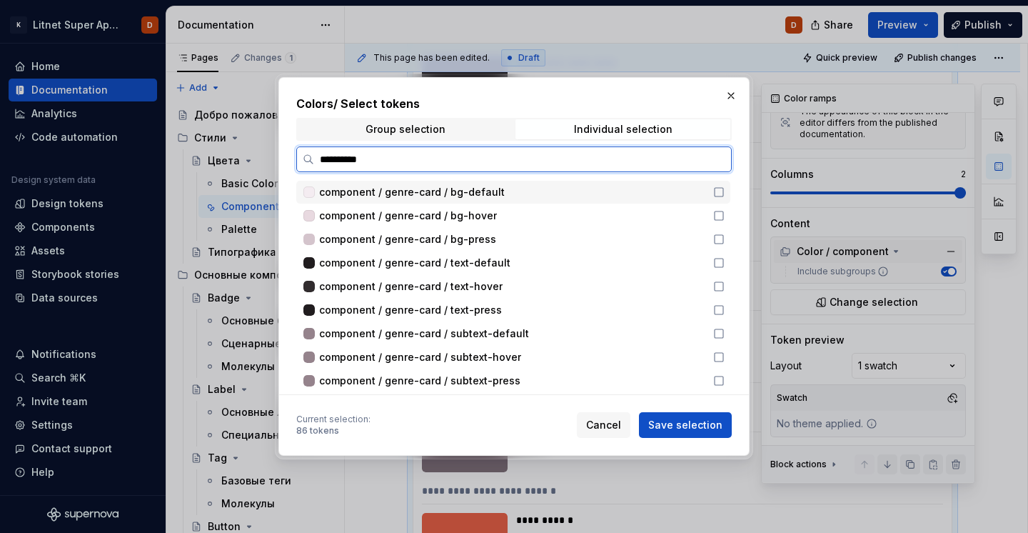
click at [725, 189] on icon at bounding box center [718, 191] width 11 height 11
click at [725, 210] on icon at bounding box center [718, 215] width 11 height 11
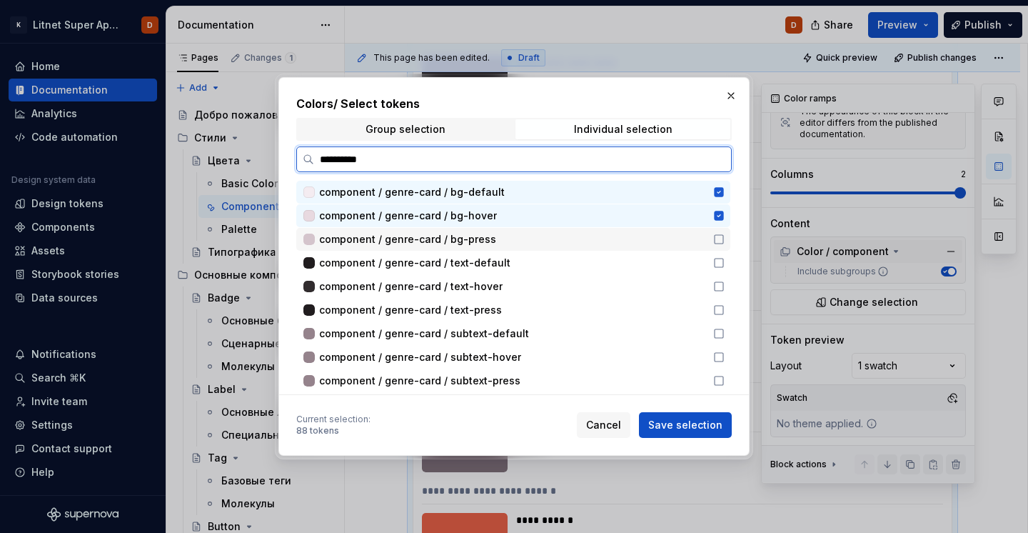
click at [725, 237] on icon at bounding box center [718, 239] width 11 height 11
click at [728, 278] on div "component / genre-card / text-hover" at bounding box center [513, 286] width 434 height 23
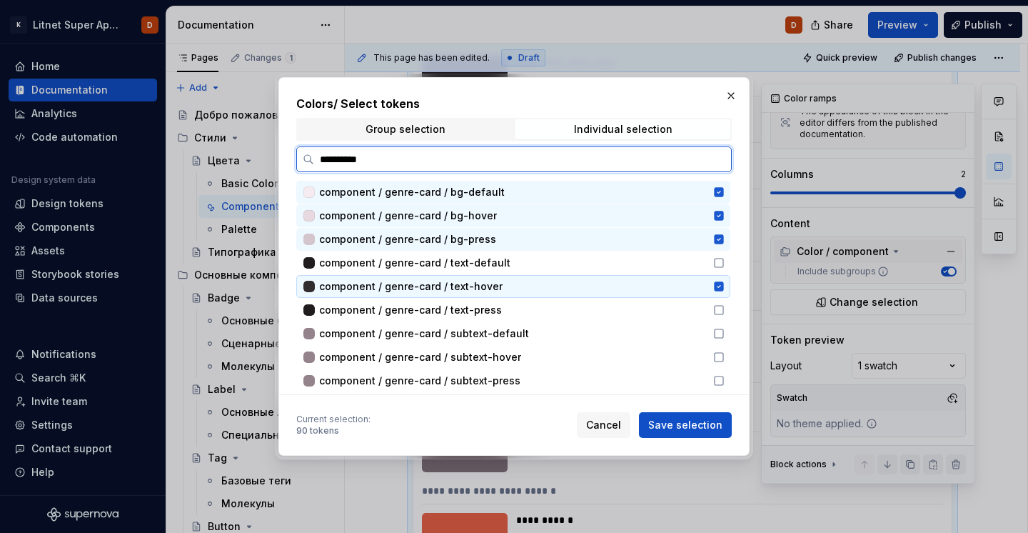
click at [725, 262] on icon at bounding box center [718, 262] width 11 height 11
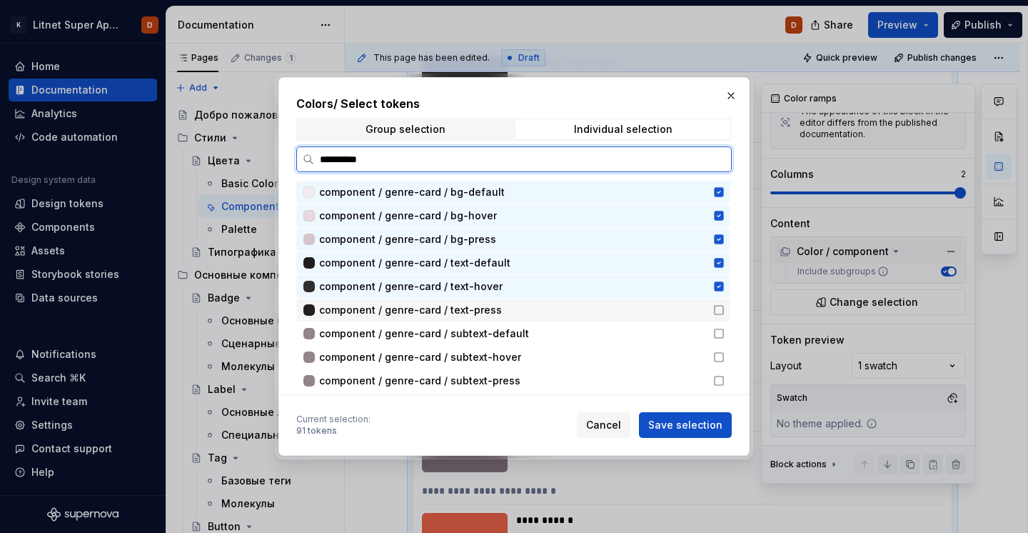
click at [723, 309] on icon at bounding box center [719, 310] width 9 height 9
click at [723, 335] on icon at bounding box center [719, 333] width 9 height 9
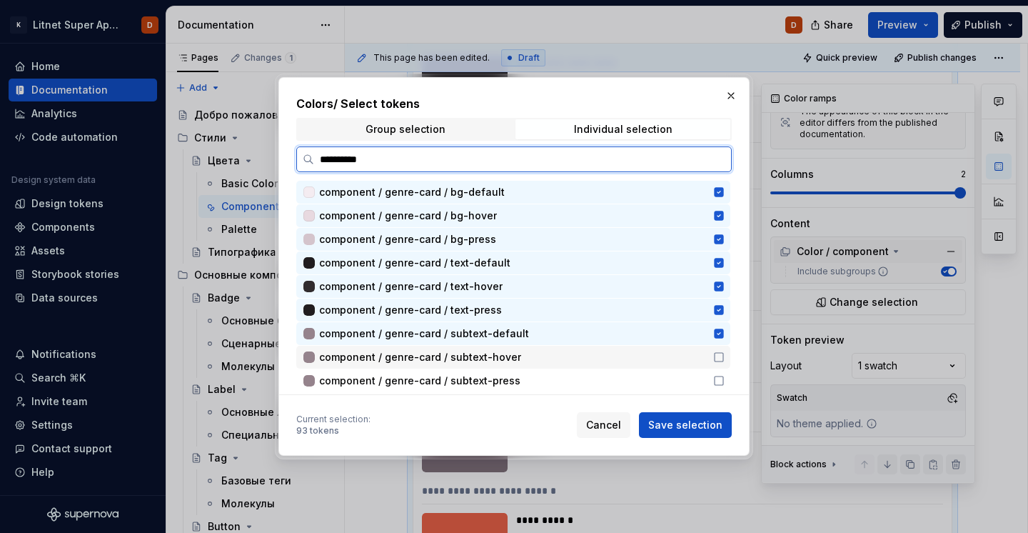
click at [723, 356] on icon at bounding box center [719, 357] width 9 height 9
click at [730, 372] on div "component / genre-card / subtext-press" at bounding box center [513, 380] width 434 height 23
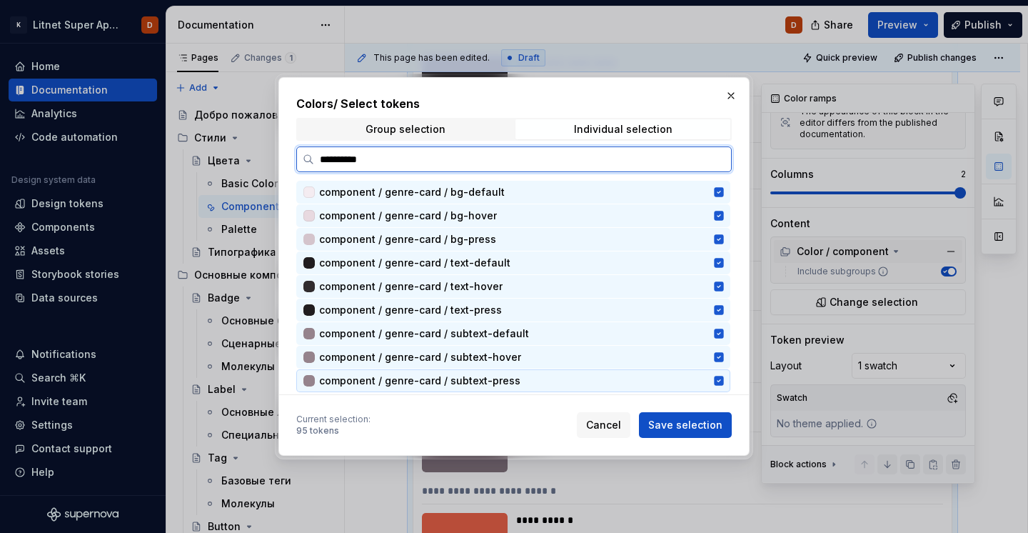
click at [511, 156] on input "**********" at bounding box center [522, 159] width 417 height 14
paste input "*****"
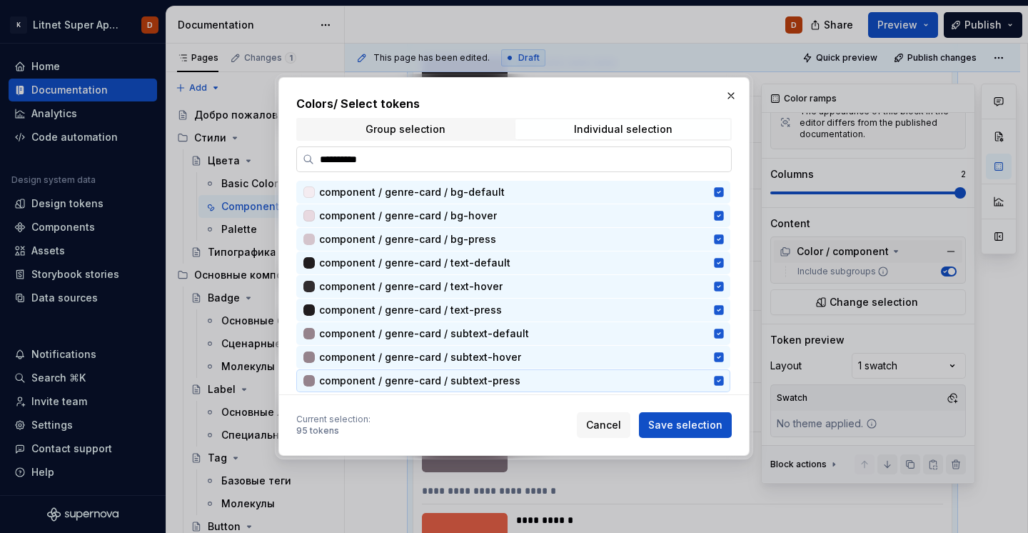
type input "**********"
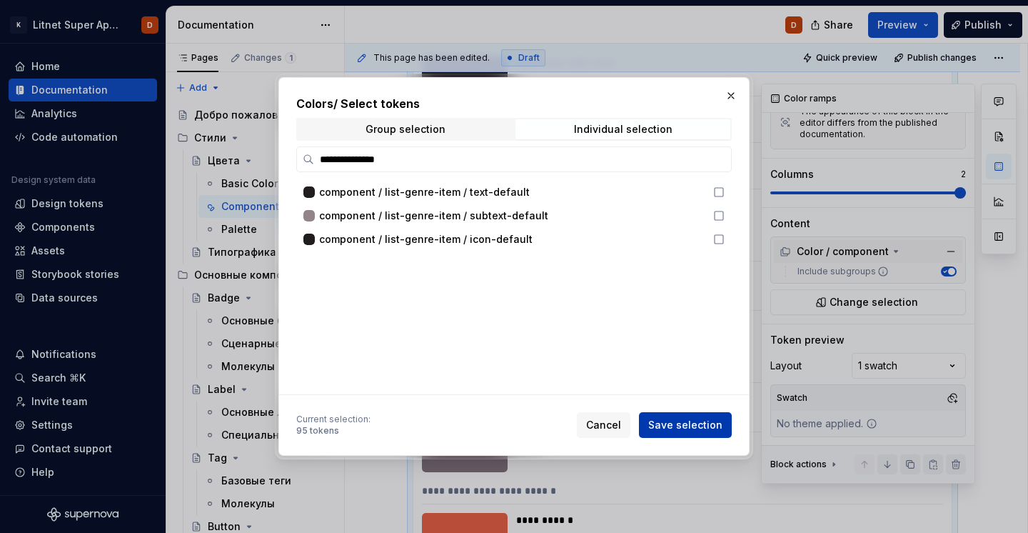
click at [661, 421] on span "Save selection" at bounding box center [685, 425] width 74 height 14
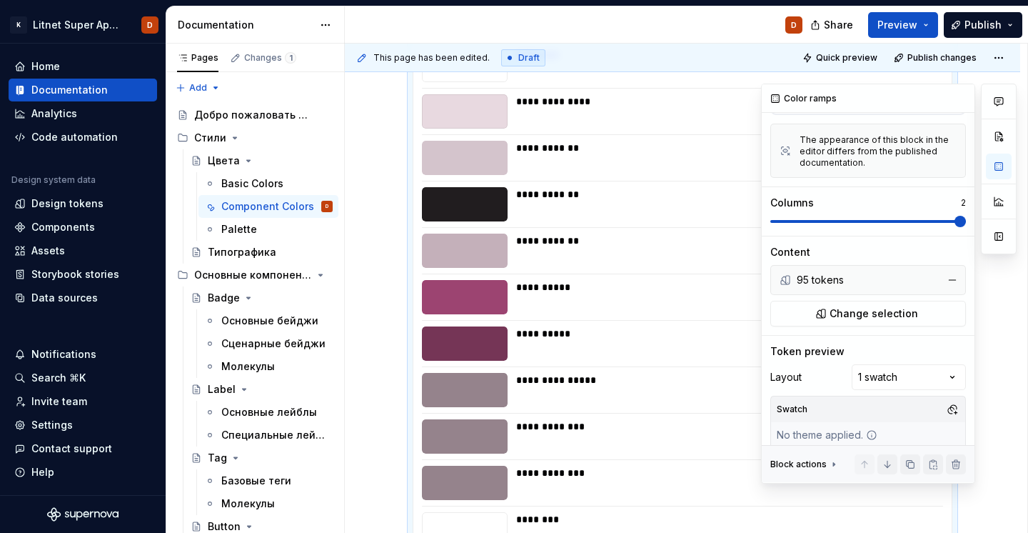
scroll to position [168, 0]
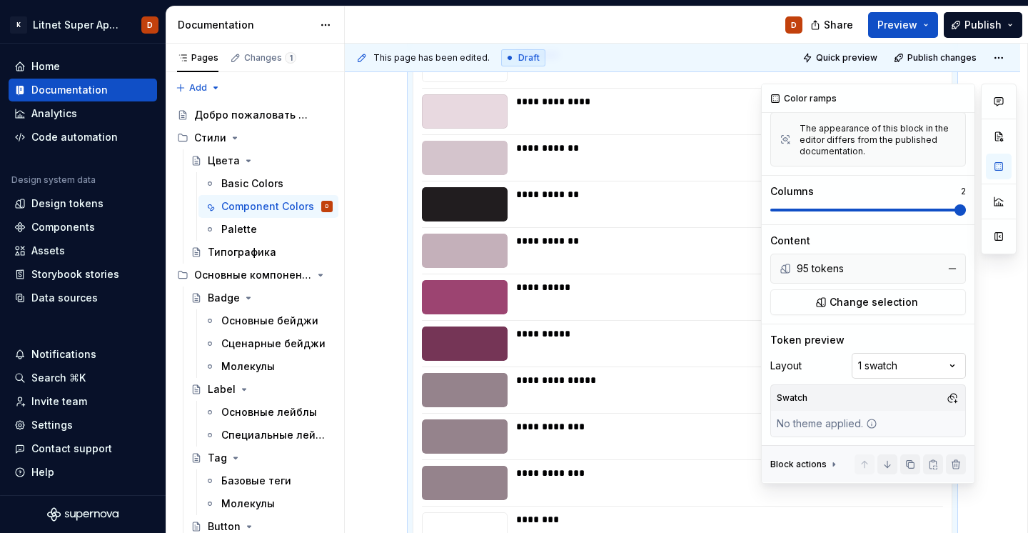
click at [888, 366] on div "Comments Open comments No comments yet Select ‘Comment’ from the block context …" at bounding box center [889, 284] width 256 height 400
click at [817, 366] on div "Layout 1 swatch" at bounding box center [868, 366] width 196 height 26
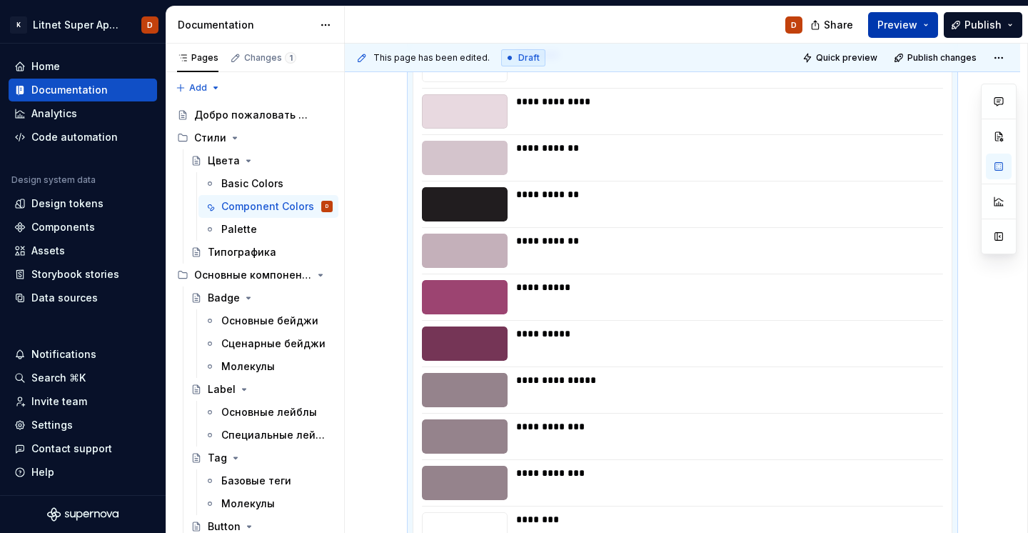
click at [923, 31] on button "Preview" at bounding box center [903, 25] width 70 height 26
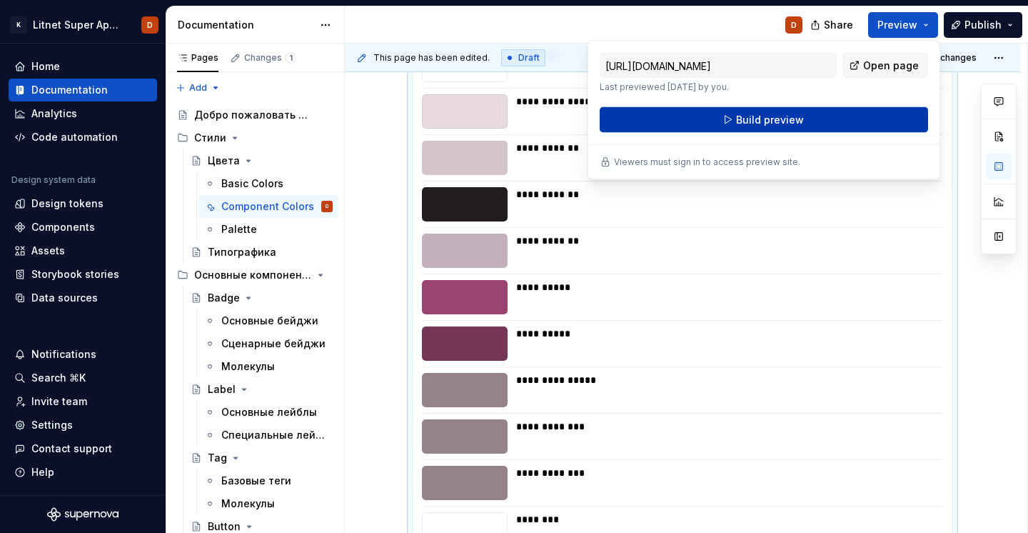
click at [795, 124] on span "Build preview" at bounding box center [770, 120] width 68 height 14
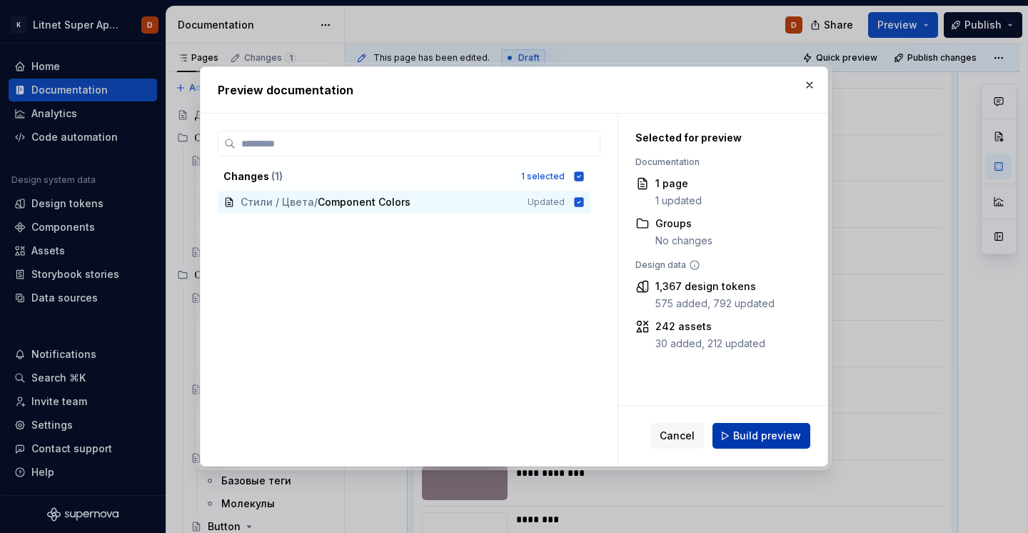
click at [732, 428] on button "Build preview" at bounding box center [762, 436] width 98 height 26
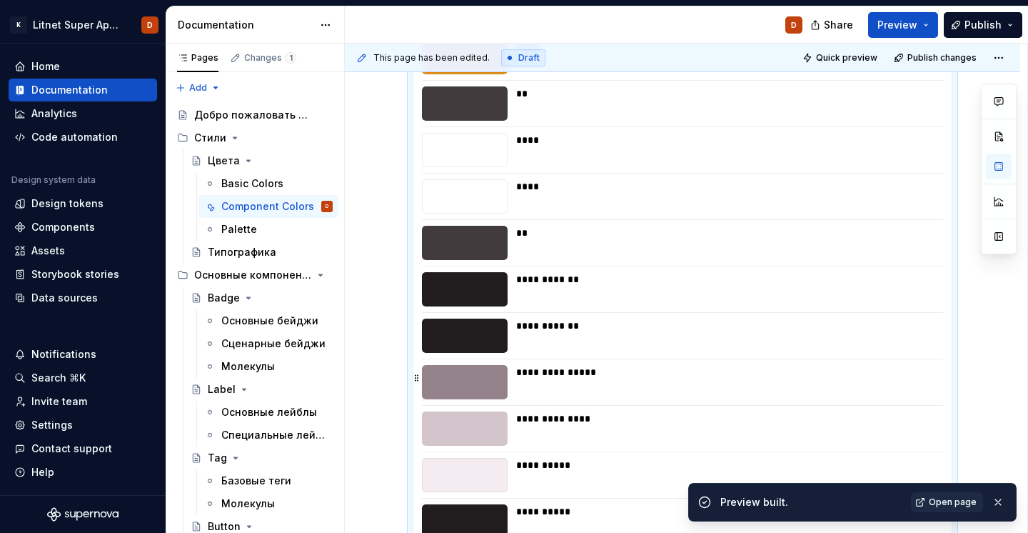
scroll to position [1149, 0]
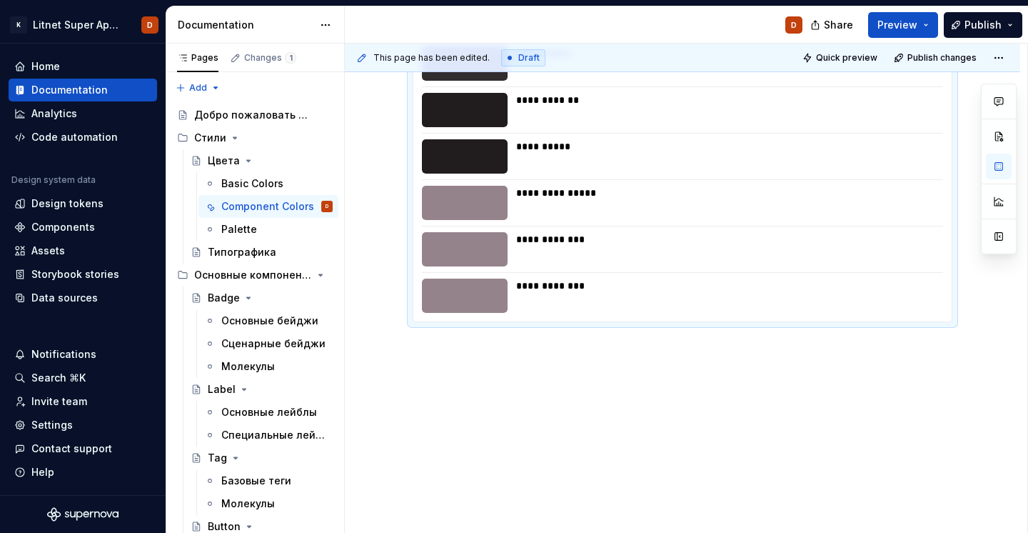
type textarea "*"
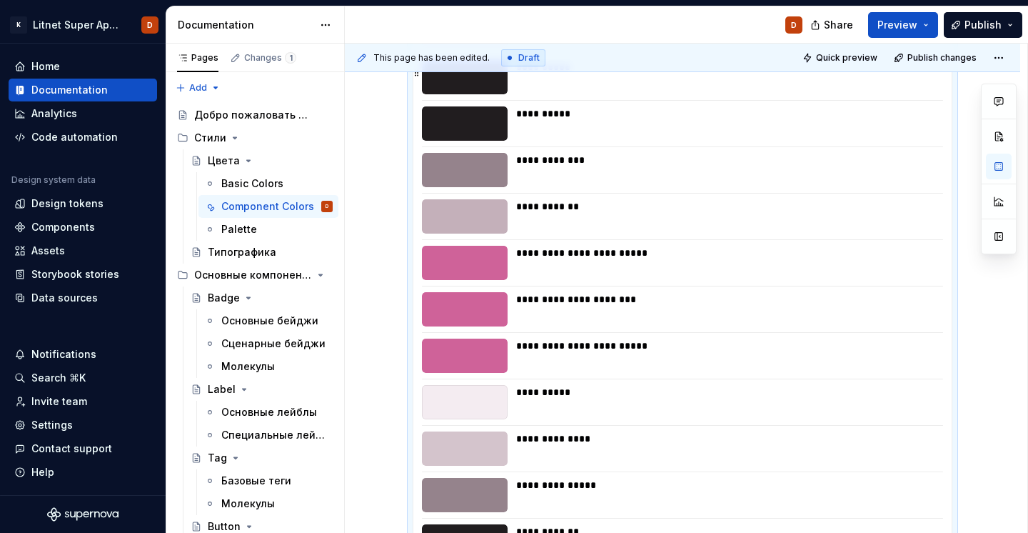
scroll to position [1612, 0]
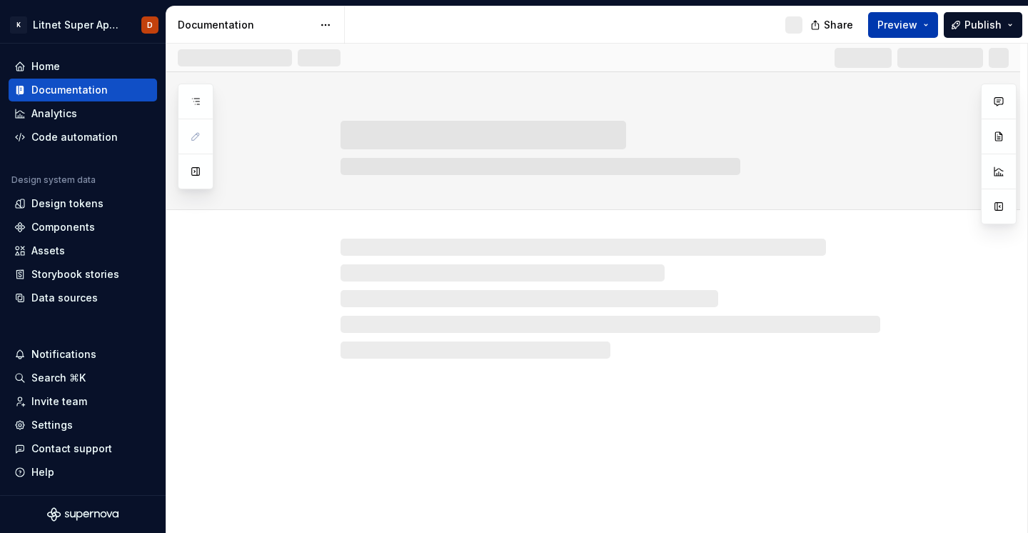
click at [895, 21] on span "Preview" at bounding box center [898, 25] width 40 height 14
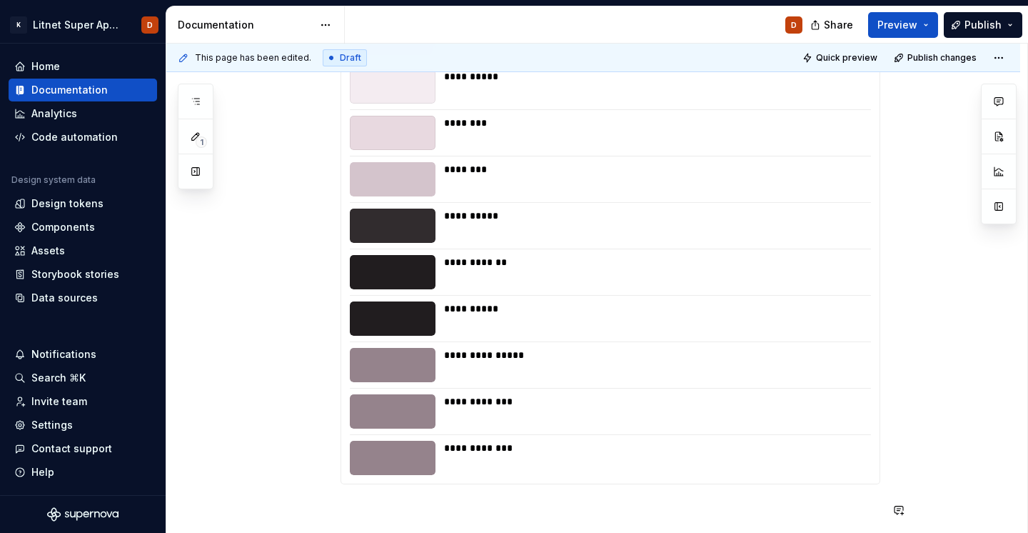
scroll to position [4376, 0]
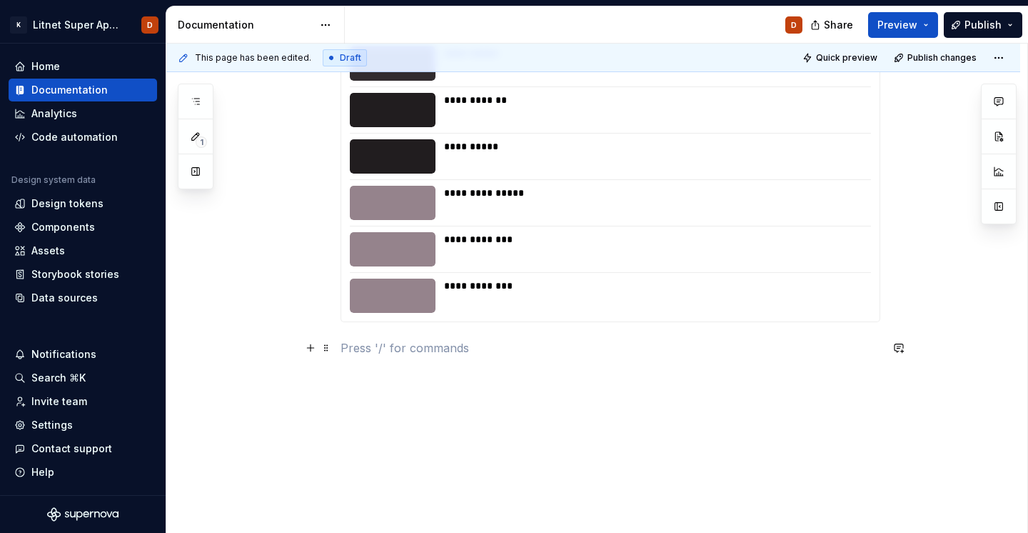
click at [473, 353] on p at bounding box center [611, 347] width 540 height 17
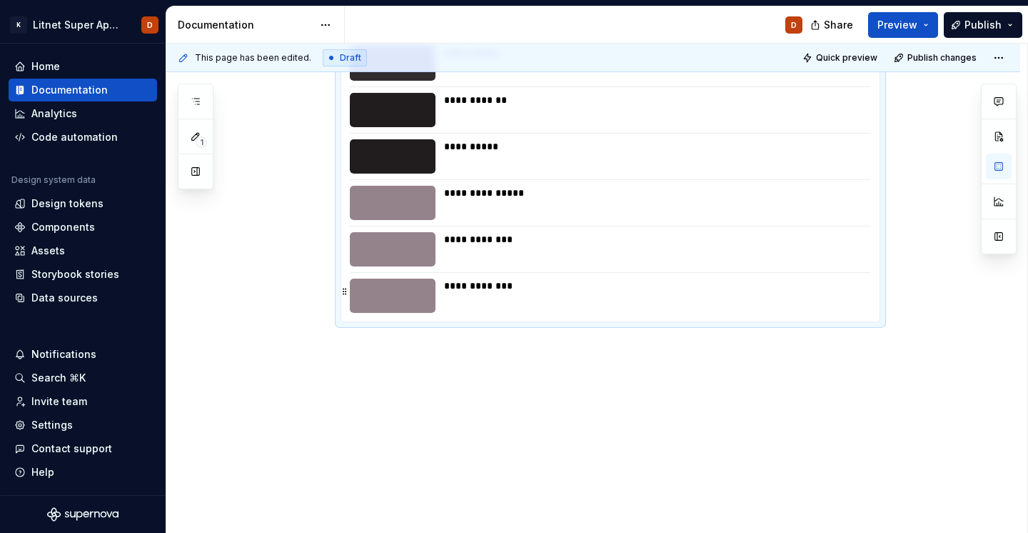
click at [509, 302] on div "**********" at bounding box center [653, 295] width 418 height 34
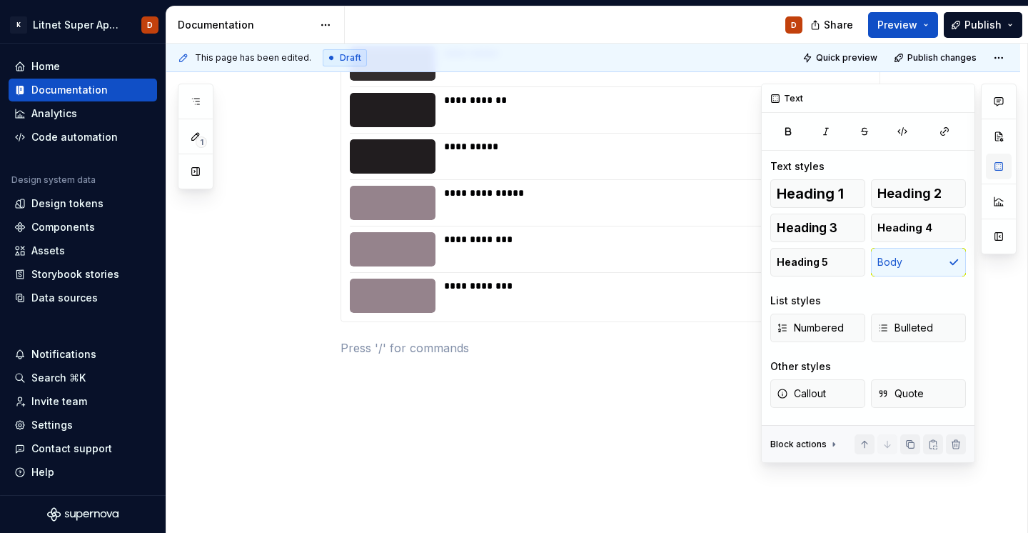
click at [998, 159] on button "button" at bounding box center [999, 167] width 26 height 26
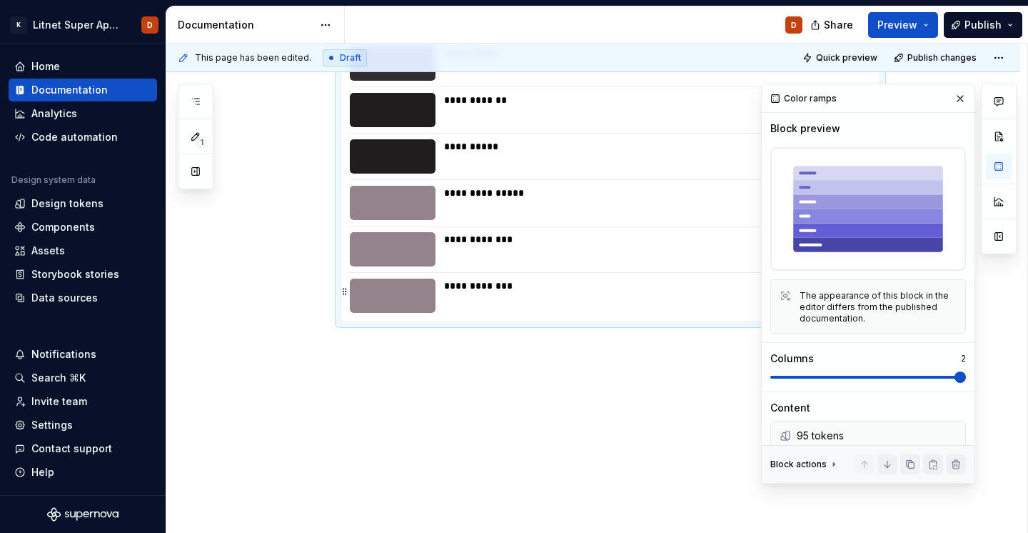
click at [595, 296] on div "**********" at bounding box center [653, 295] width 418 height 34
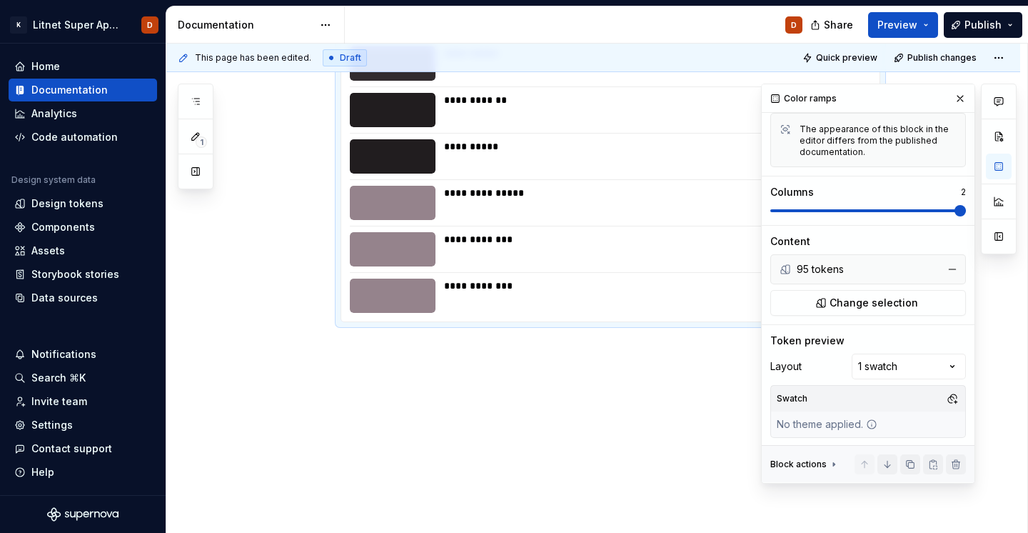
scroll to position [168, 0]
click at [843, 270] on div "95 tokens" at bounding box center [867, 268] width 140 height 14
click at [853, 304] on span "Change selection" at bounding box center [874, 302] width 89 height 14
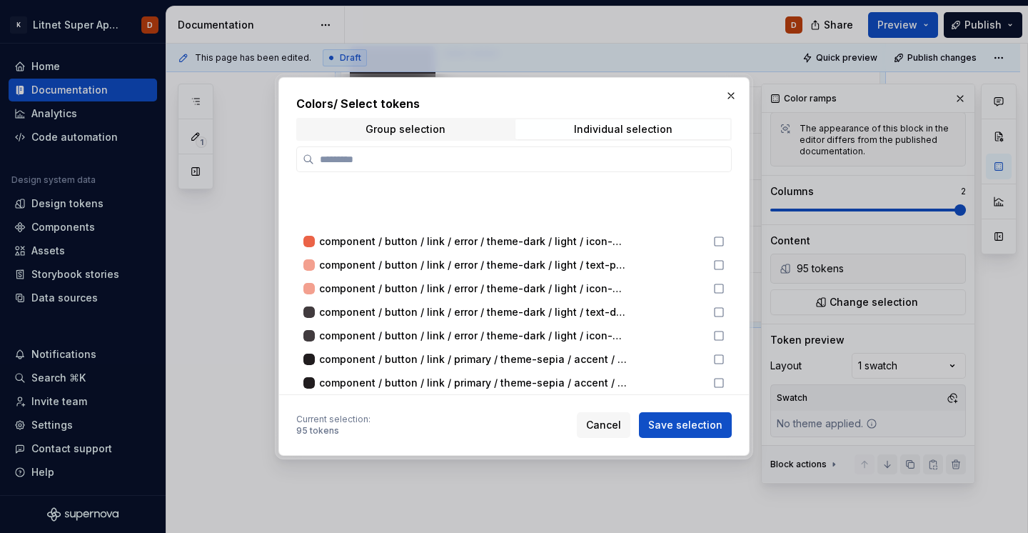
scroll to position [27899, 0]
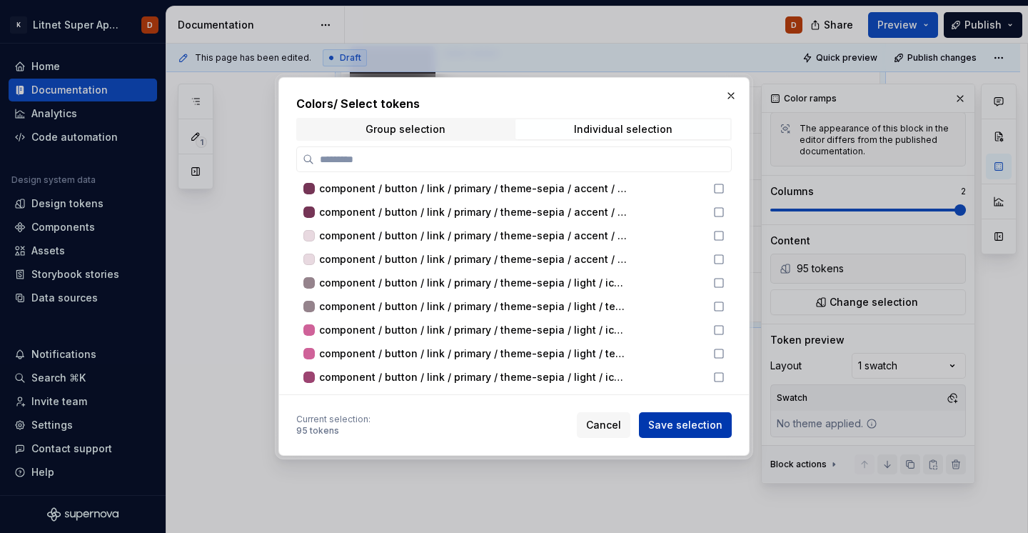
click at [671, 427] on span "Save selection" at bounding box center [685, 425] width 74 height 14
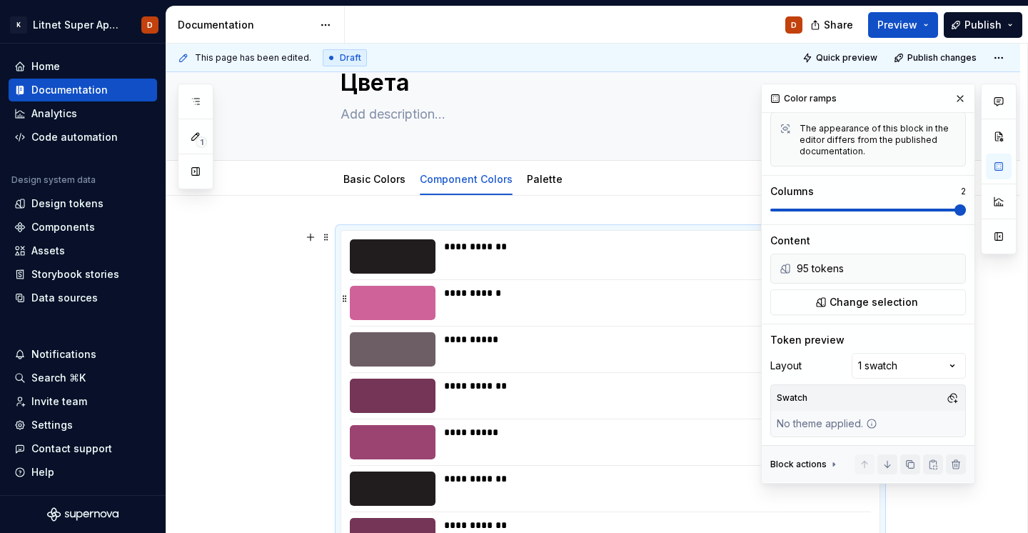
scroll to position [0, 0]
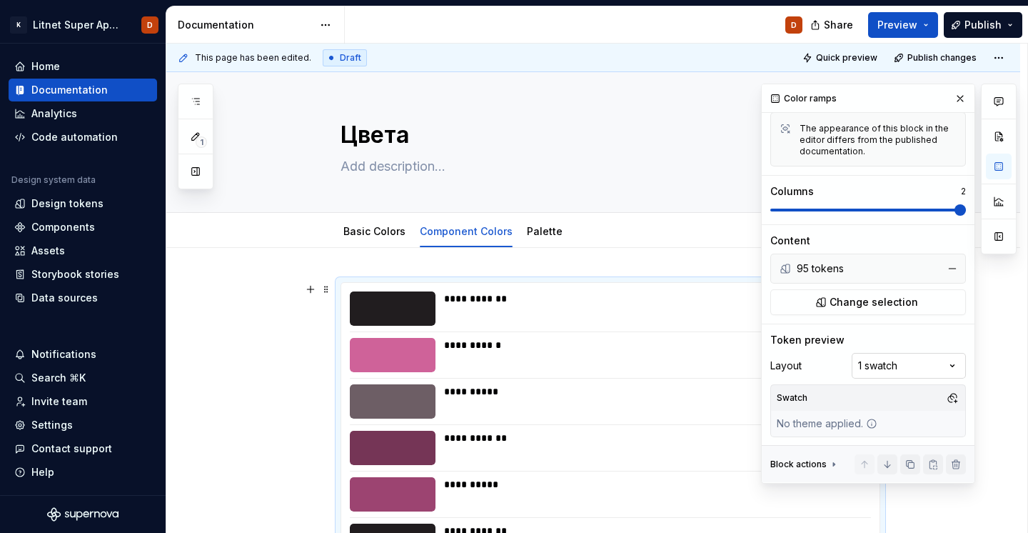
click at [888, 361] on div "Comments Open comments No comments yet Select ‘Comment’ from the block context …" at bounding box center [889, 284] width 256 height 400
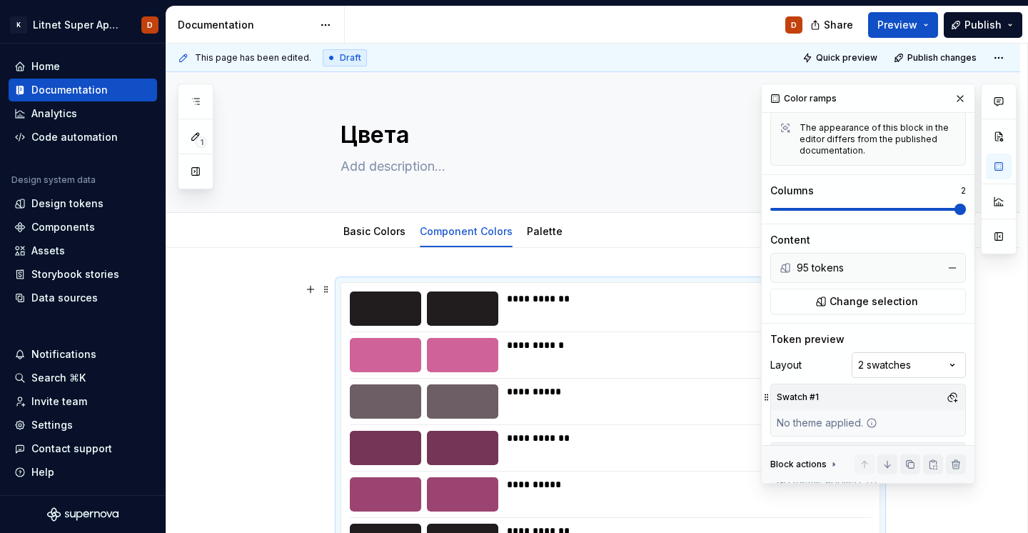
click at [879, 366] on div "Comments Open comments No comments yet Select ‘Comment’ from the block context …" at bounding box center [889, 284] width 256 height 400
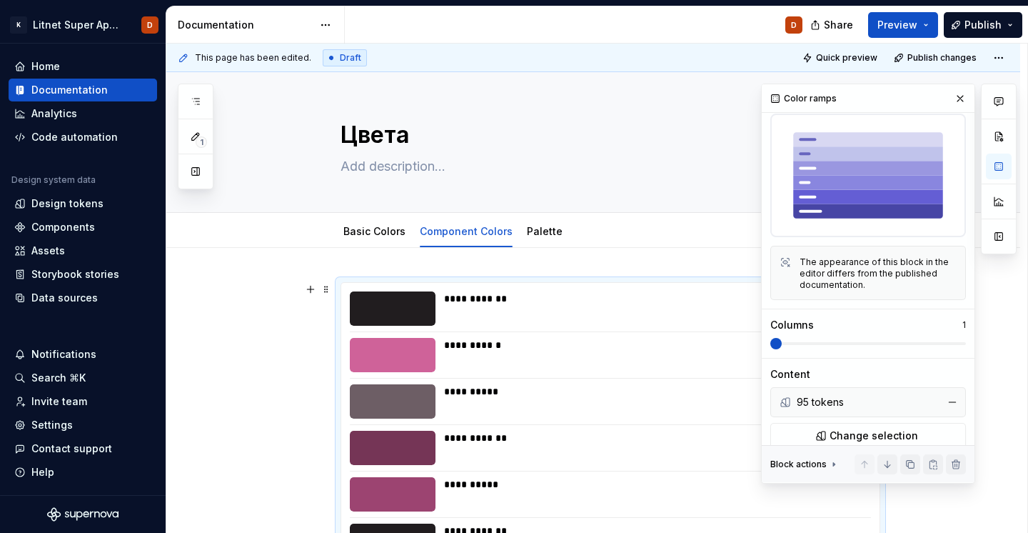
scroll to position [238, 0]
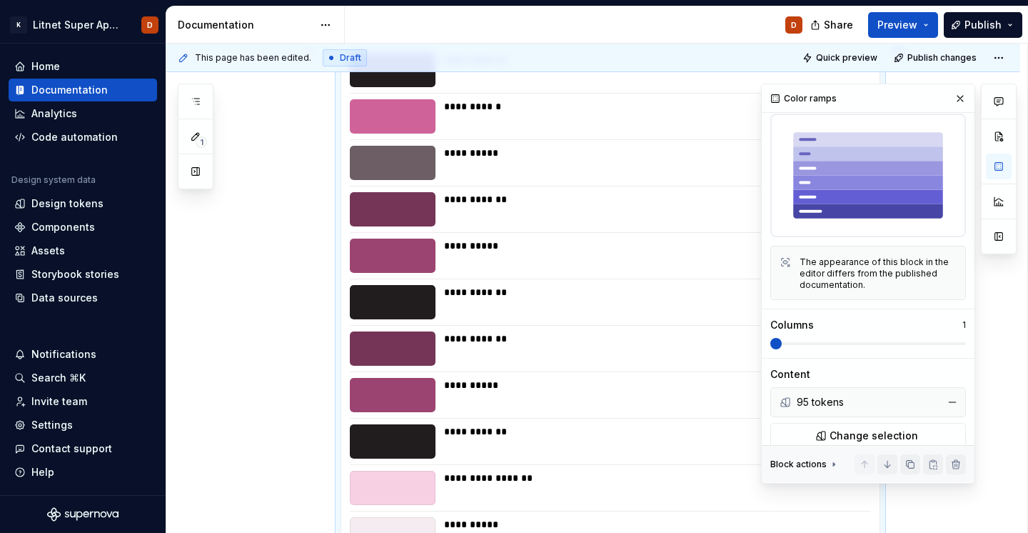
click at [850, 341] on span at bounding box center [868, 343] width 196 height 11
click at [966, 338] on span at bounding box center [868, 343] width 196 height 11
click at [809, 344] on span at bounding box center [868, 343] width 196 height 3
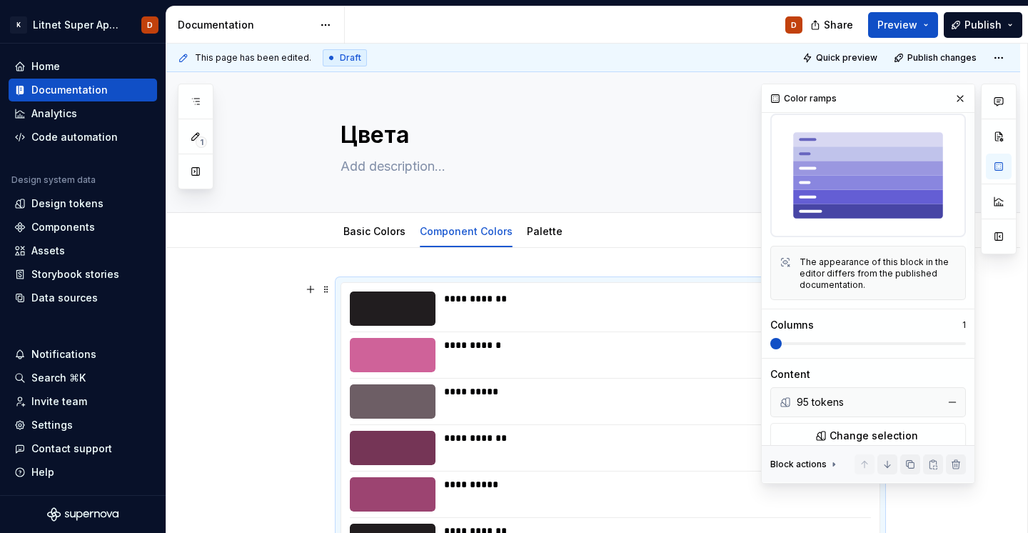
click at [948, 335] on div "Columns 1" at bounding box center [868, 333] width 196 height 31
click at [960, 346] on span at bounding box center [868, 343] width 196 height 11
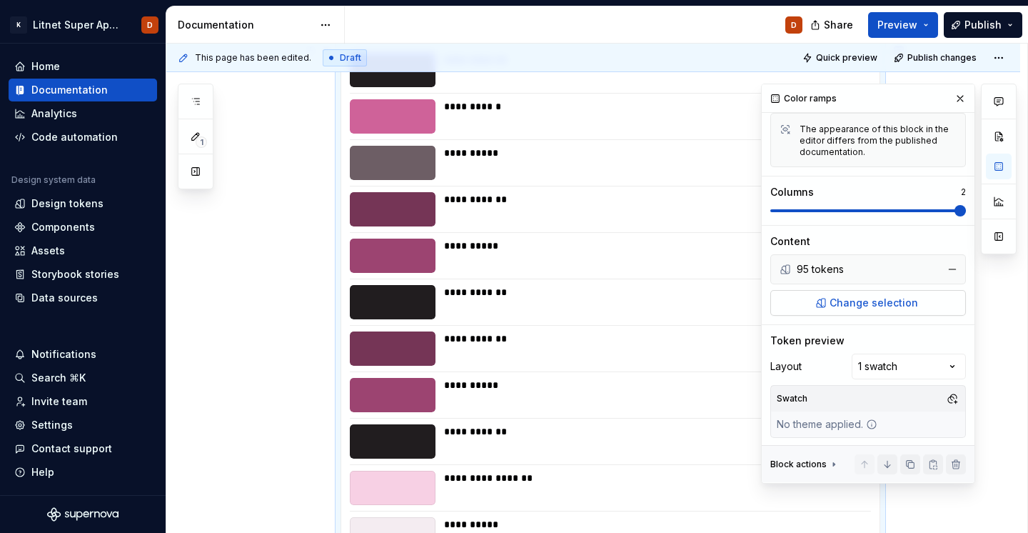
scroll to position [168, 0]
click at [830, 463] on icon at bounding box center [833, 464] width 11 height 11
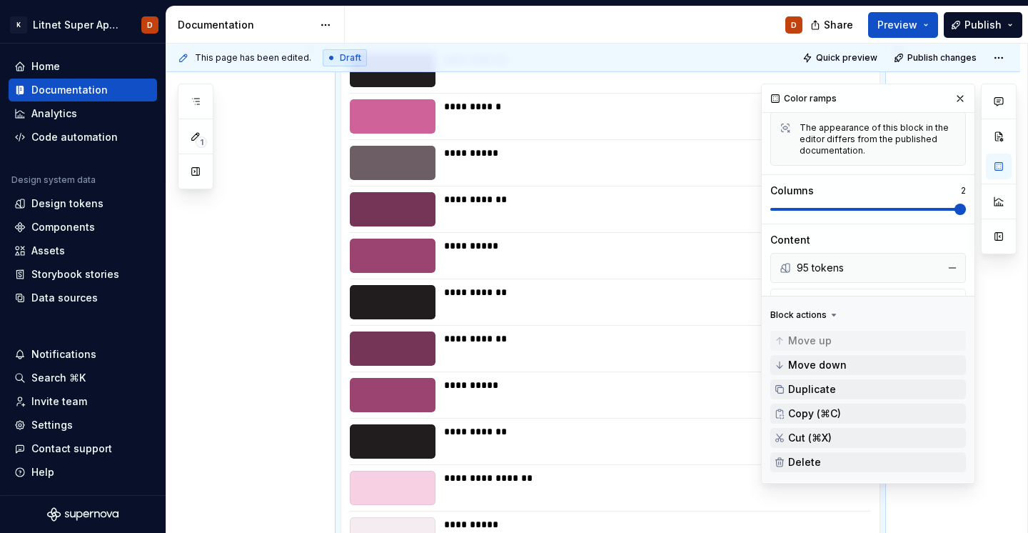
click at [834, 318] on icon at bounding box center [833, 315] width 11 height 11
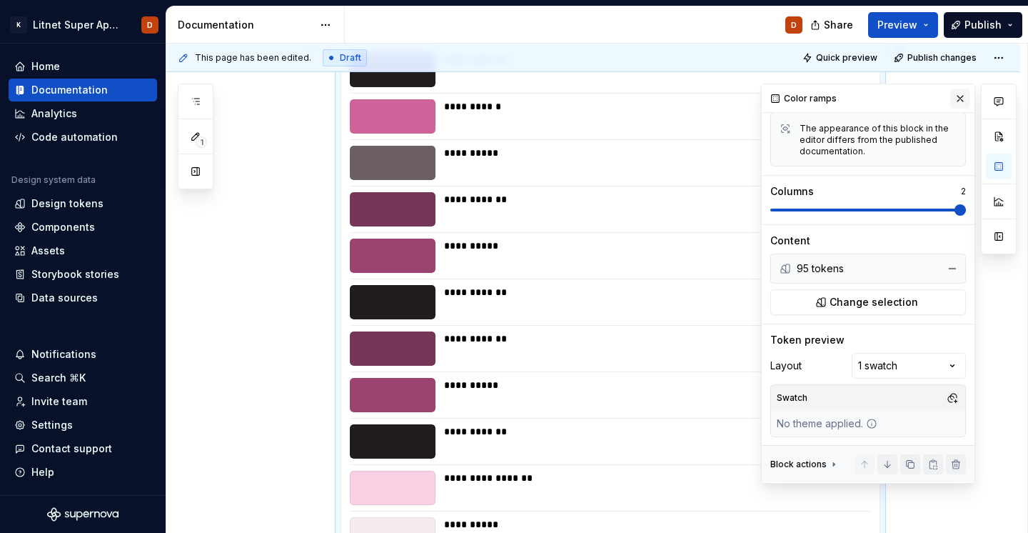
click at [962, 91] on button "button" at bounding box center [960, 99] width 20 height 20
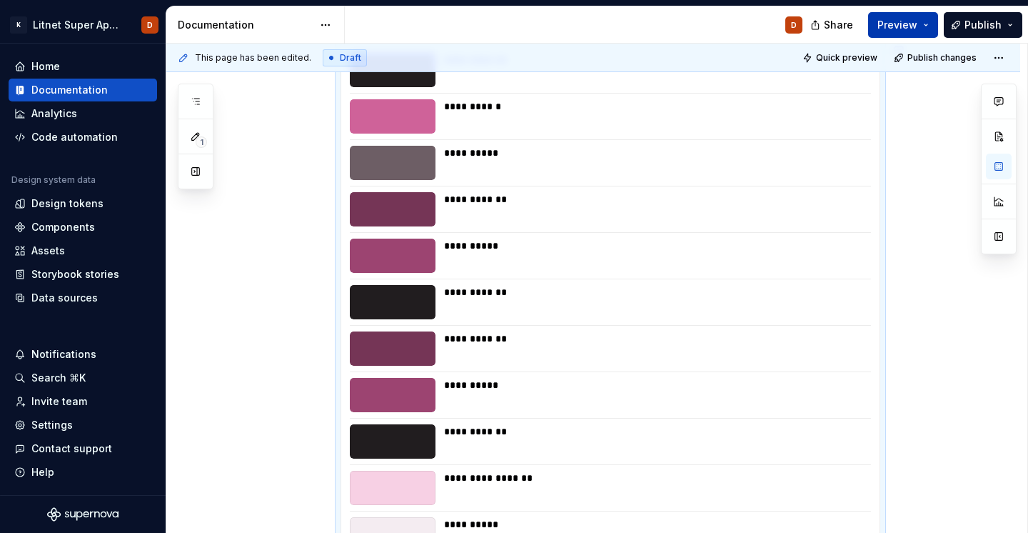
click at [890, 25] on span "Preview" at bounding box center [898, 25] width 40 height 14
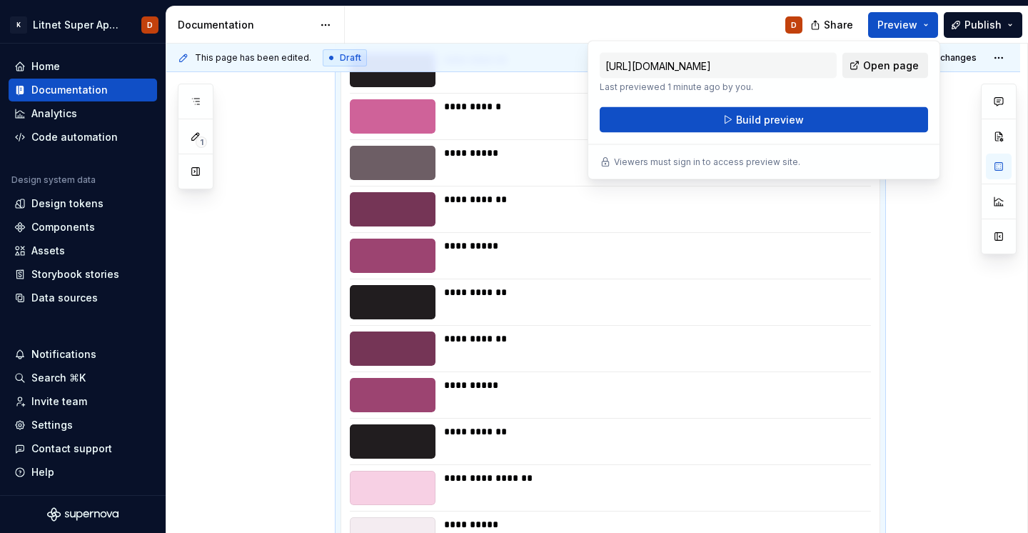
click at [893, 72] on span "Open page" at bounding box center [891, 66] width 56 height 14
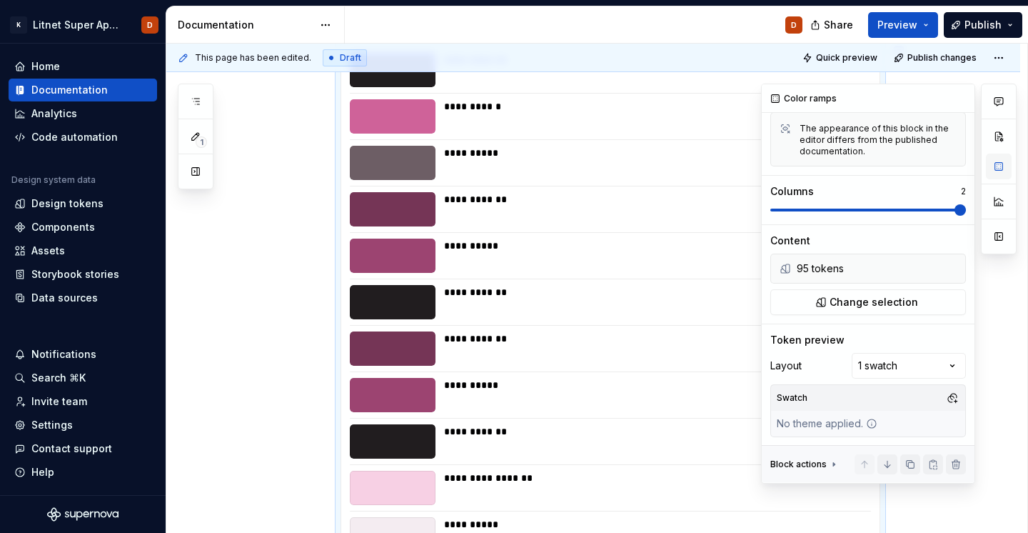
scroll to position [0, 0]
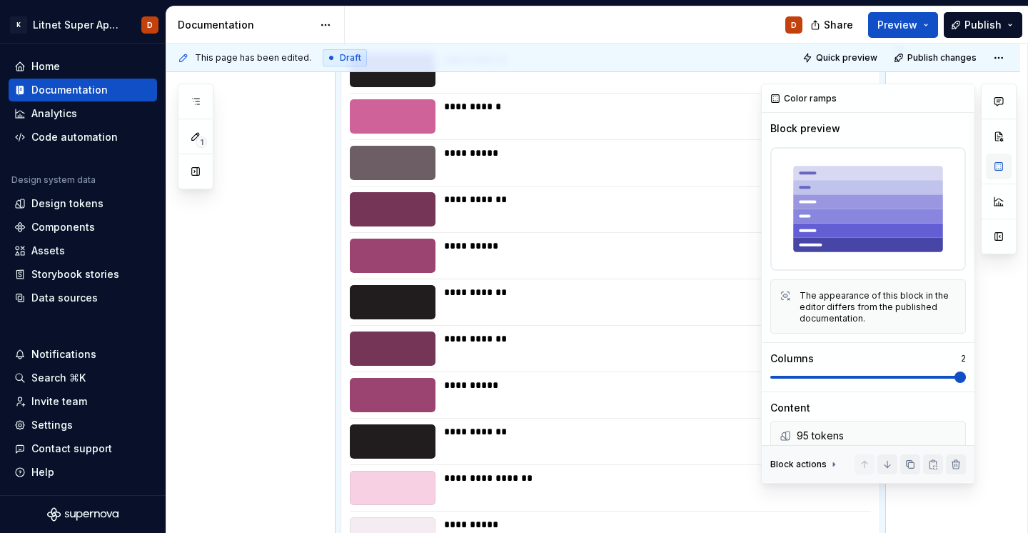
click at [997, 169] on button "button" at bounding box center [999, 167] width 26 height 26
click at [600, 219] on div "**********" at bounding box center [653, 209] width 418 height 34
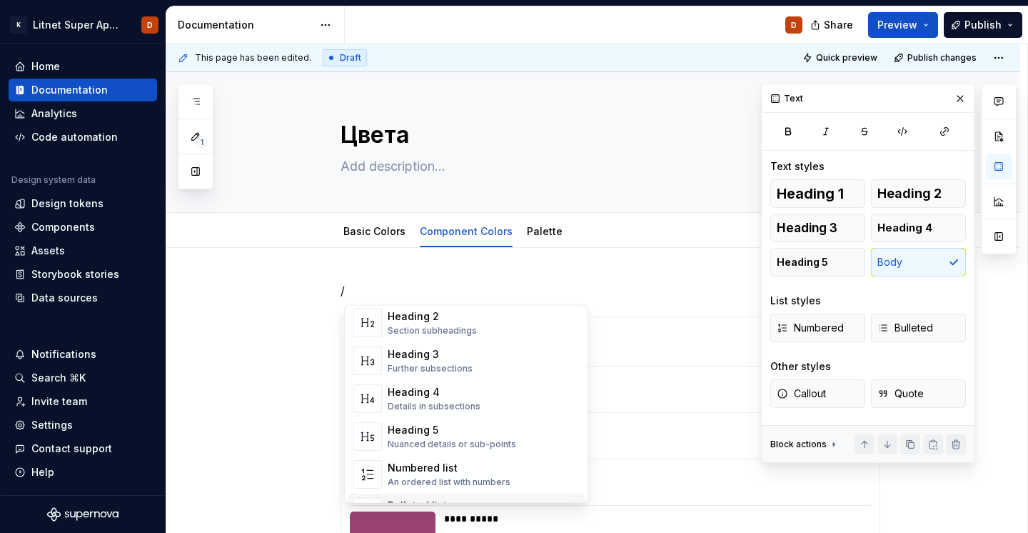
scroll to position [139, 0]
type textarea "*"
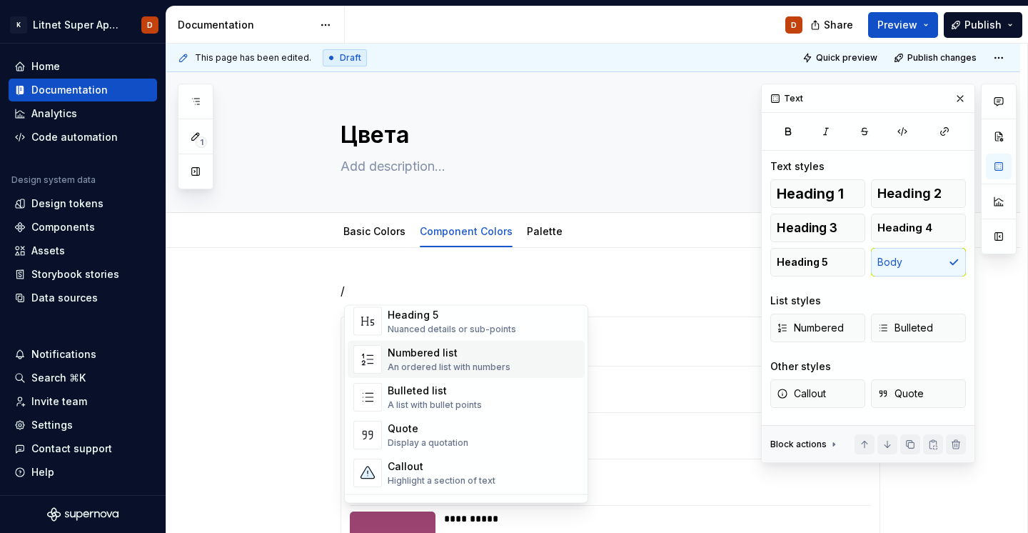
scroll to position [201, 0]
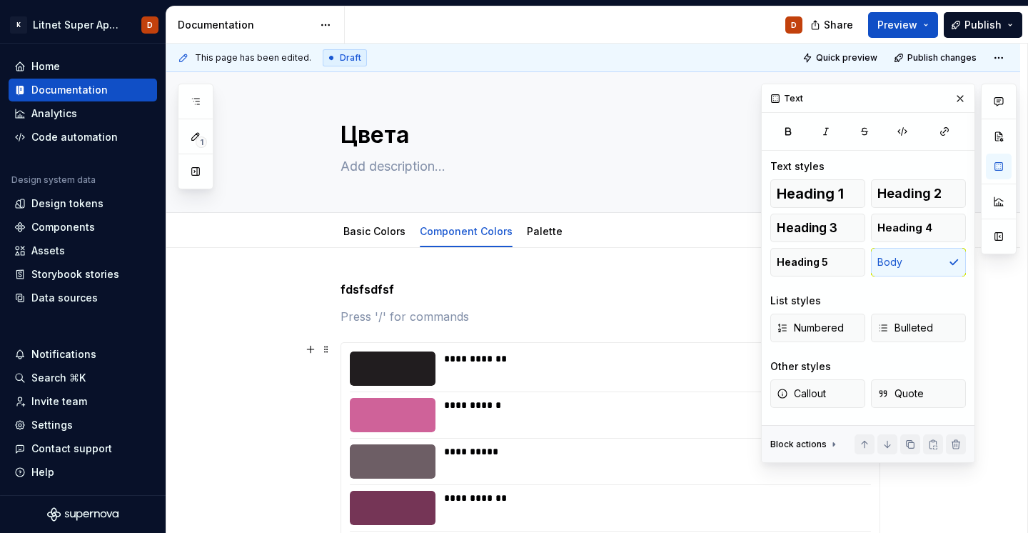
click at [472, 358] on div "**********" at bounding box center [653, 358] width 418 height 14
click at [393, 314] on p at bounding box center [611, 316] width 540 height 17
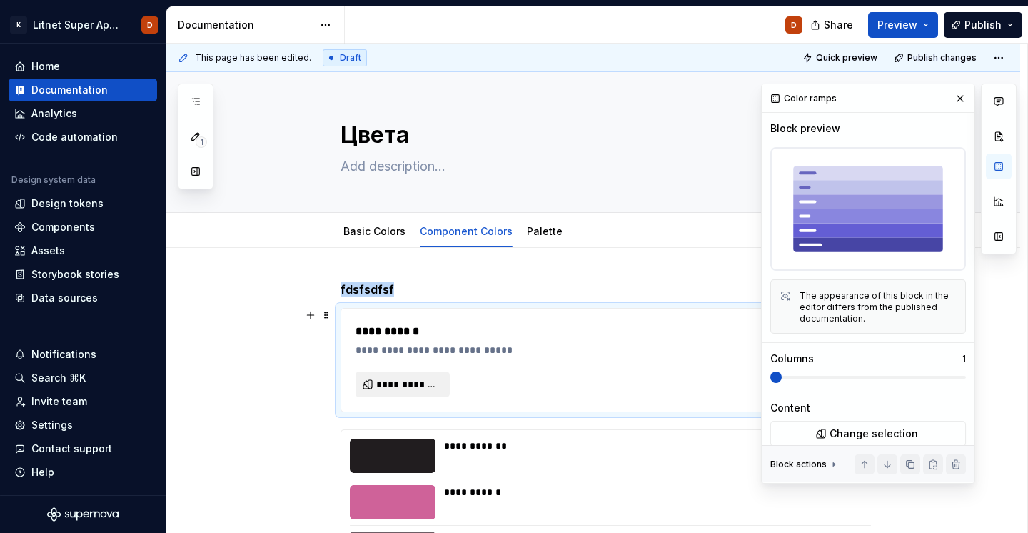
click at [390, 378] on span "**********" at bounding box center [408, 384] width 64 height 14
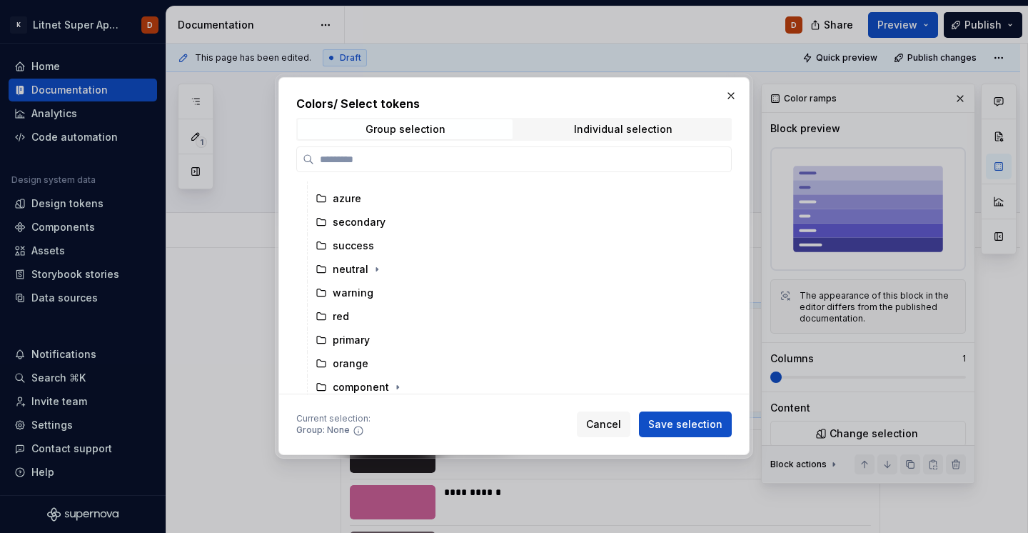
scroll to position [140, 0]
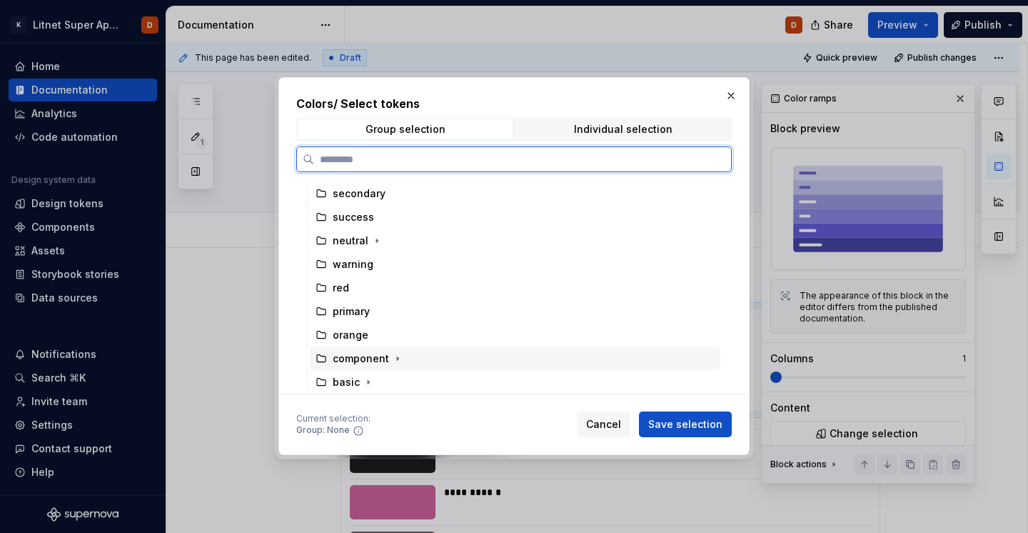
click at [358, 359] on div "component" at bounding box center [361, 358] width 56 height 14
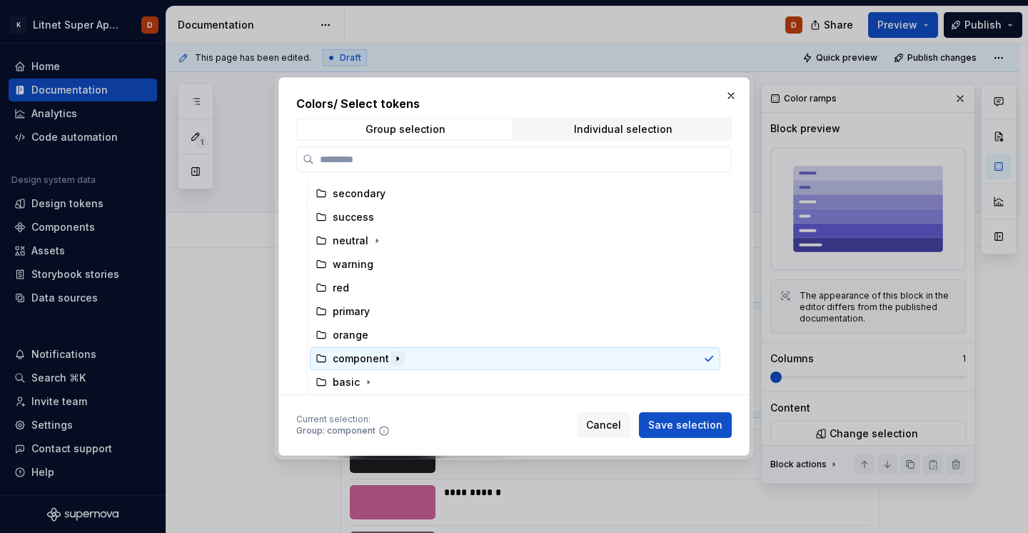
click at [397, 357] on icon "button" at bounding box center [397, 359] width 1 height 4
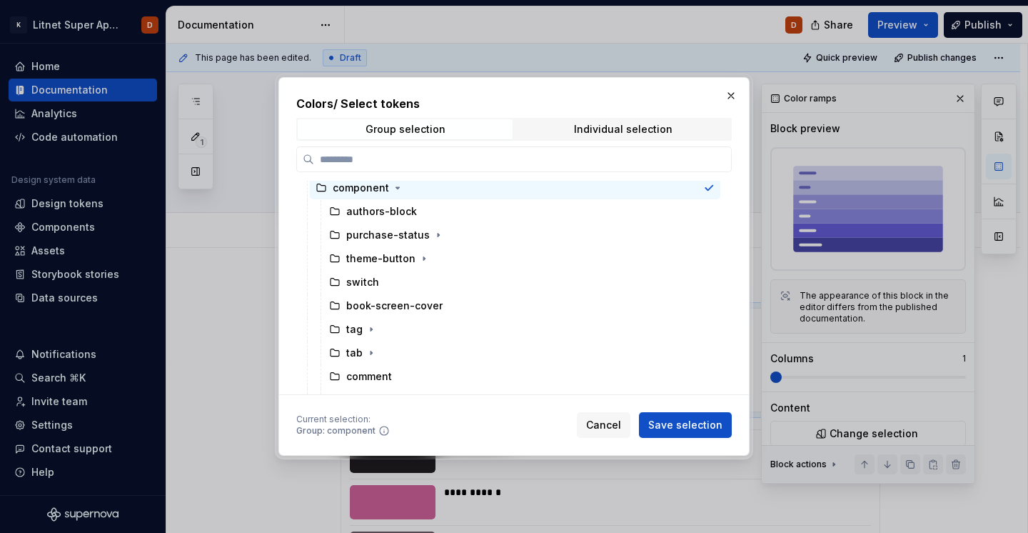
scroll to position [304, 0]
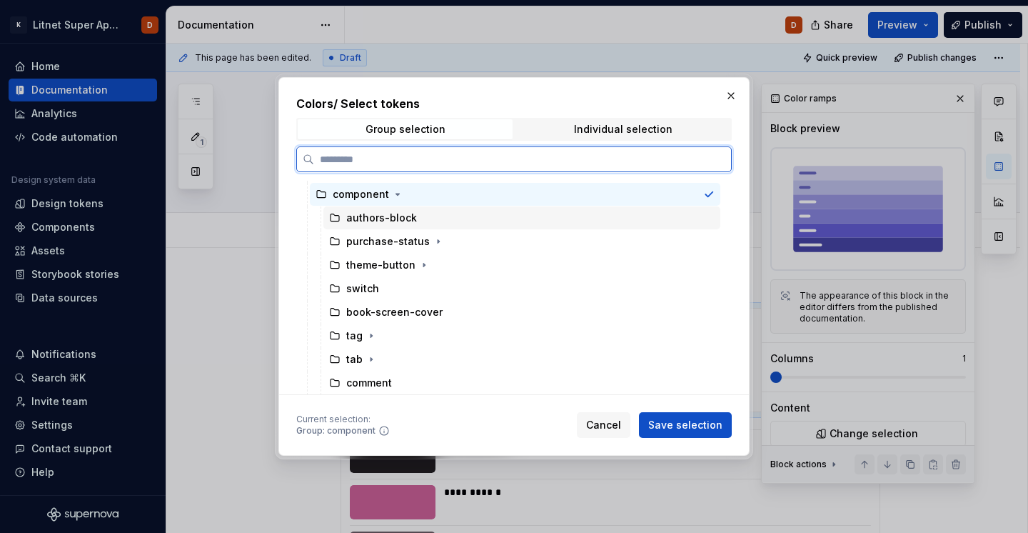
click at [378, 211] on div "authors-block" at bounding box center [381, 218] width 71 height 14
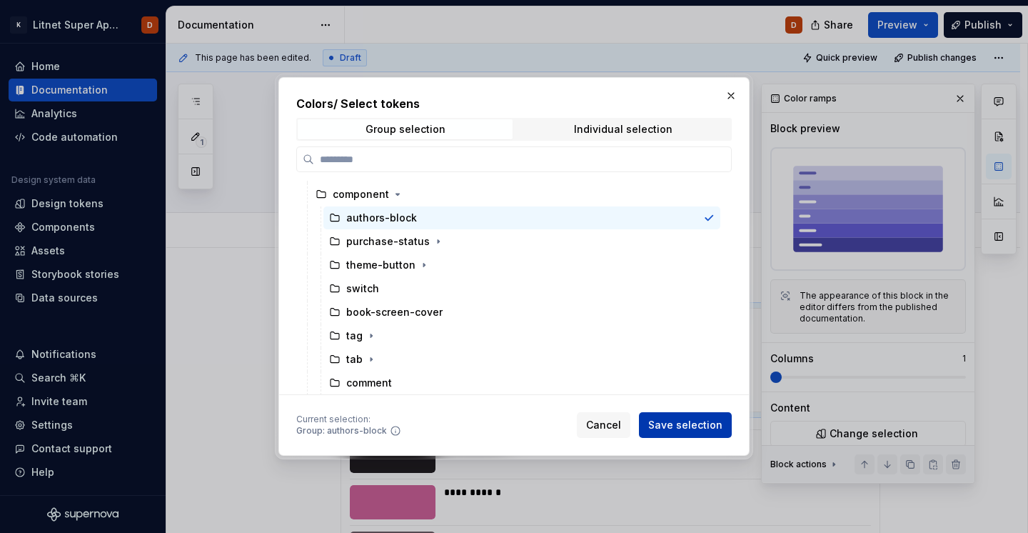
click at [699, 428] on span "Save selection" at bounding box center [685, 425] width 74 height 14
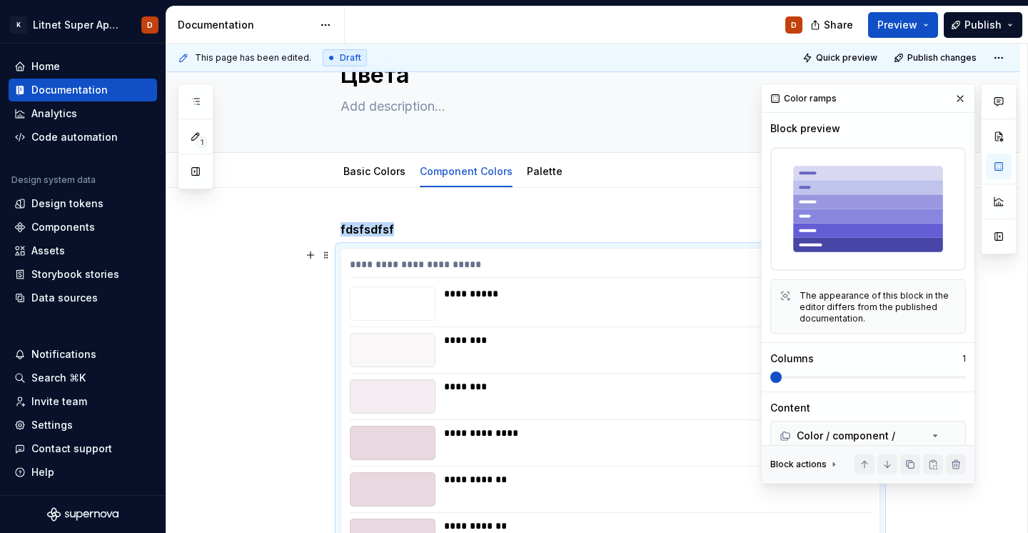
scroll to position [49, 0]
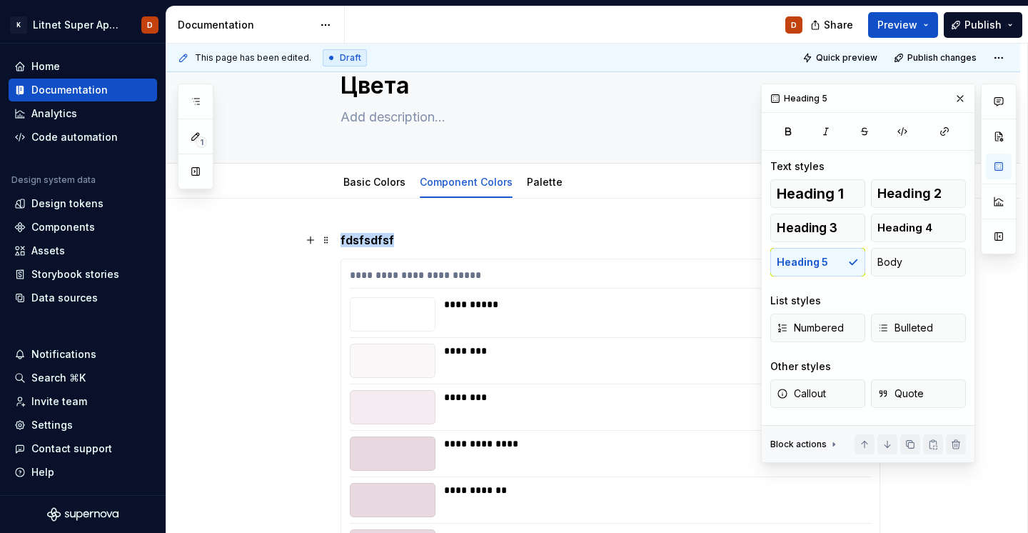
click at [428, 236] on h5 "fdsfsdfsf" at bounding box center [611, 240] width 540 height 14
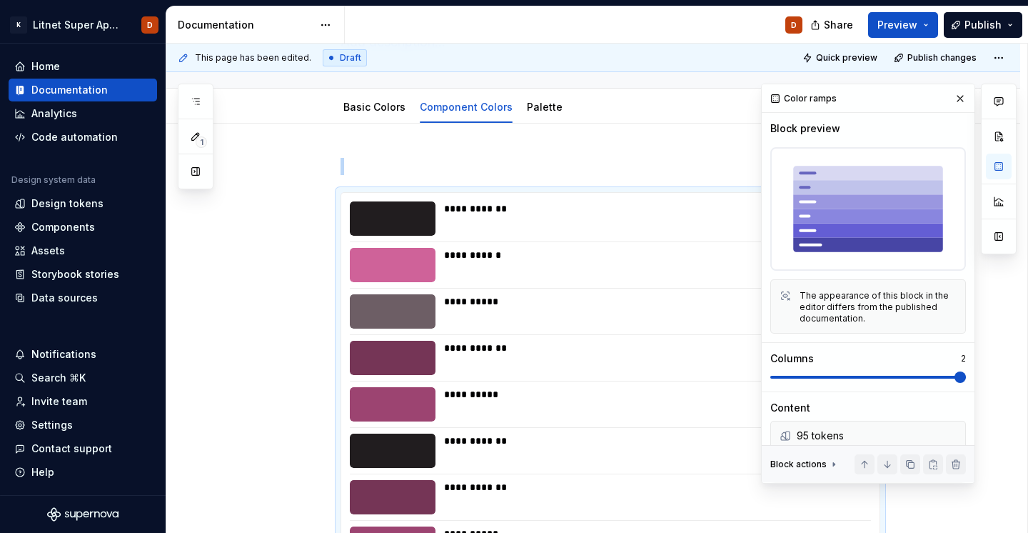
scroll to position [0, 0]
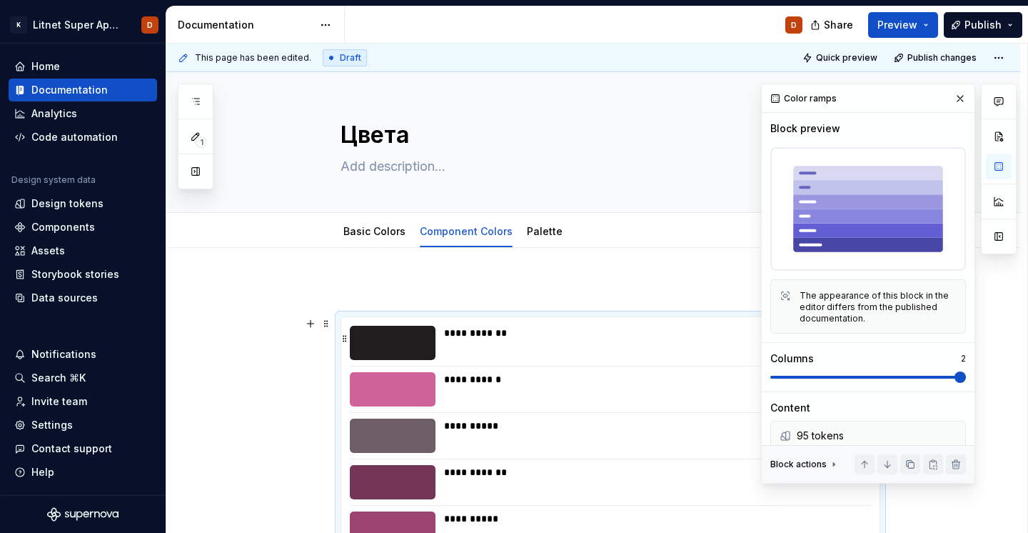
click at [456, 331] on div "**********" at bounding box center [653, 333] width 418 height 14
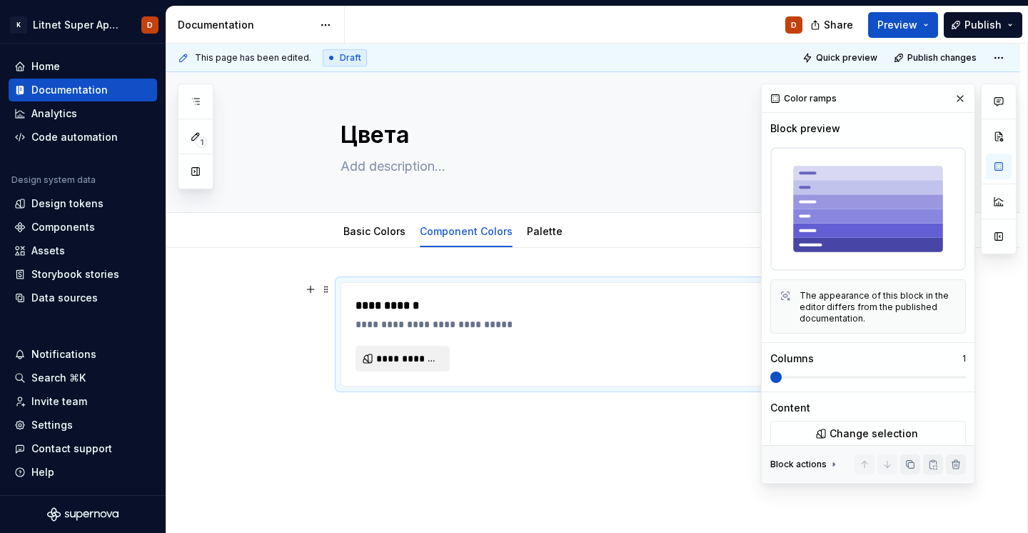
click at [426, 355] on span "**********" at bounding box center [408, 358] width 64 height 14
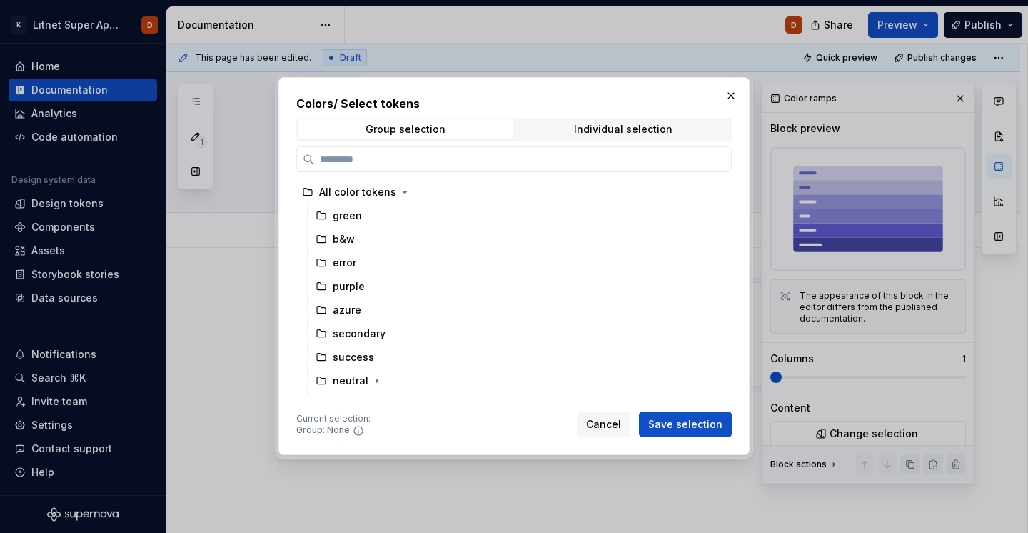
scroll to position [140, 0]
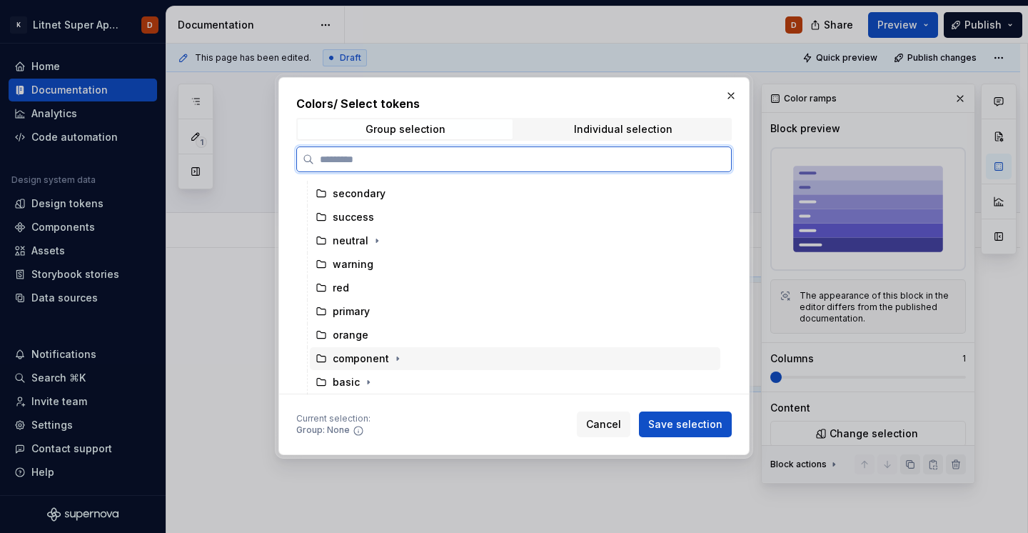
click at [369, 363] on div "component" at bounding box center [361, 358] width 56 height 14
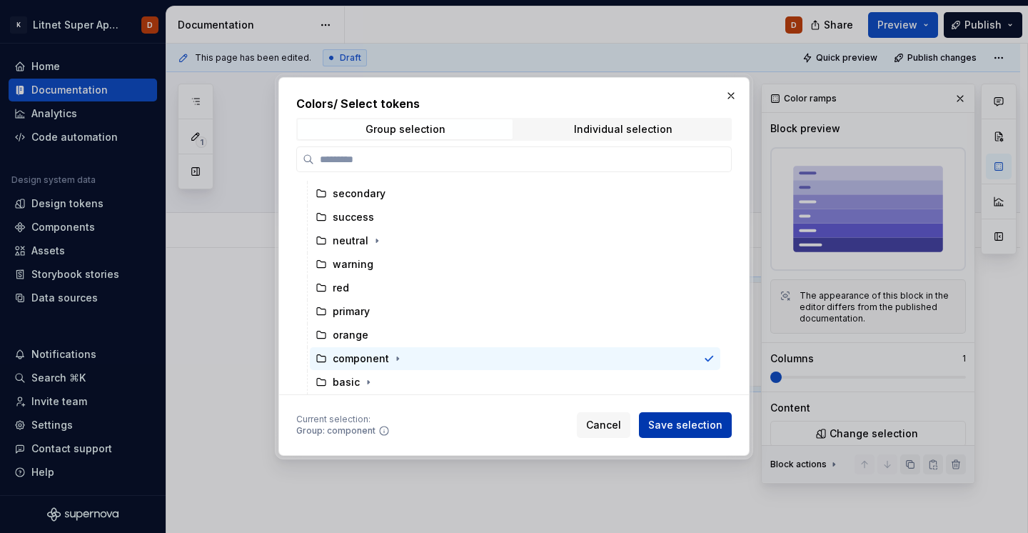
click at [654, 425] on span "Save selection" at bounding box center [685, 425] width 74 height 14
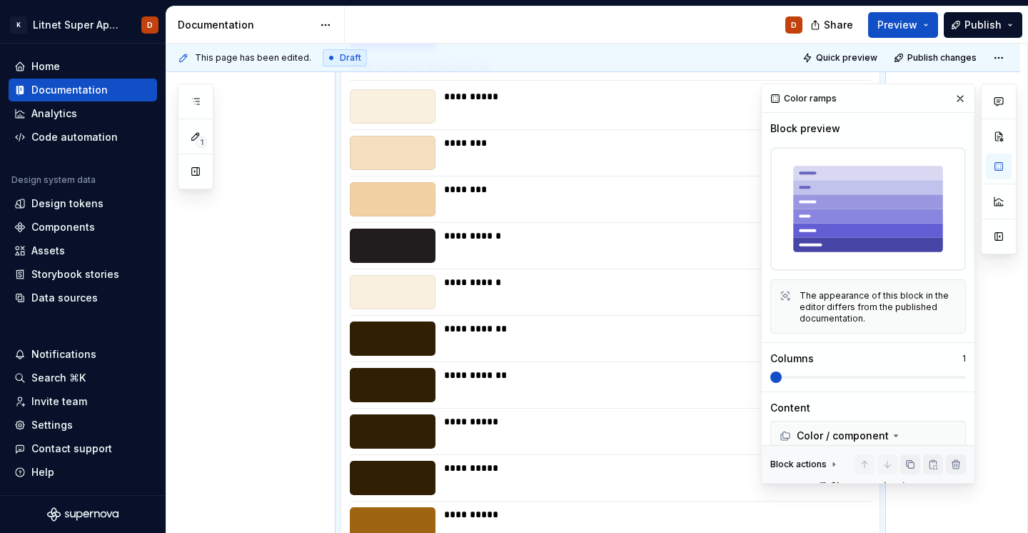
scroll to position [59233, 0]
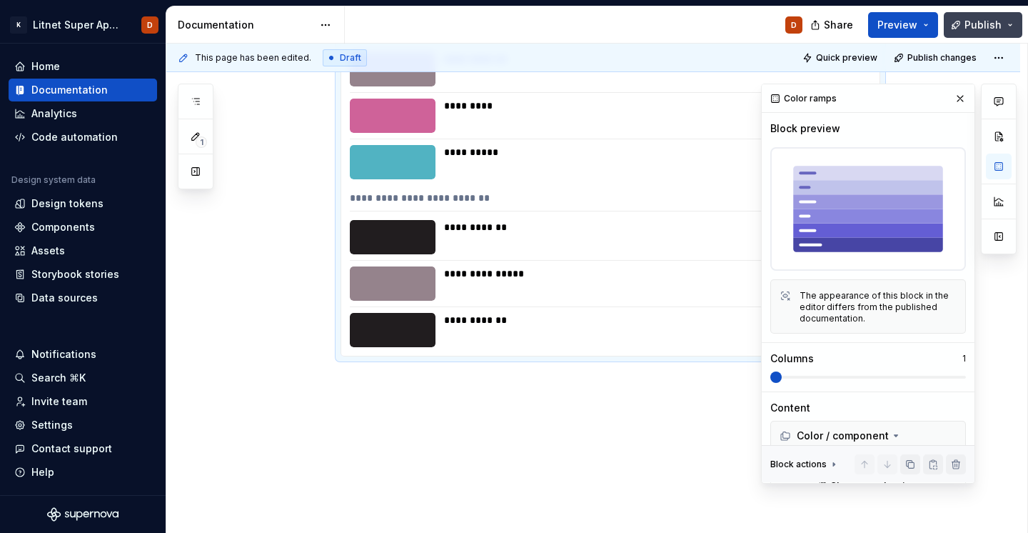
click at [975, 29] on span "Publish" at bounding box center [983, 25] width 37 height 14
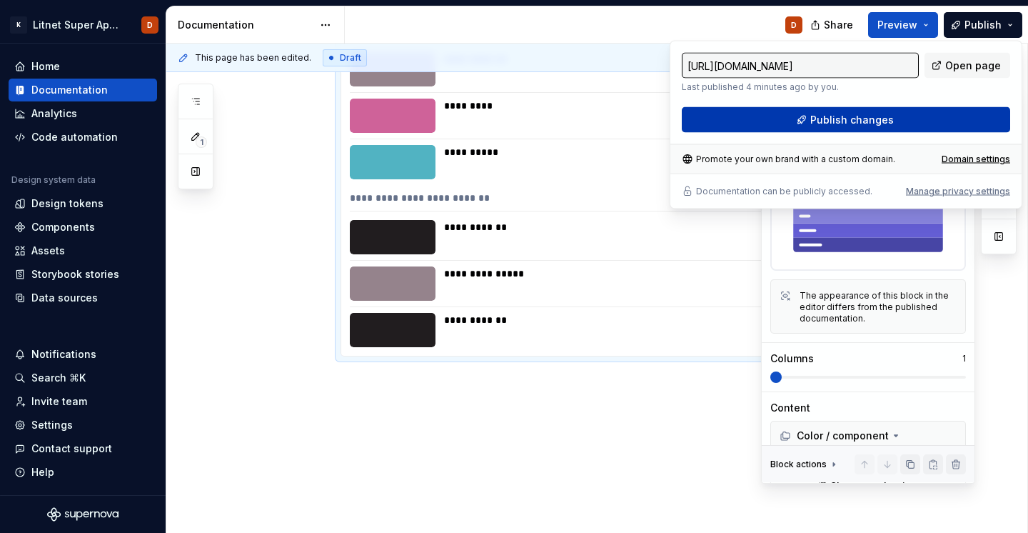
click at [848, 121] on span "Publish changes" at bounding box center [852, 120] width 84 height 14
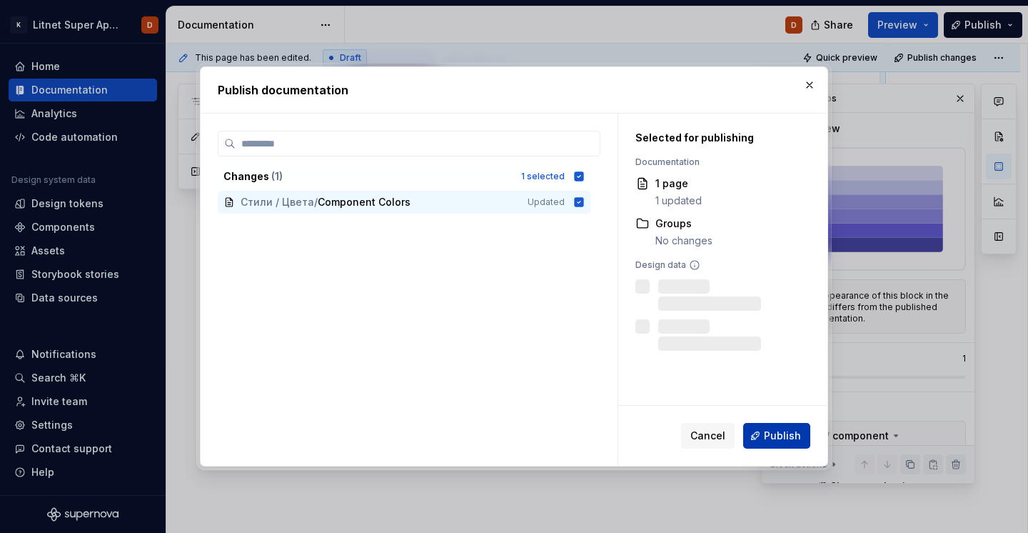
click at [780, 433] on span "Publish" at bounding box center [782, 435] width 37 height 14
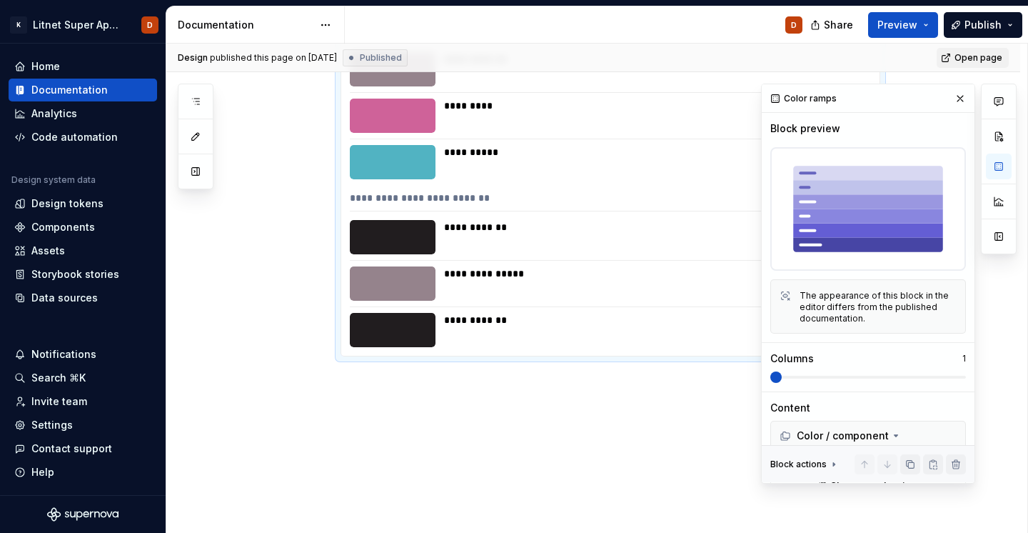
click at [966, 61] on span "Open page" at bounding box center [979, 57] width 48 height 11
type textarea "*"
